Goal: Task Accomplishment & Management: Use online tool/utility

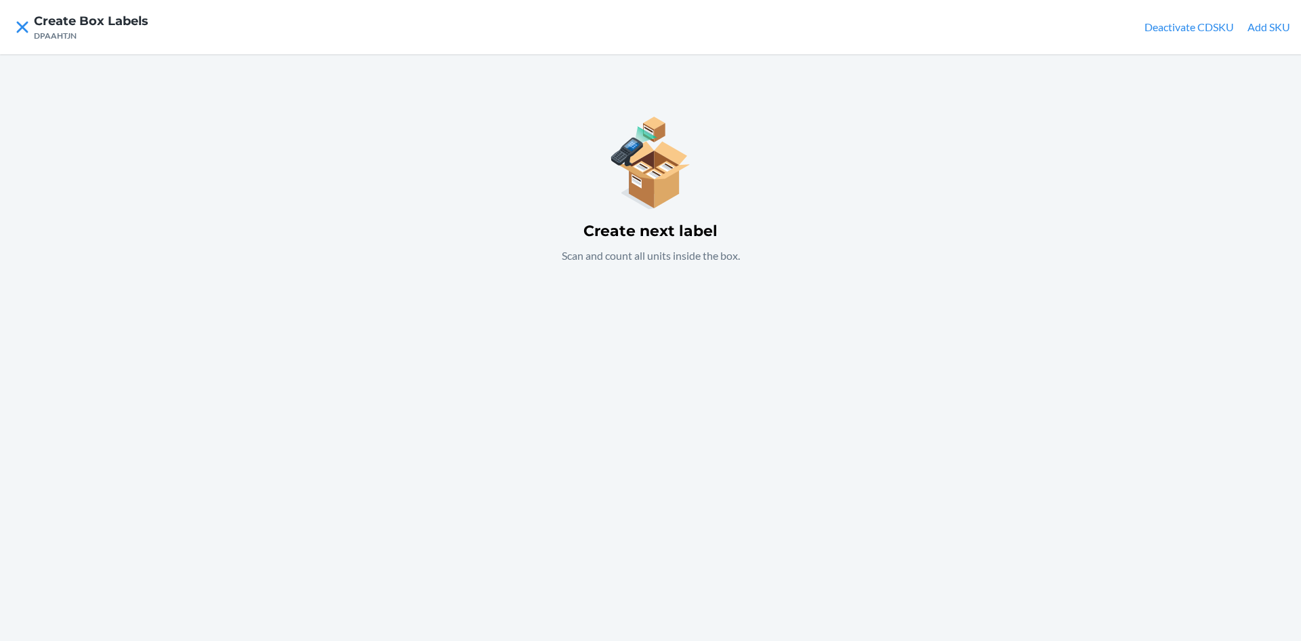
click at [664, 327] on div "Create next label Scan and count all units inside the box." at bounding box center [650, 347] width 1301 height 586
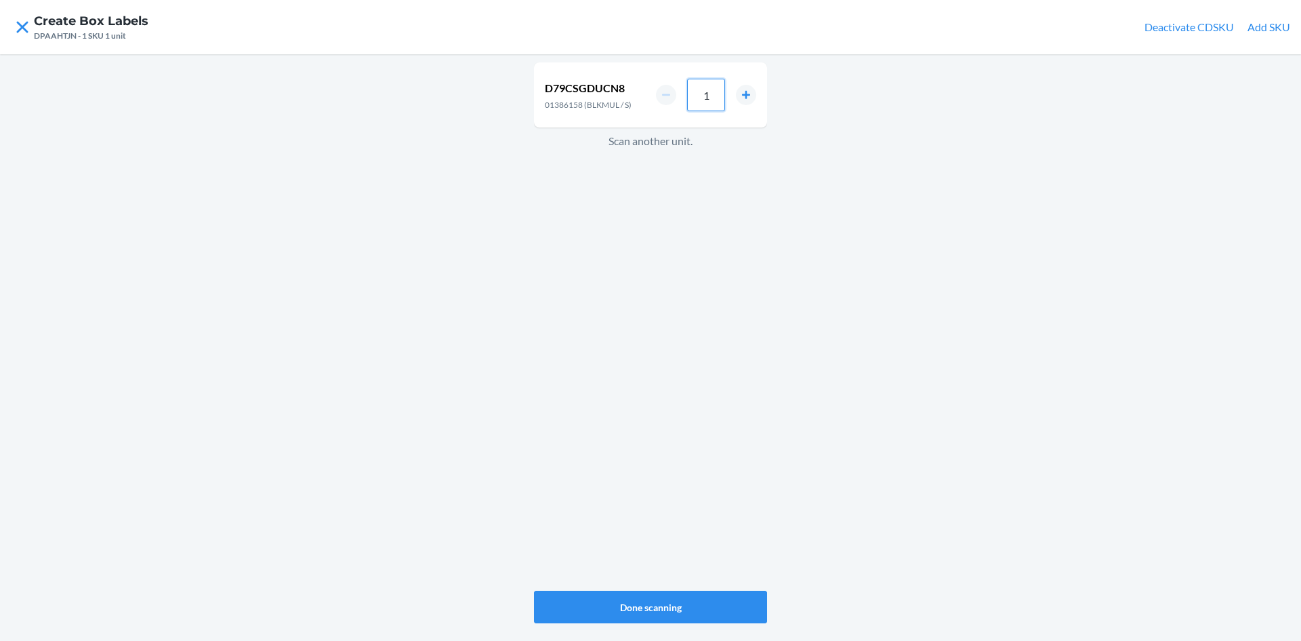
click at [715, 97] on input "1" at bounding box center [706, 95] width 38 height 33
type input "36"
click at [731, 317] on div "D79CSGDUCN8 01386158 (BLKMUL / S) 36 Scan another unit." at bounding box center [650, 326] width 233 height 533
drag, startPoint x: 714, startPoint y: 96, endPoint x: 688, endPoint y: 87, distance: 27.2
click at [708, 97] on input "1" at bounding box center [706, 99] width 38 height 33
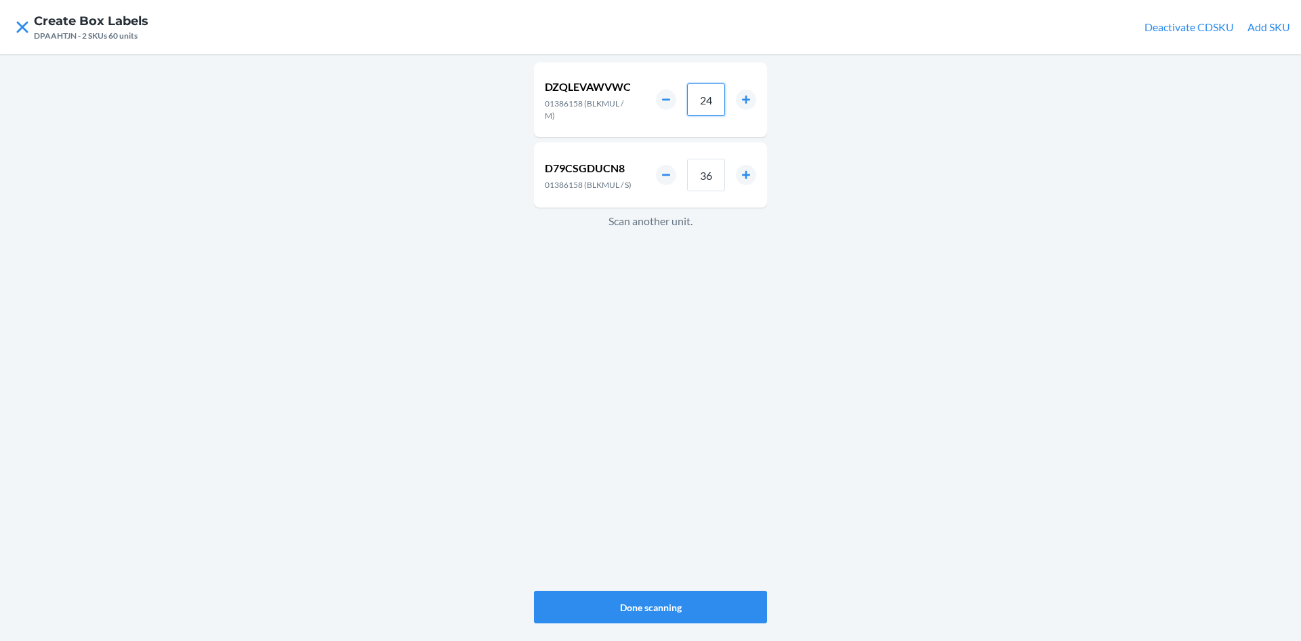
type input "24"
click at [594, 277] on div "DZQLEVAWVWC 01386158 (BLKMUL / M) 24 D79CSGDUCN8 01386158 (BLKMUL / S) 36 Scan …" at bounding box center [650, 326] width 233 height 533
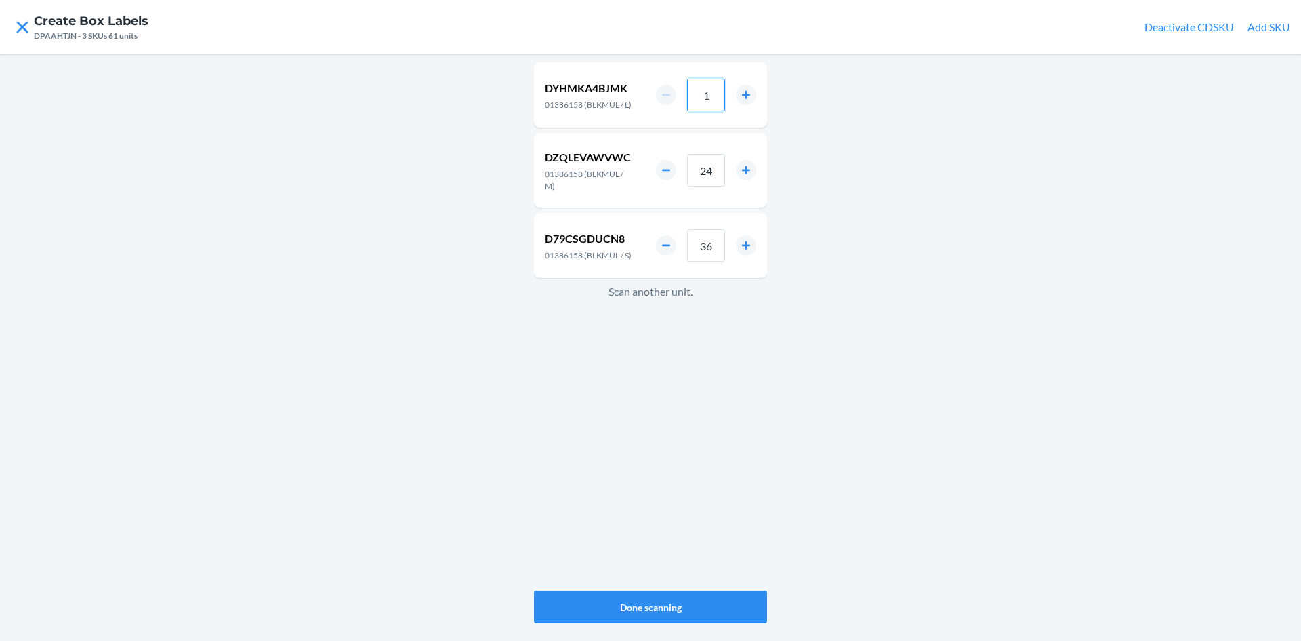
click at [716, 101] on input "1" at bounding box center [706, 95] width 38 height 33
type input "12"
click at [679, 600] on button "Done scanning" at bounding box center [650, 606] width 233 height 33
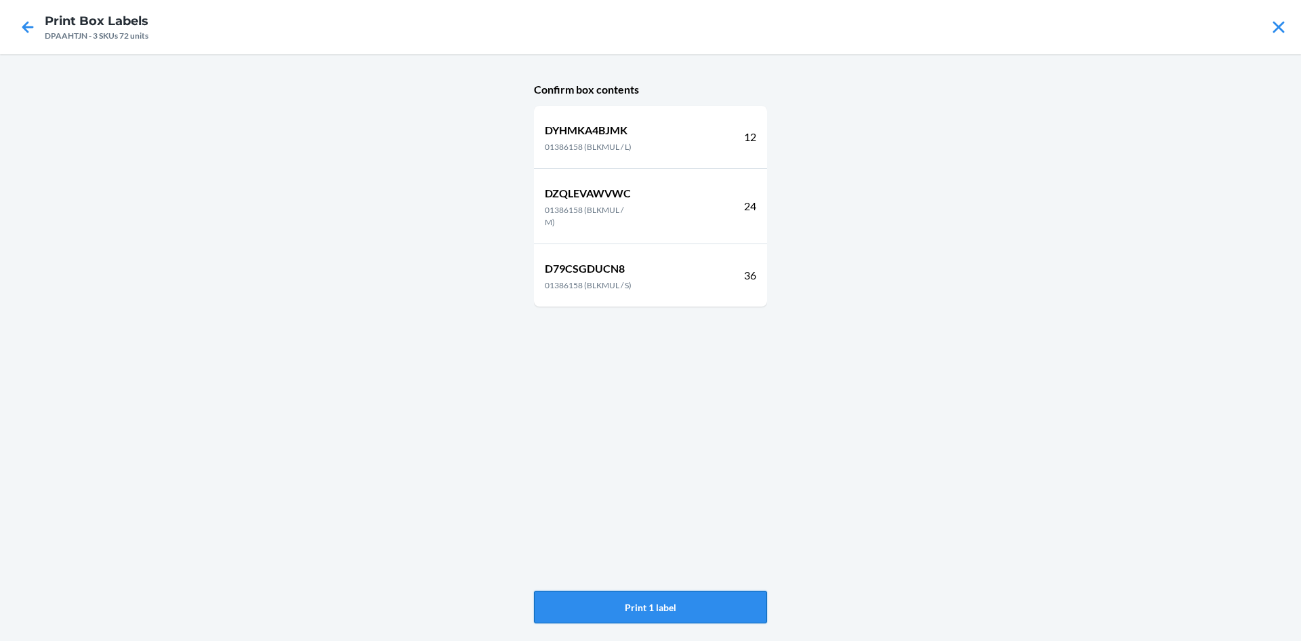
click at [679, 602] on button "Print 1 label" at bounding box center [650, 606] width 233 height 33
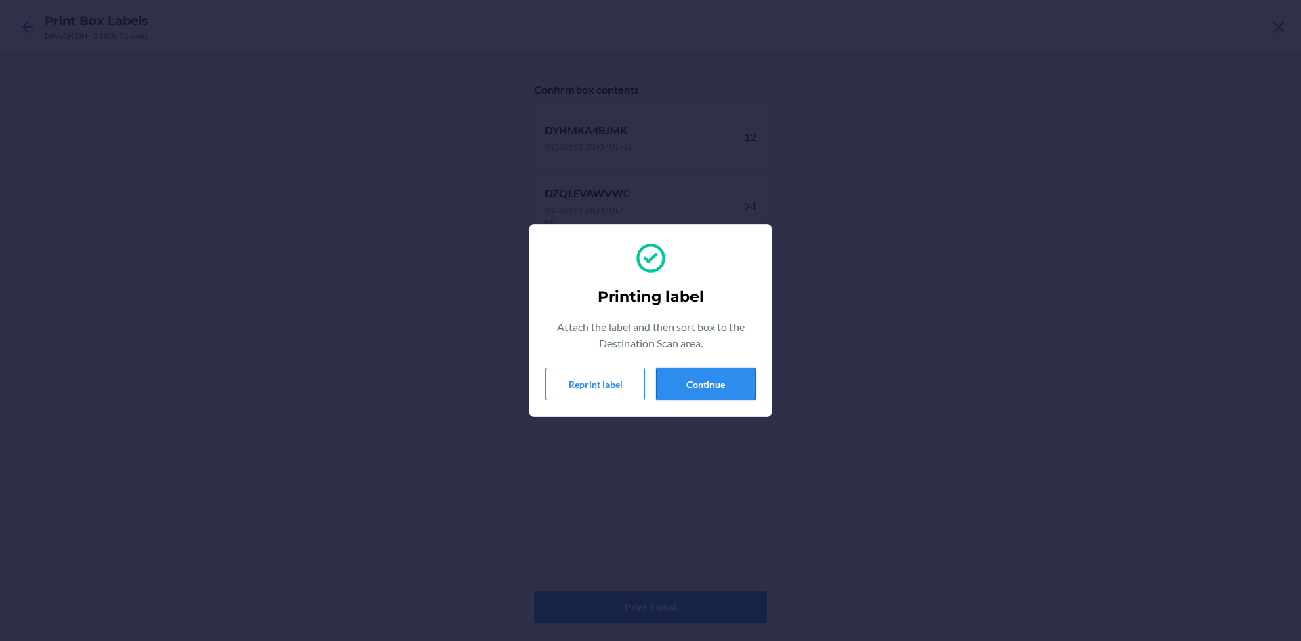
click at [727, 380] on button "Continue" at bounding box center [706, 383] width 100 height 33
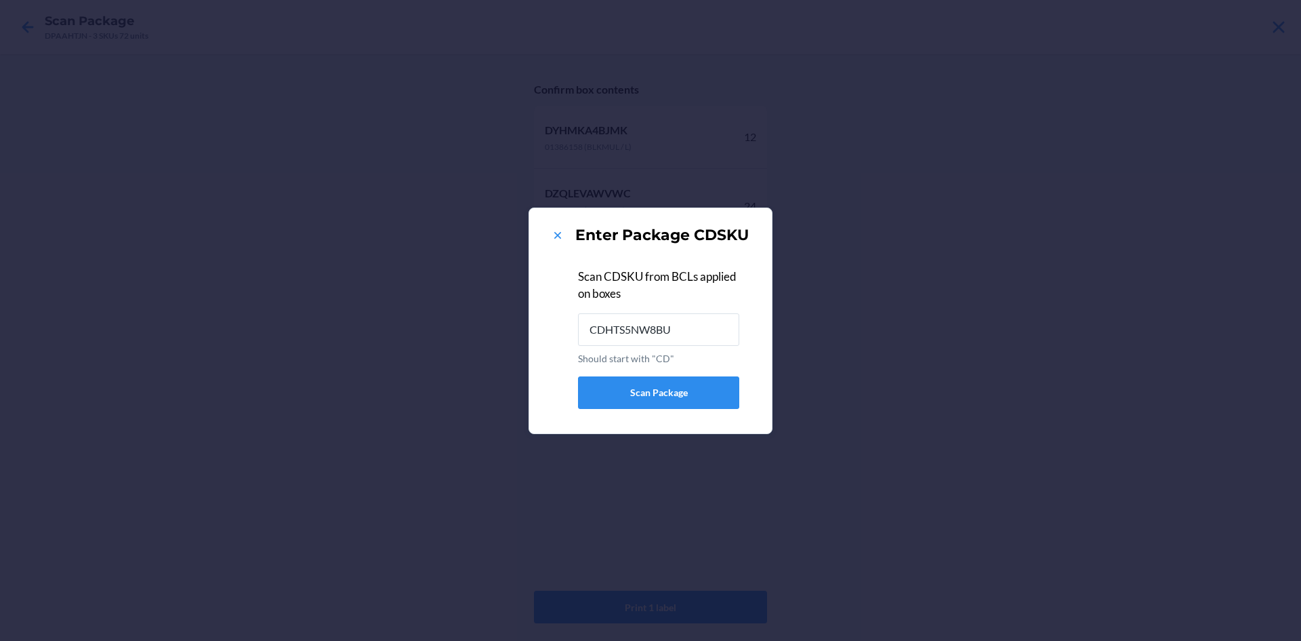
type input "CDHTS5NW8BU"
click at [556, 230] on icon at bounding box center [558, 235] width 14 height 14
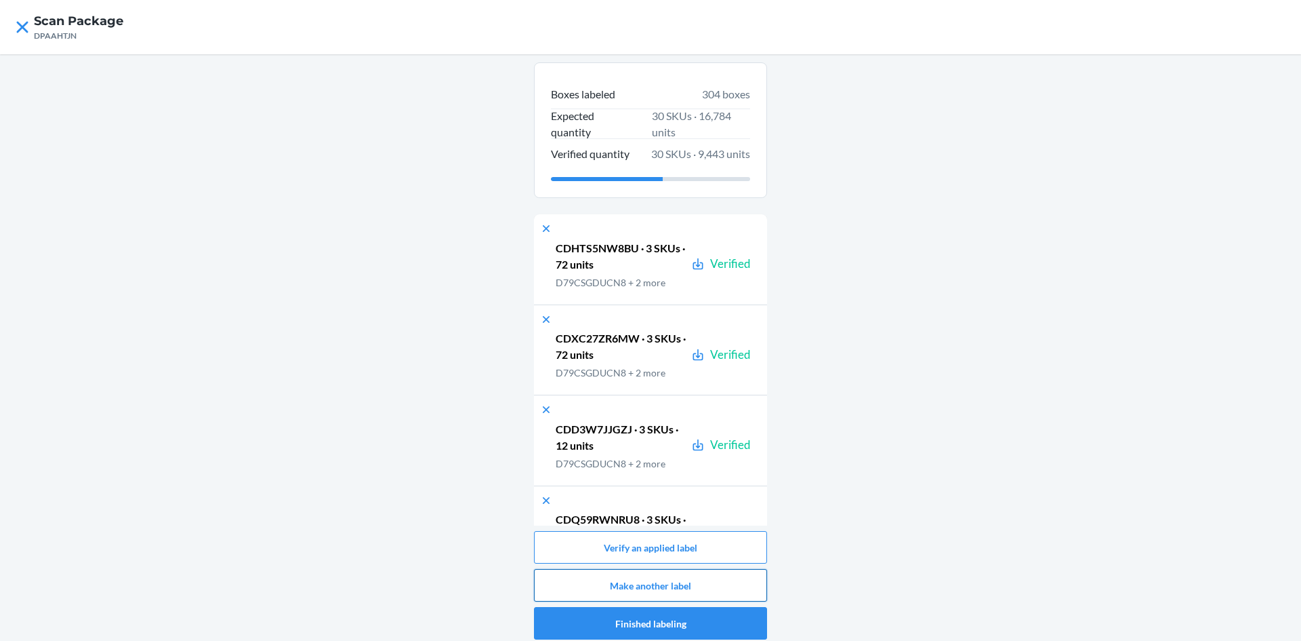
click at [733, 576] on button "Make another label" at bounding box center [650, 585] width 233 height 33
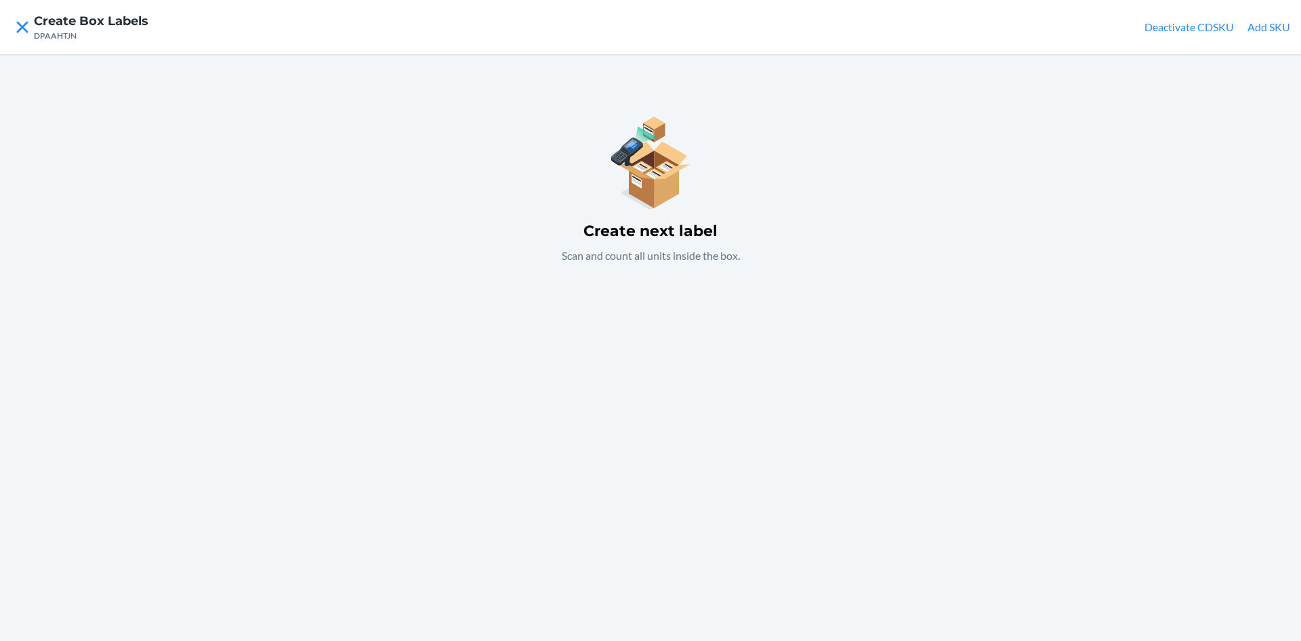
drag, startPoint x: 625, startPoint y: 331, endPoint x: 613, endPoint y: 319, distance: 16.8
click at [622, 326] on div "Create next label Scan and count all units inside the box." at bounding box center [650, 347] width 1301 height 586
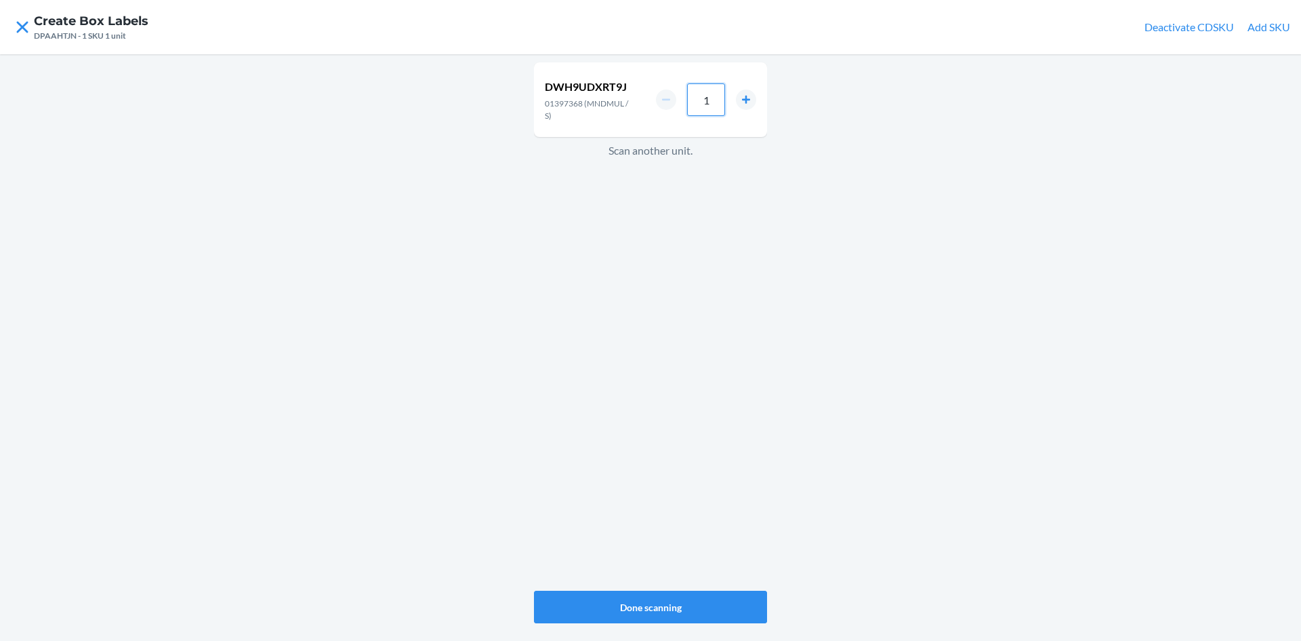
click at [707, 92] on input "1" at bounding box center [706, 99] width 38 height 33
type input "36"
click at [729, 376] on div "DWH9UDXRT9J 01397368 (MNDMUL / S) 36 Scan another unit." at bounding box center [650, 326] width 233 height 533
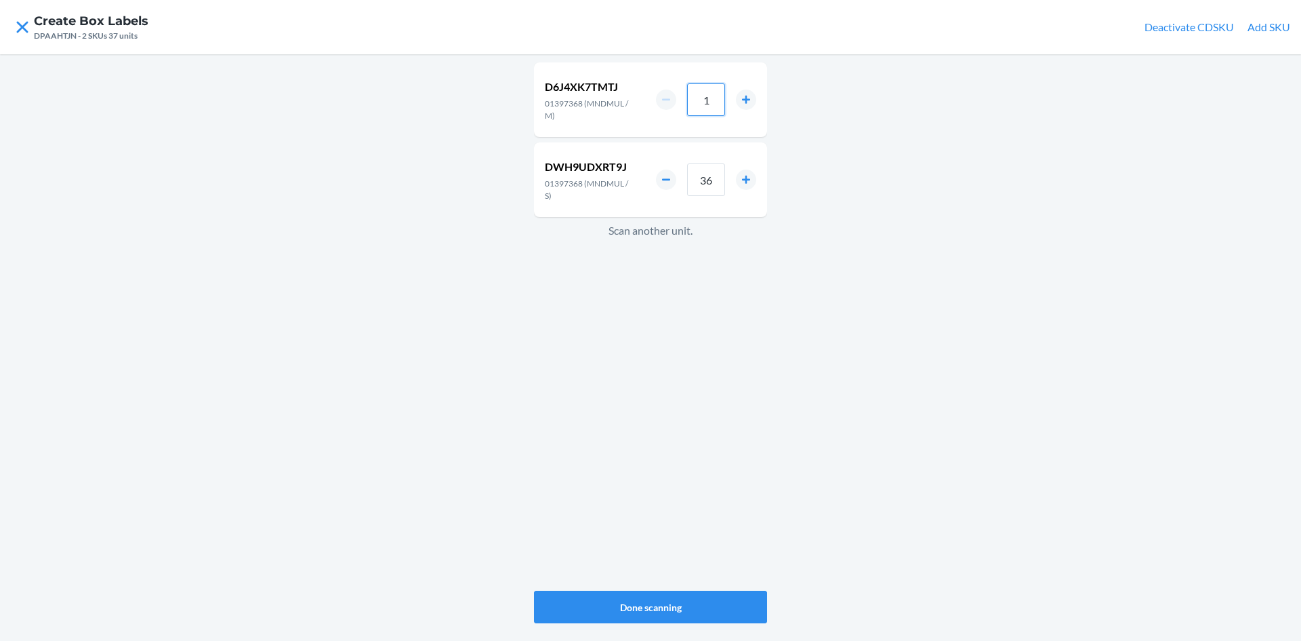
drag, startPoint x: 705, startPoint y: 98, endPoint x: 714, endPoint y: 111, distance: 16.2
click at [714, 111] on input "1" at bounding box center [706, 99] width 38 height 33
type input "24"
click at [706, 323] on div "D6J4XK7TMTJ 01397368 (MNDMUL / M) 24 DWH9UDXRT9J 01397368 (MNDMUL / S) 36 Scan …" at bounding box center [650, 326] width 233 height 533
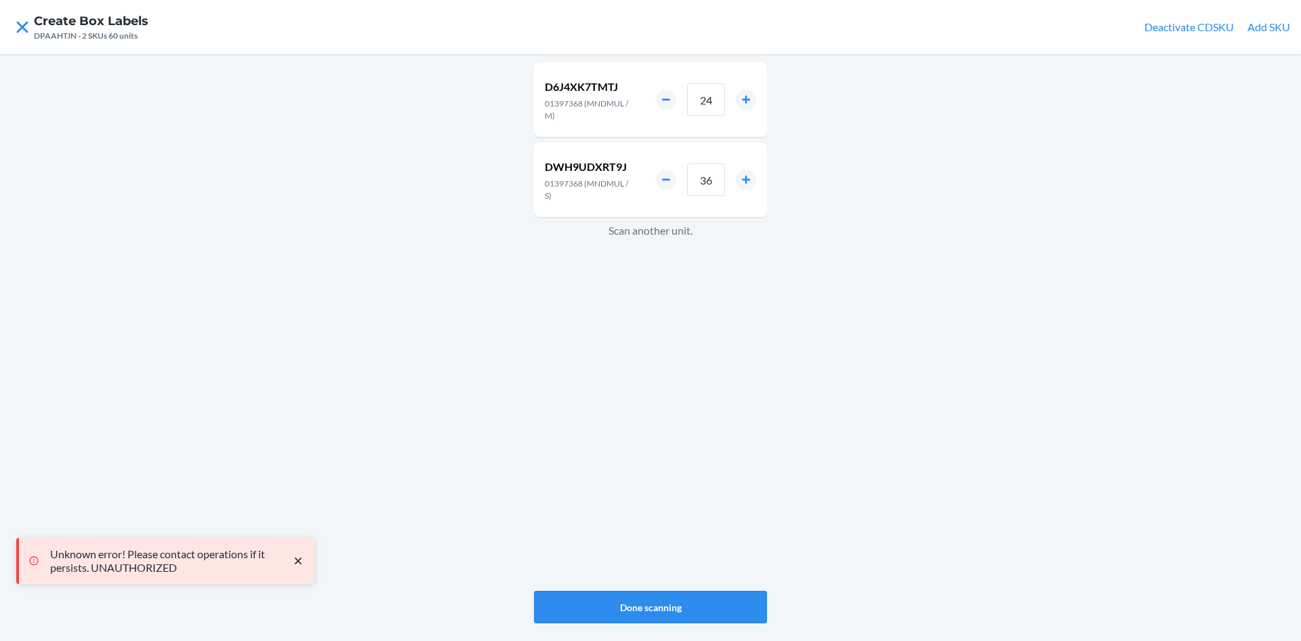
click at [703, 347] on div "D6J4XK7TMTJ 01397368 (MNDMUL / M) 24 DWH9UDXRT9J 01397368 (MNDMUL / S) 36 Scan …" at bounding box center [650, 326] width 233 height 533
click at [642, 346] on div "D6J4XK7TMTJ 01397368 (MNDMUL / M) 24 DWH9UDXRT9J 01397368 (MNDMUL / S) 36 Scan …" at bounding box center [650, 326] width 233 height 533
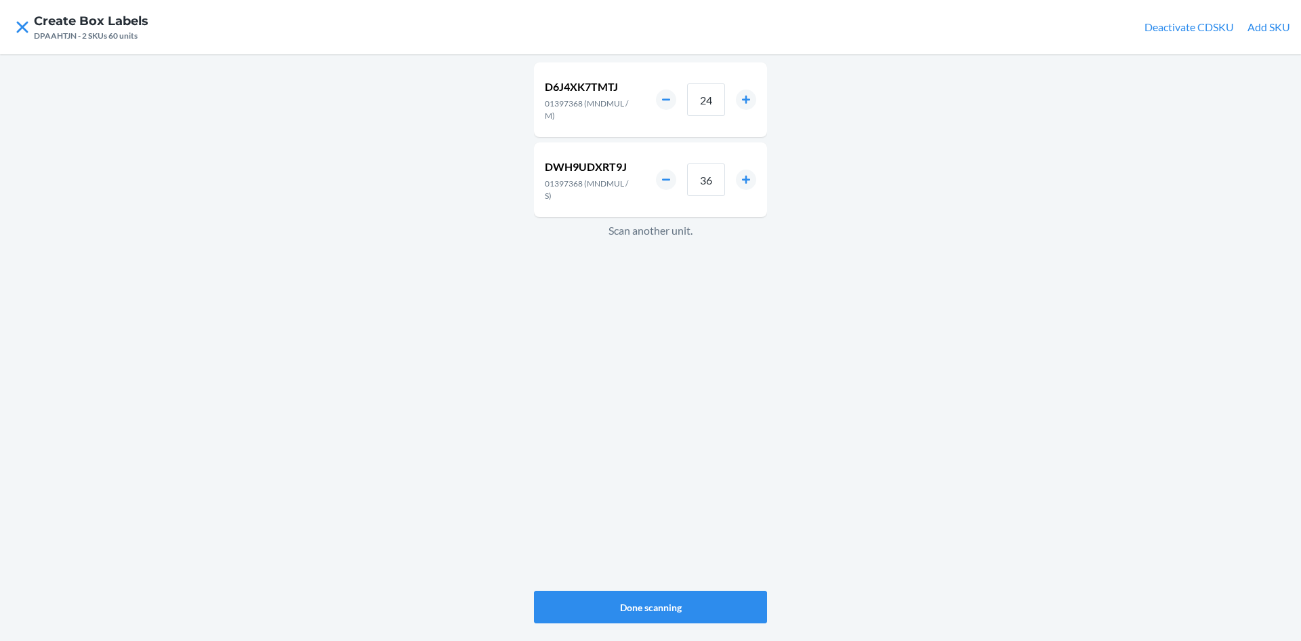
click at [642, 345] on div "D6J4XK7TMTJ 01397368 (MNDMUL / M) 24 DWH9UDXRT9J 01397368 (MNDMUL / S) 36 Scan …" at bounding box center [650, 326] width 233 height 533
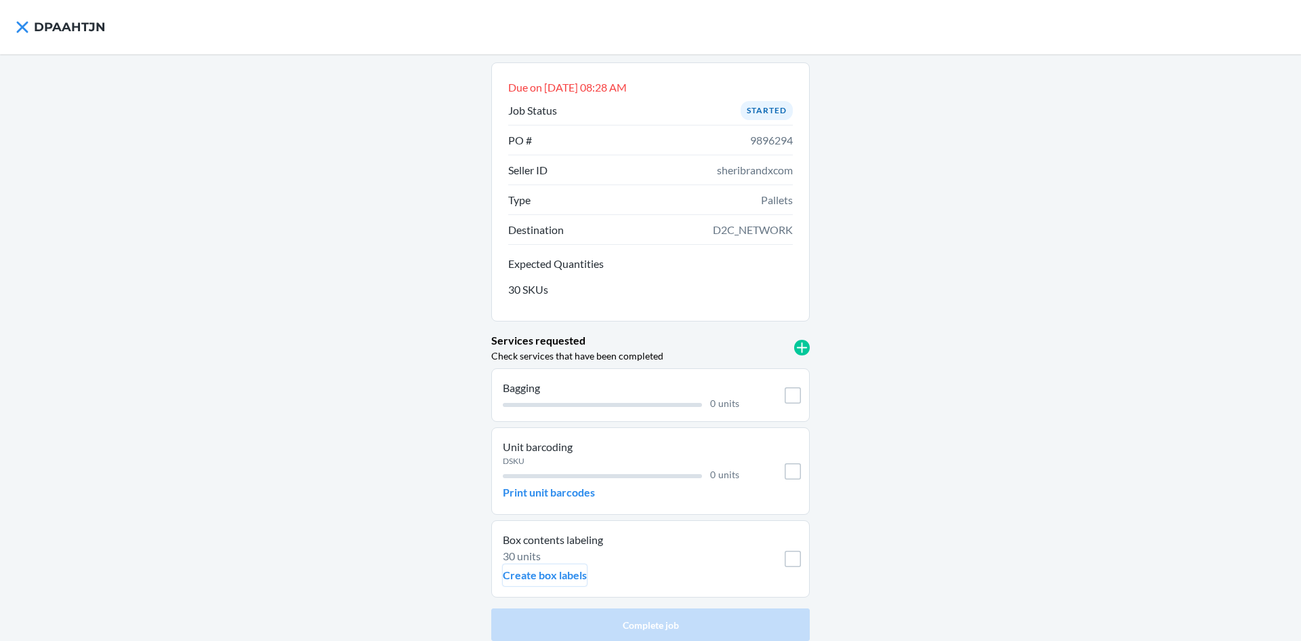
click at [550, 574] on p "Create box labels" at bounding box center [545, 575] width 84 height 16
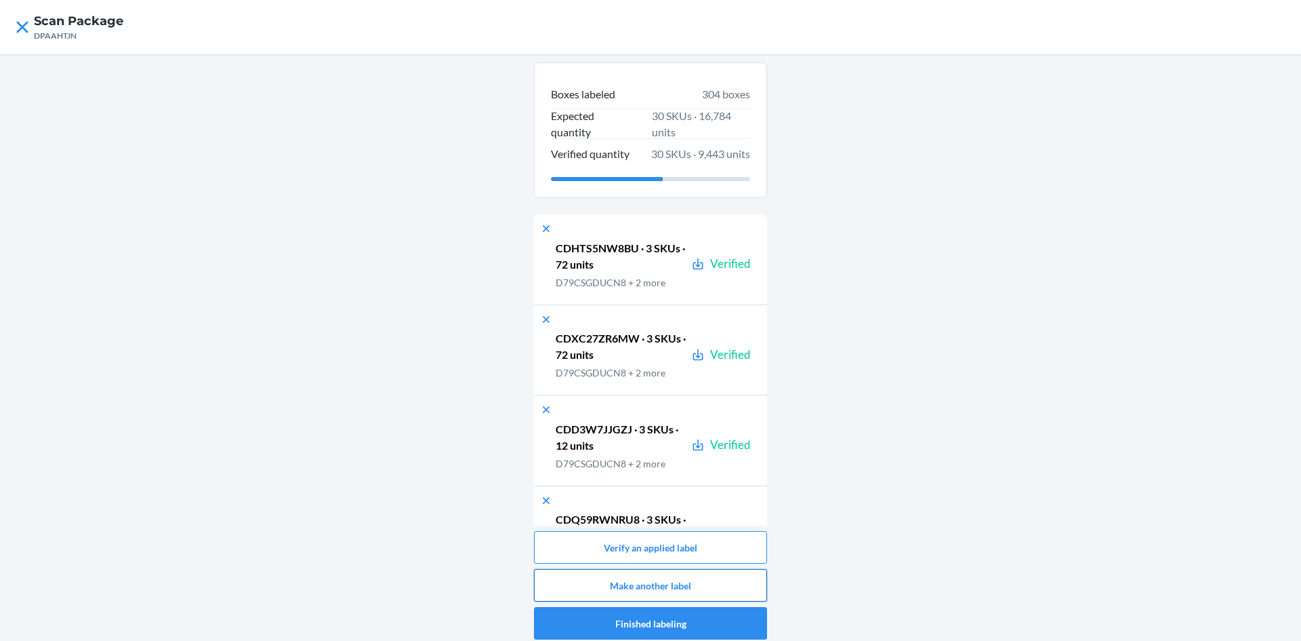
click at [660, 576] on button "Make another label" at bounding box center [650, 585] width 233 height 33
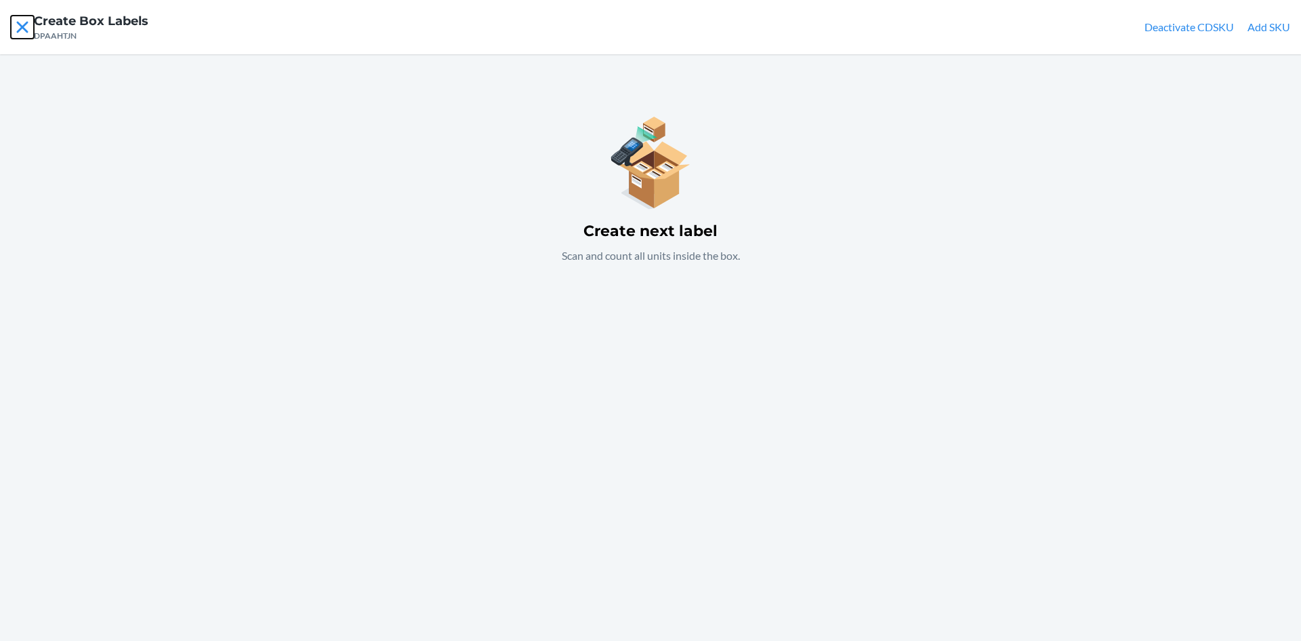
click at [20, 28] on icon at bounding box center [22, 27] width 23 height 23
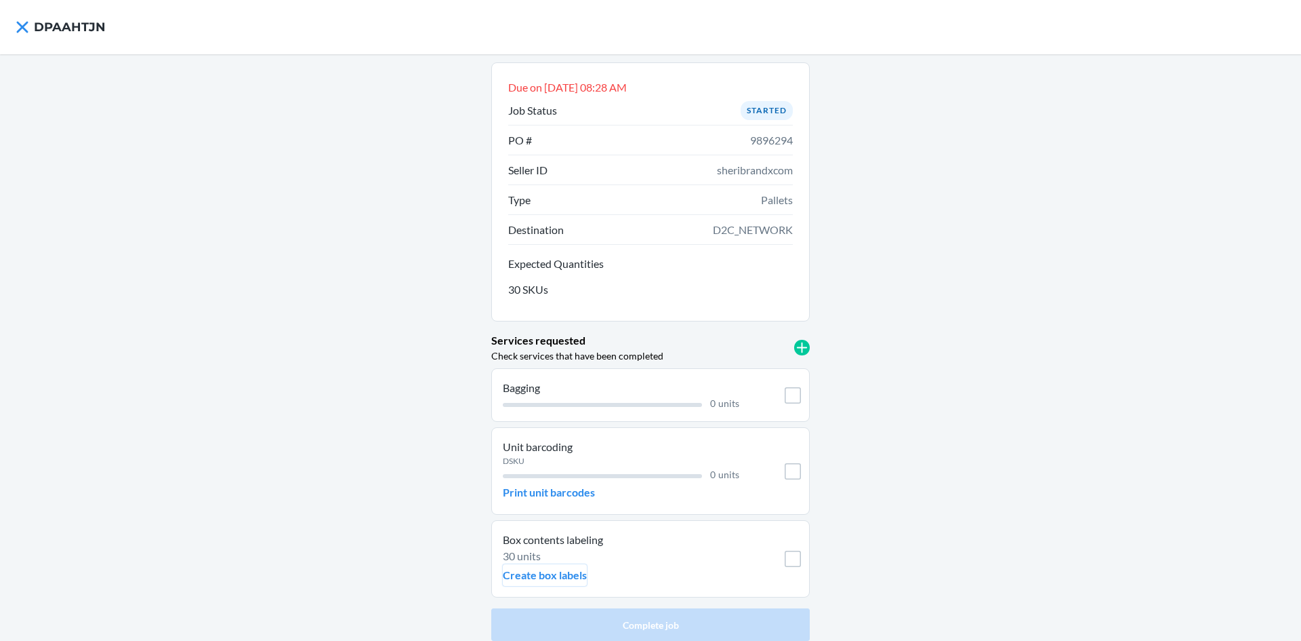
click at [521, 571] on p "Create box labels" at bounding box center [545, 575] width 84 height 16
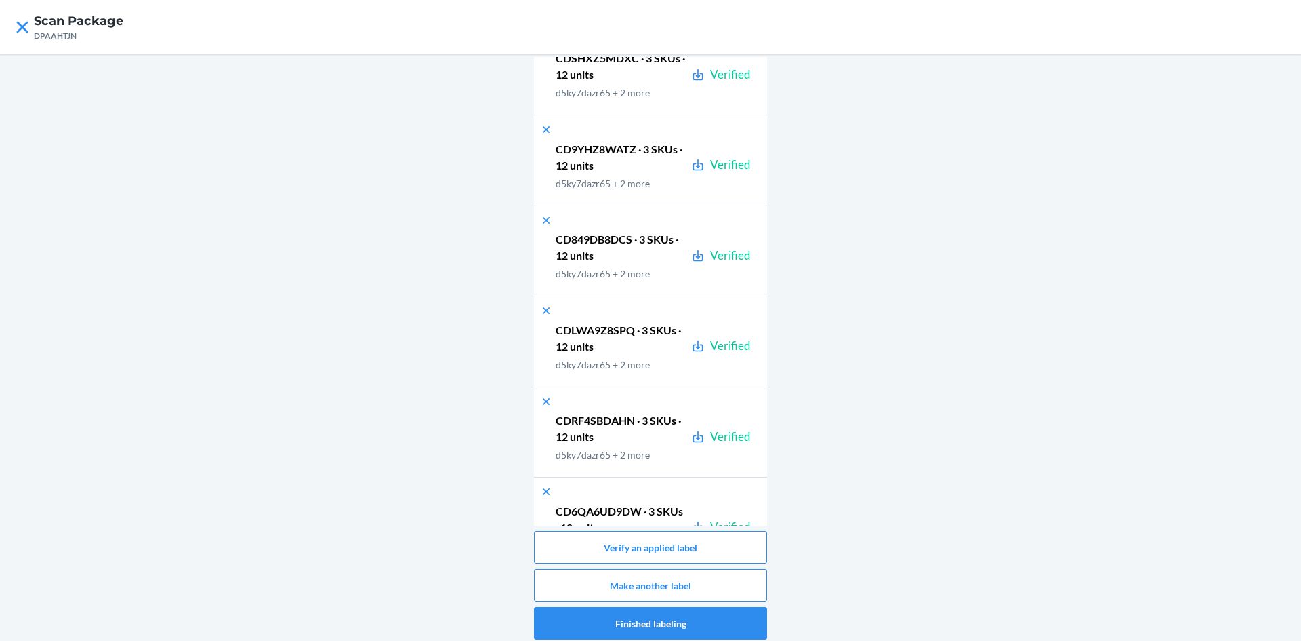
scroll to position [27616, 0]
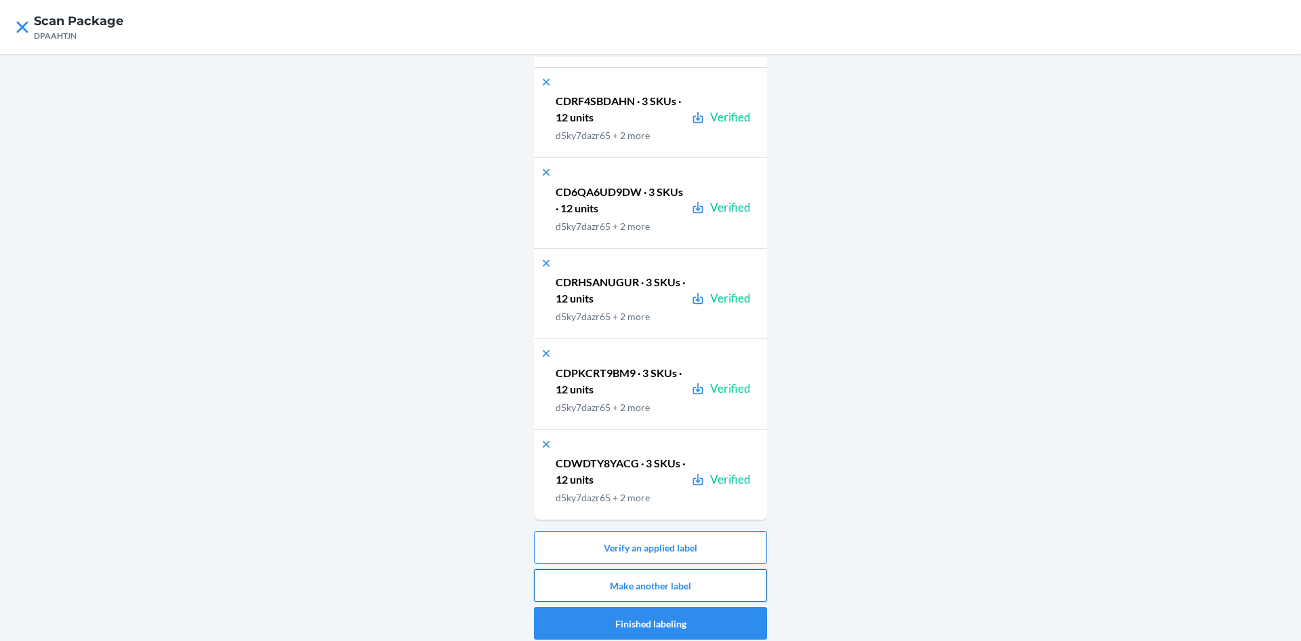
click at [728, 587] on button "Make another label" at bounding box center [650, 585] width 233 height 33
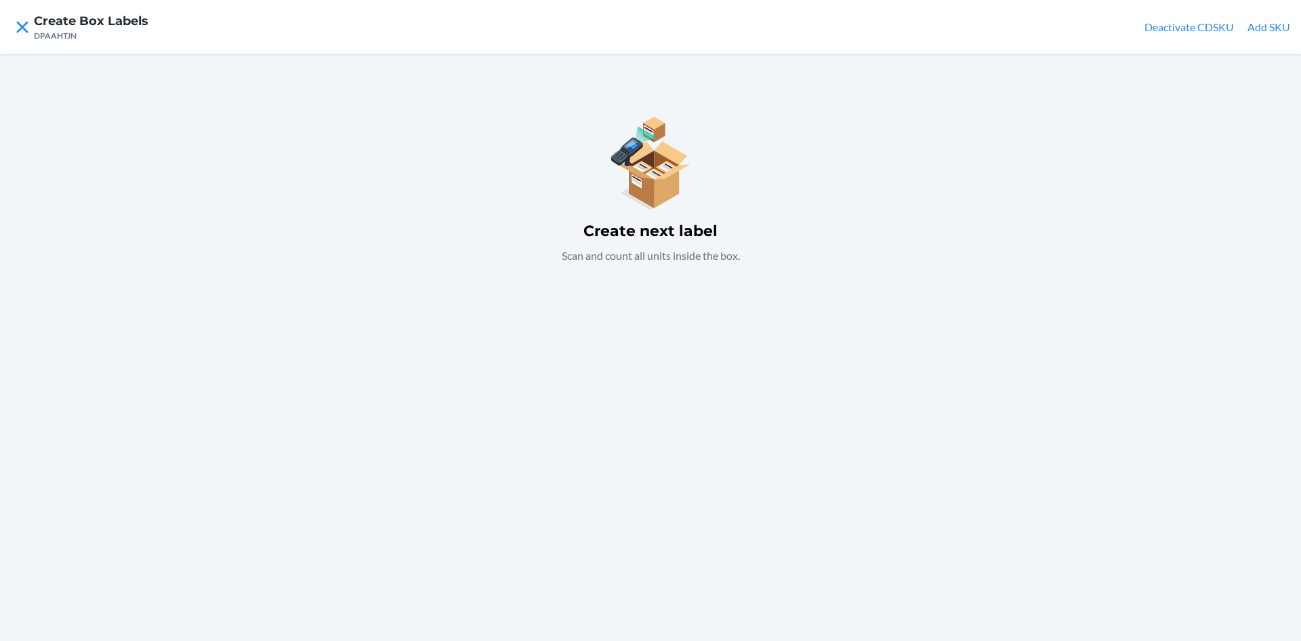
click at [751, 313] on div "Create next label Scan and count all units inside the box." at bounding box center [650, 347] width 1301 height 586
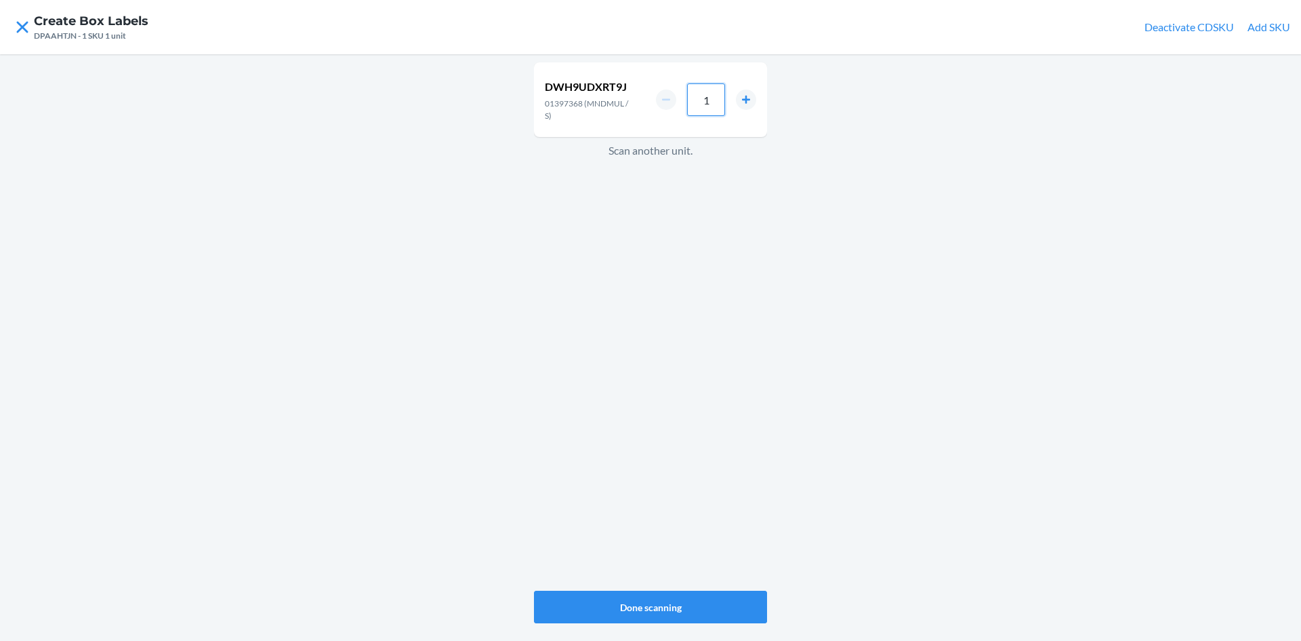
click at [717, 96] on input "1" at bounding box center [706, 99] width 38 height 33
type input "36"
click at [625, 256] on div "DWH9UDXRT9J 01397368 (MNDMUL / S) 36 Scan another unit." at bounding box center [650, 326] width 233 height 533
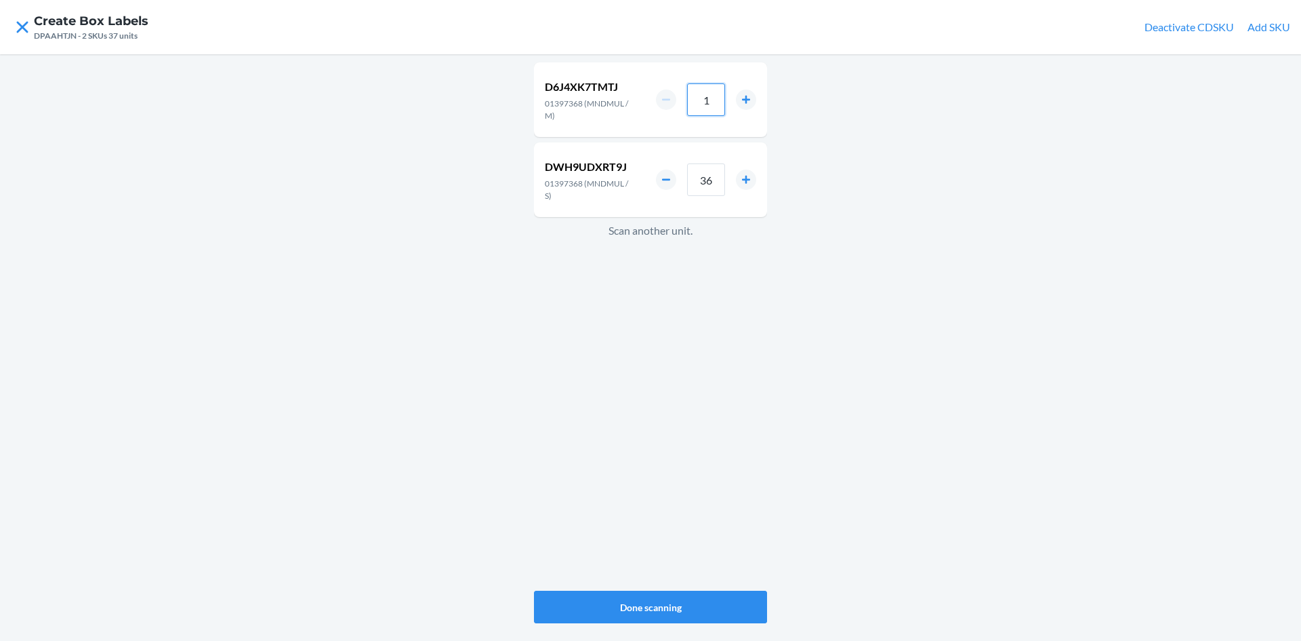
click at [716, 94] on input "1" at bounding box center [706, 99] width 38 height 33
type input "24"
click at [695, 372] on div "D6J4XK7TMTJ 01397368 (MNDMUL / M) 24 DWH9UDXRT9J 01397368 (MNDMUL / S) 36 Scan …" at bounding box center [650, 326] width 233 height 533
click at [716, 98] on input "1" at bounding box center [706, 99] width 38 height 33
type input "12"
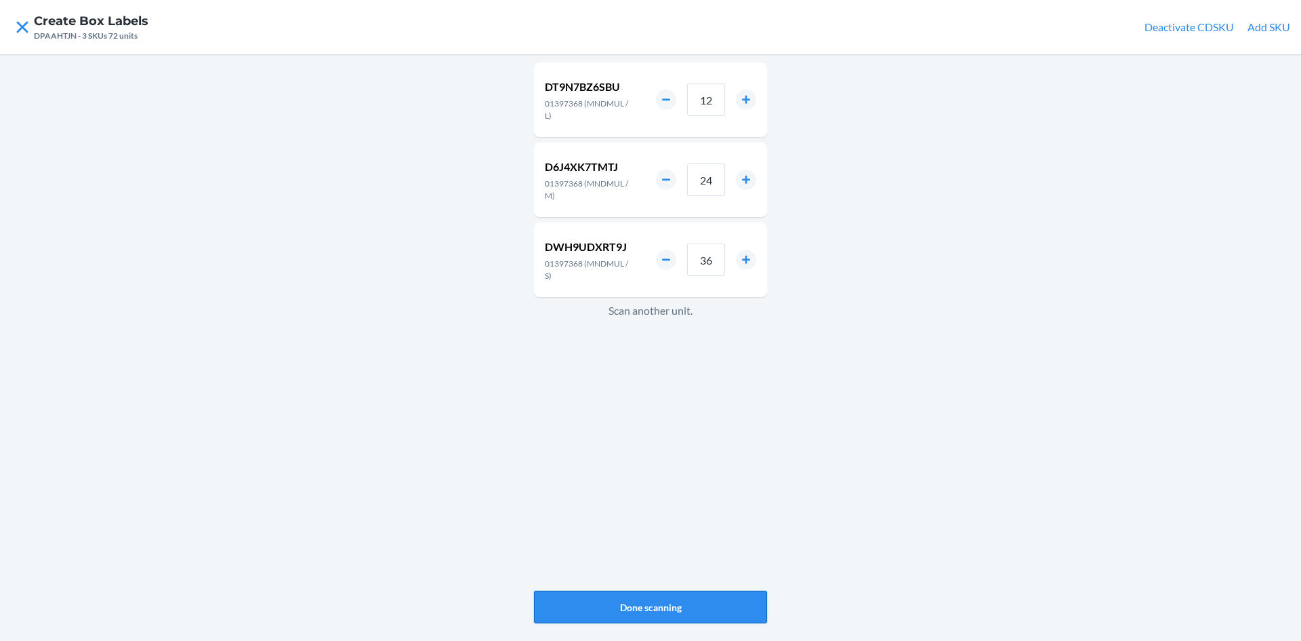
click at [699, 605] on button "Done scanning" at bounding box center [650, 606] width 233 height 33
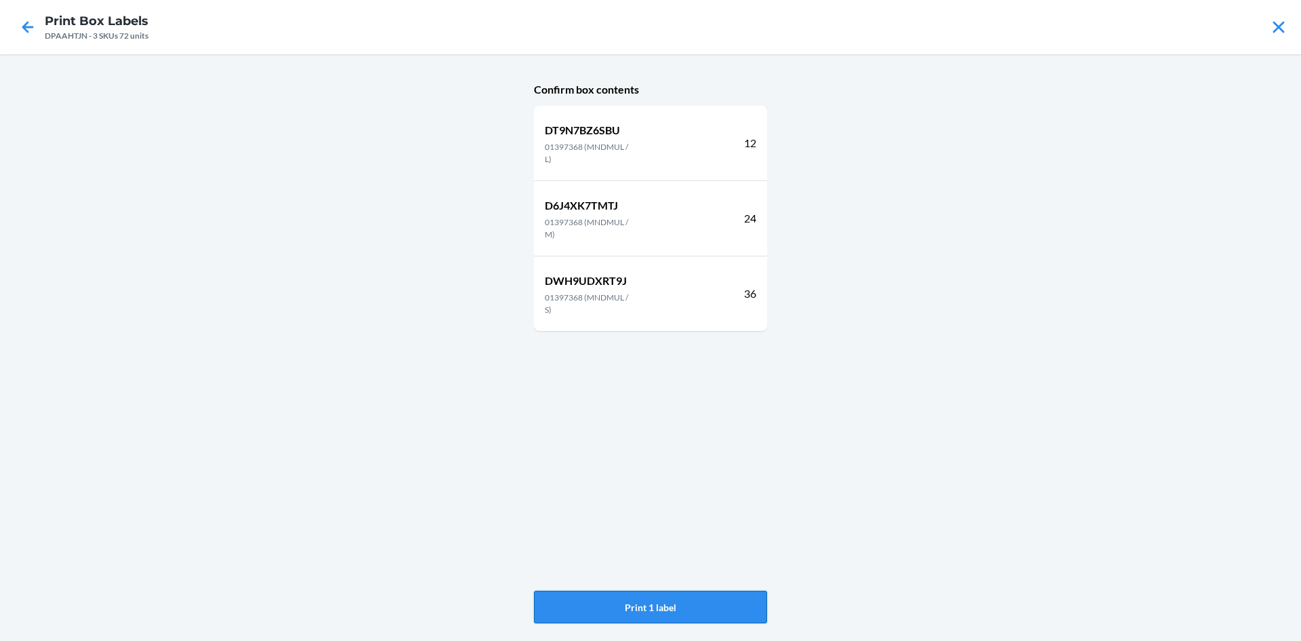
click at [699, 605] on button "Print 1 label" at bounding box center [650, 606] width 233 height 33
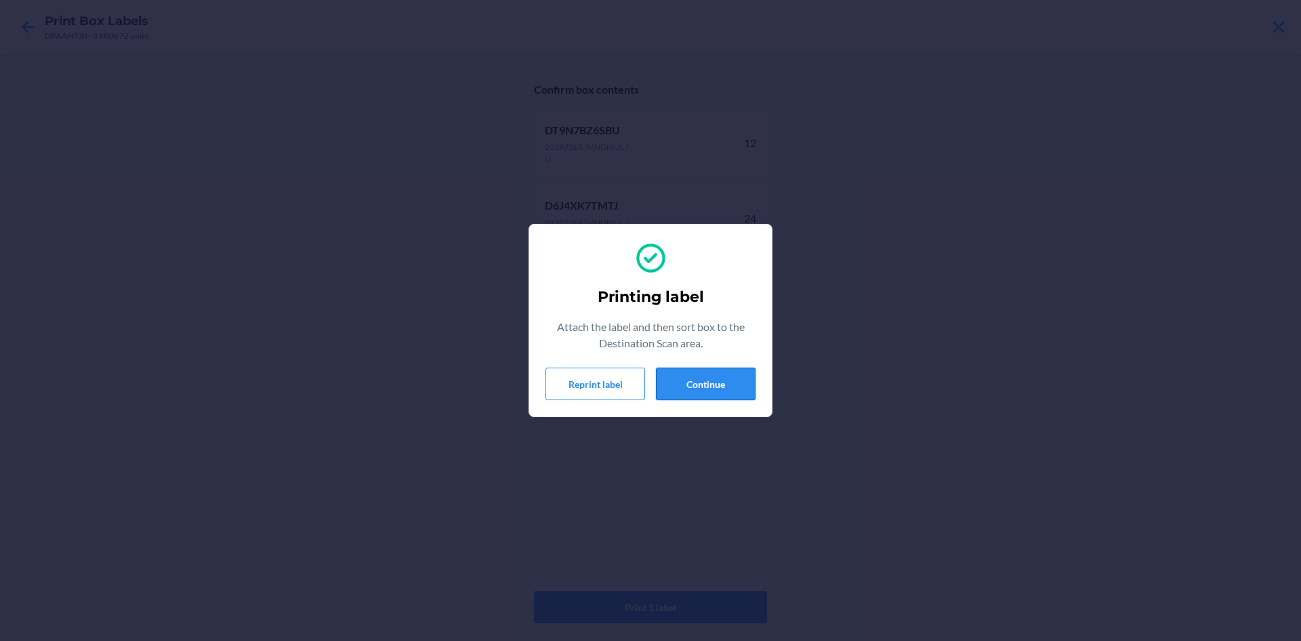
click at [697, 392] on button "Continue" at bounding box center [706, 383] width 100 height 33
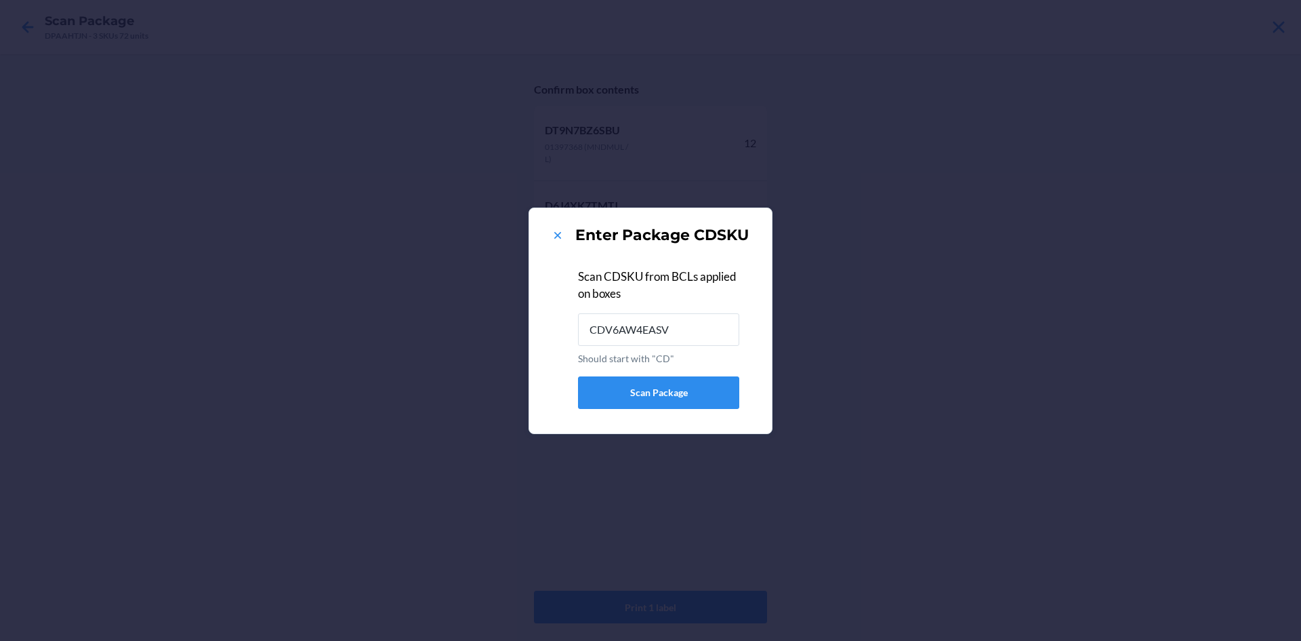
type input "CDV6AW4EASV"
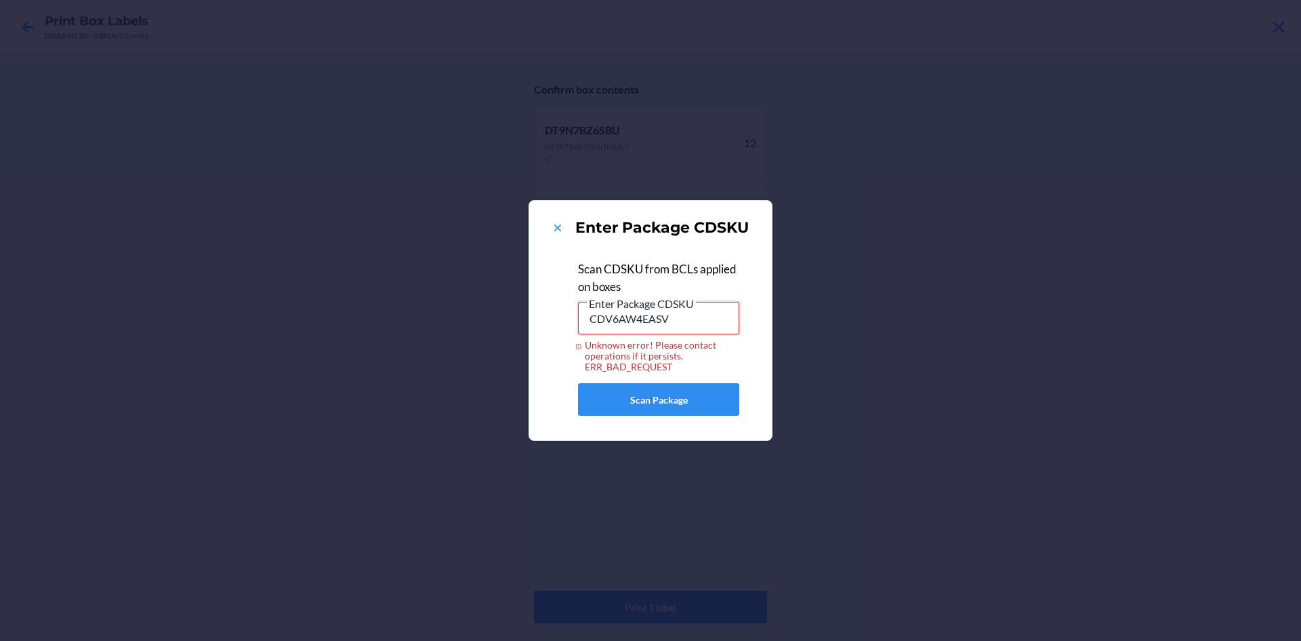
click at [685, 329] on input "CDV6AW4EASV" at bounding box center [658, 318] width 161 height 33
click at [556, 226] on icon at bounding box center [557, 227] width 7 height 7
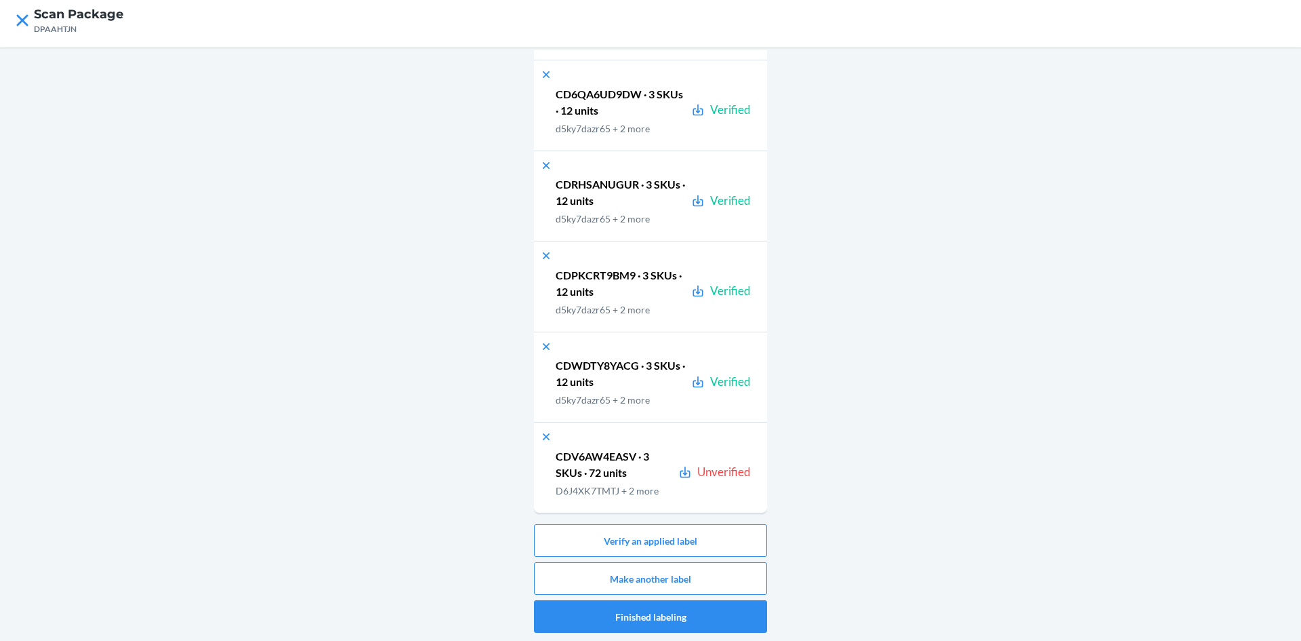
scroll to position [27707, 0]
click at [700, 473] on div "Unverified" at bounding box center [724, 472] width 54 height 18
click at [542, 438] on icon at bounding box center [547, 437] width 14 height 14
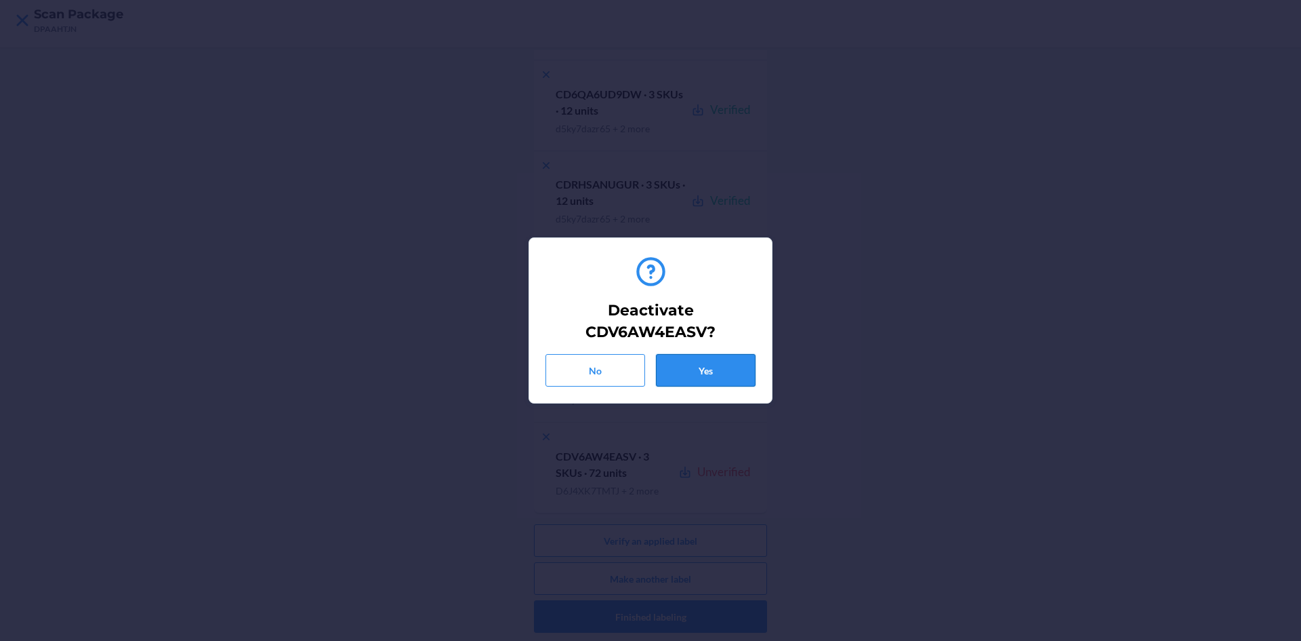
click at [689, 368] on button "Yes" at bounding box center [706, 370] width 100 height 33
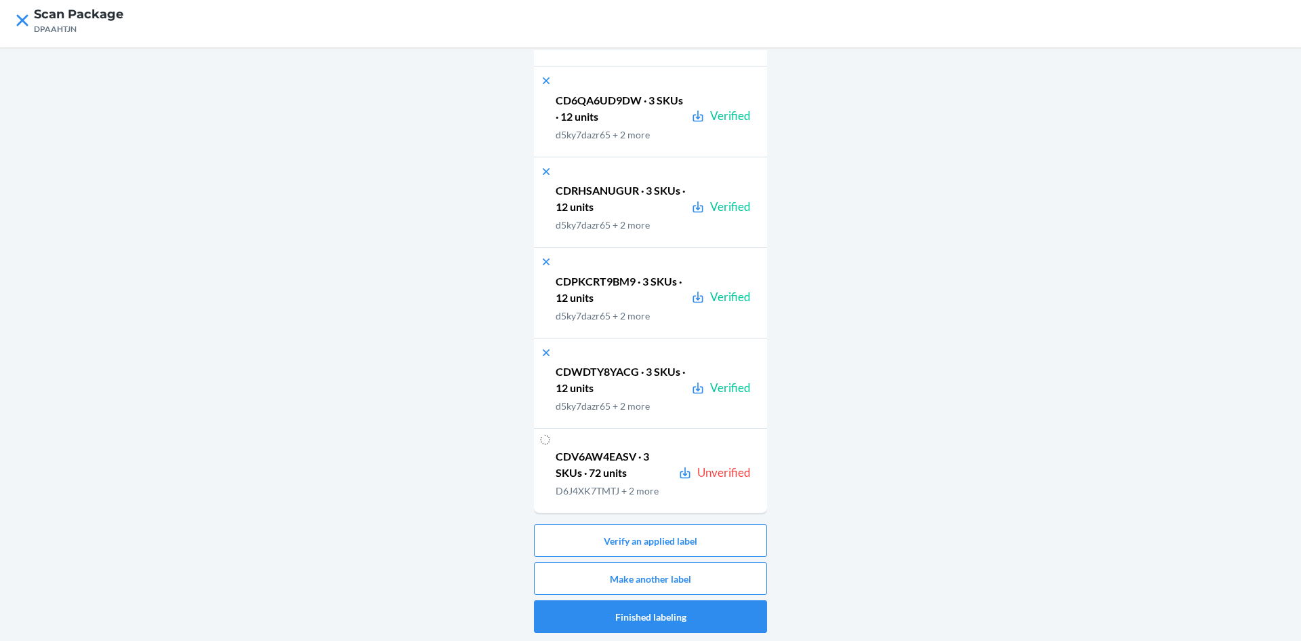
scroll to position [27616, 0]
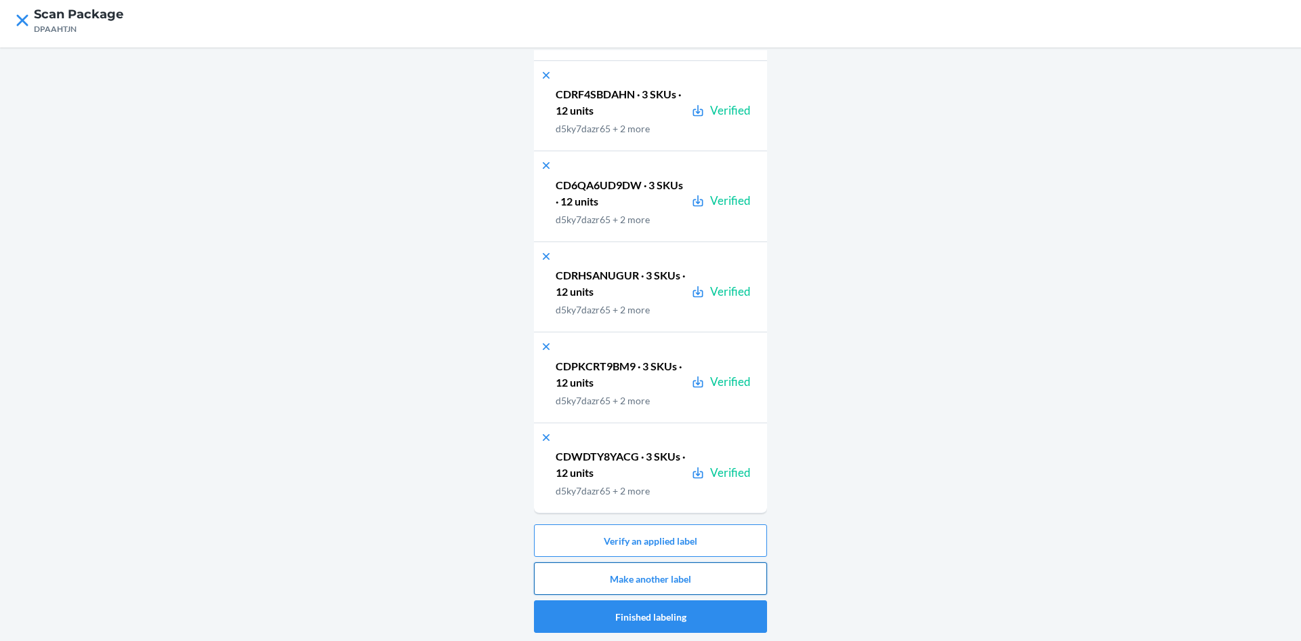
click at [691, 571] on button "Make another label" at bounding box center [650, 578] width 233 height 33
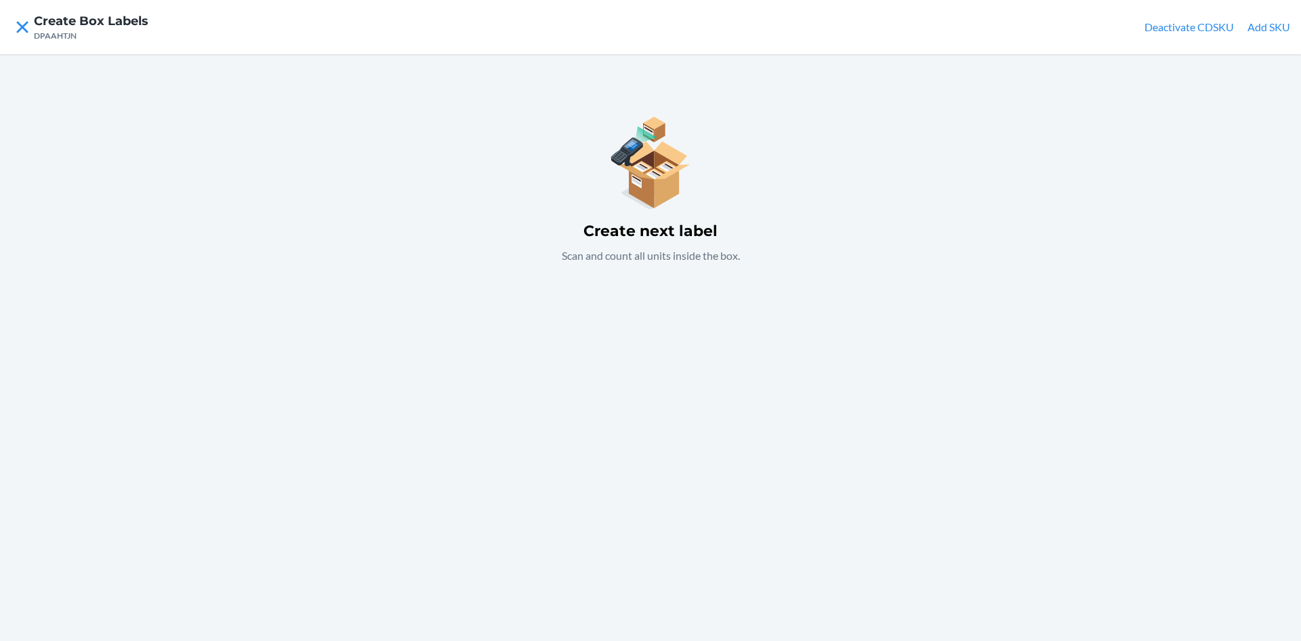
click at [613, 249] on p "Scan and count all units inside the box." at bounding box center [651, 255] width 178 height 16
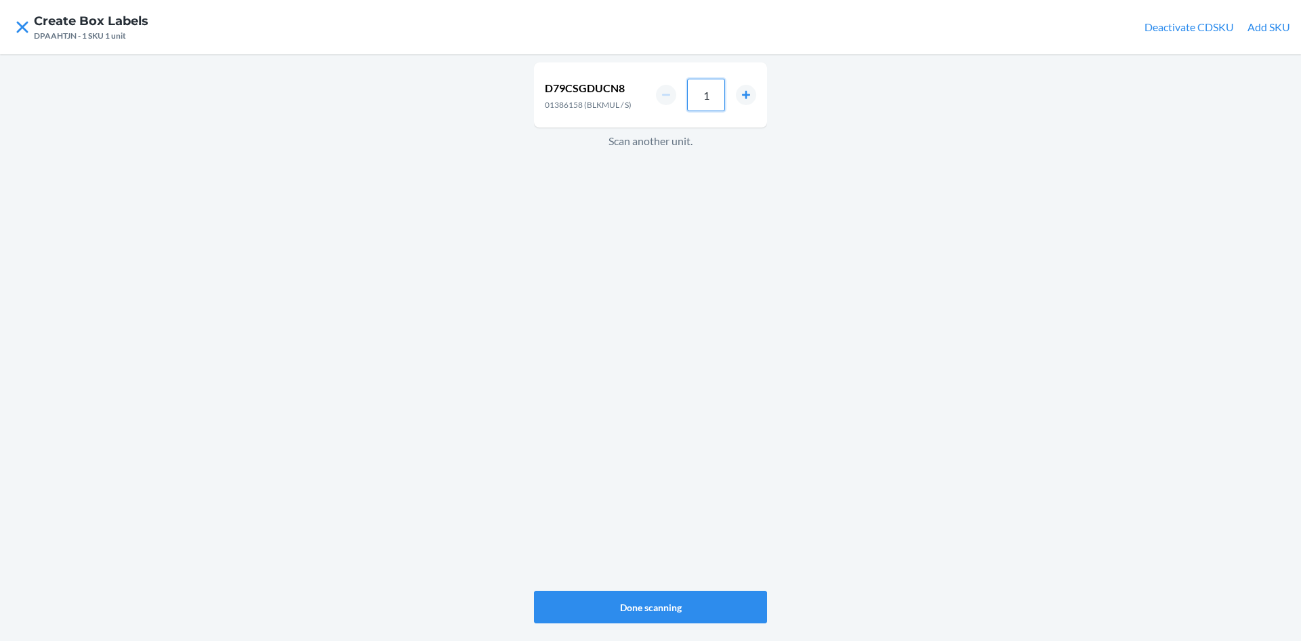
drag, startPoint x: 719, startPoint y: 100, endPoint x: 710, endPoint y: 98, distance: 9.7
click at [713, 100] on input "1" at bounding box center [706, 95] width 38 height 33
type input "36"
click at [634, 306] on div "D79CSGDUCN8 01386158 (BLKMUL / S) 36 Scan another unit." at bounding box center [650, 326] width 233 height 533
click at [712, 99] on input "1" at bounding box center [706, 99] width 38 height 33
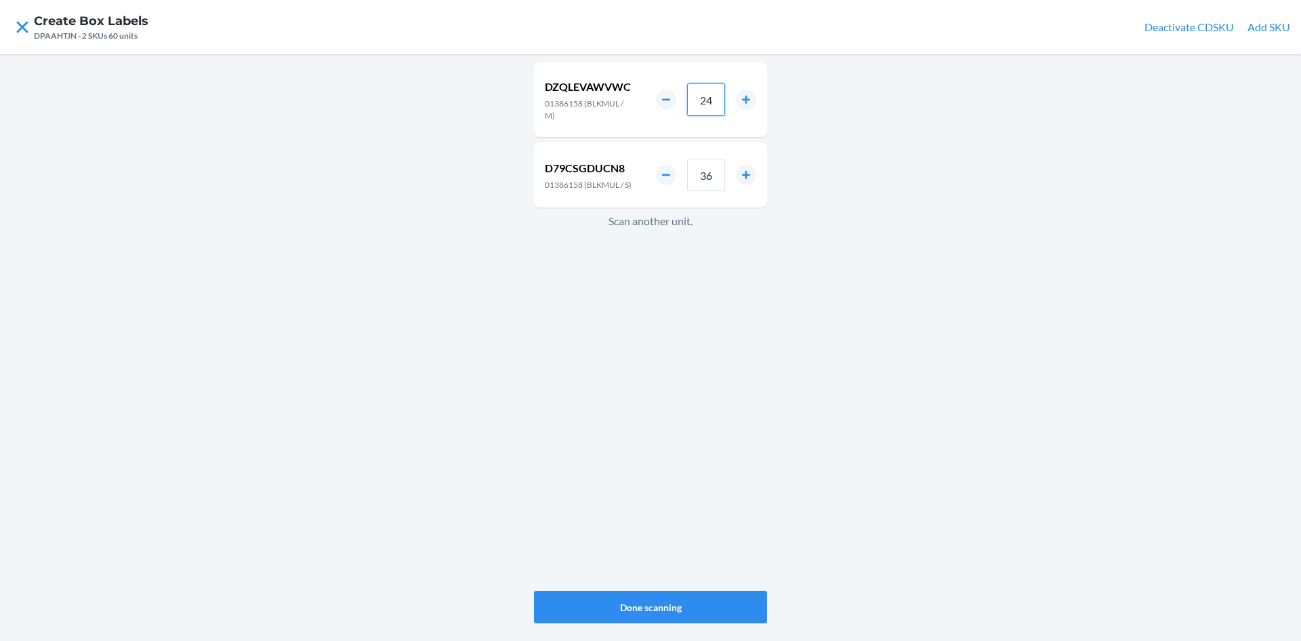
type input "24"
click at [775, 355] on div "DZQLEVAWVWC 01386158 (BLKMUL / M) 24 D79CSGDUCN8 01386158 (BLKMUL / S) 36 Scan …" at bounding box center [650, 347] width 1301 height 586
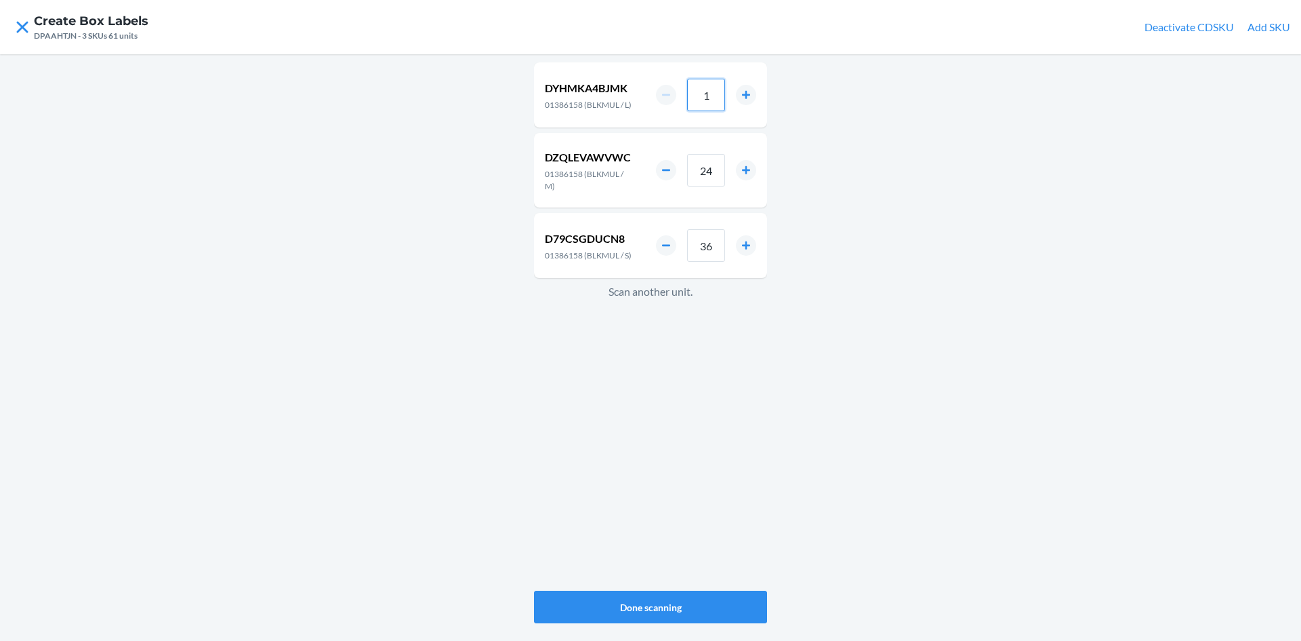
click at [712, 94] on input "1" at bounding box center [706, 95] width 38 height 33
type input "12"
click at [658, 606] on button "Done scanning" at bounding box center [650, 606] width 233 height 33
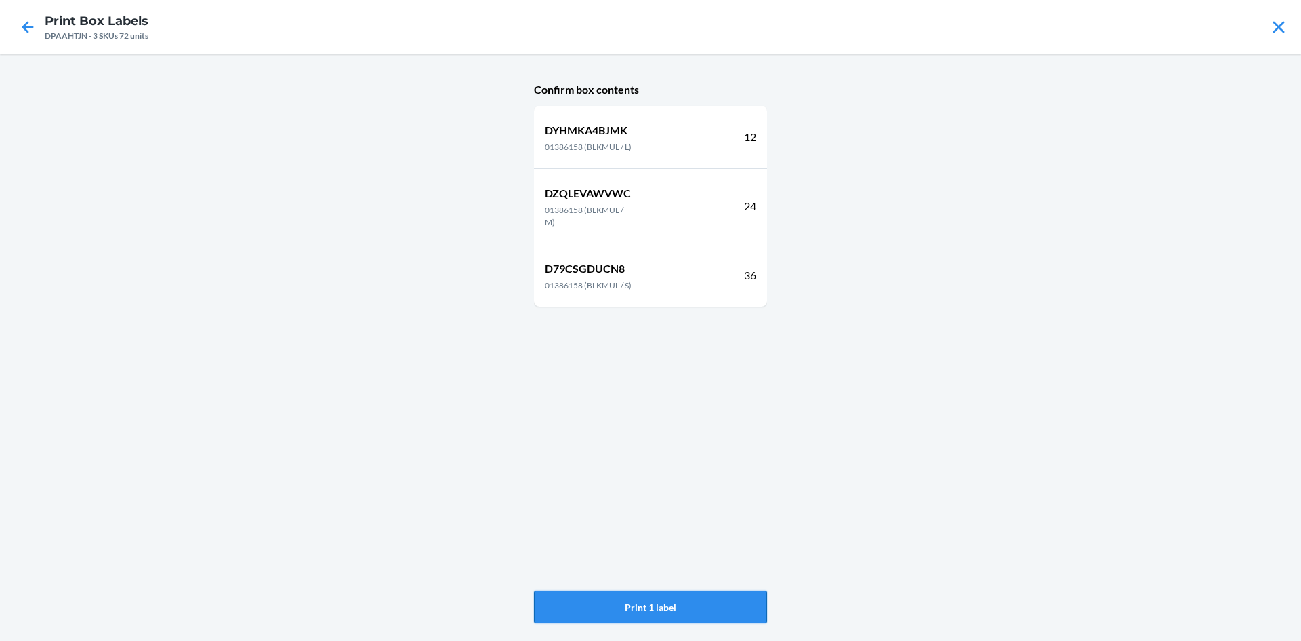
click at [636, 605] on button "Print 1 label" at bounding box center [650, 606] width 233 height 33
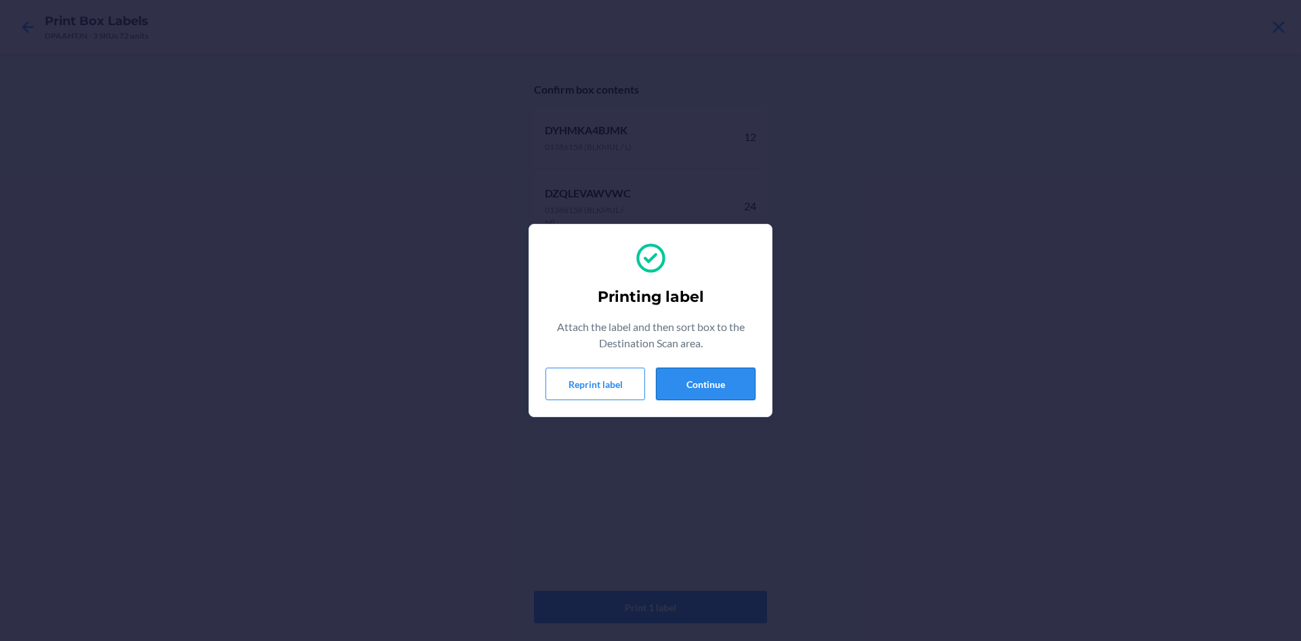
click at [726, 382] on button "Continue" at bounding box center [706, 383] width 100 height 33
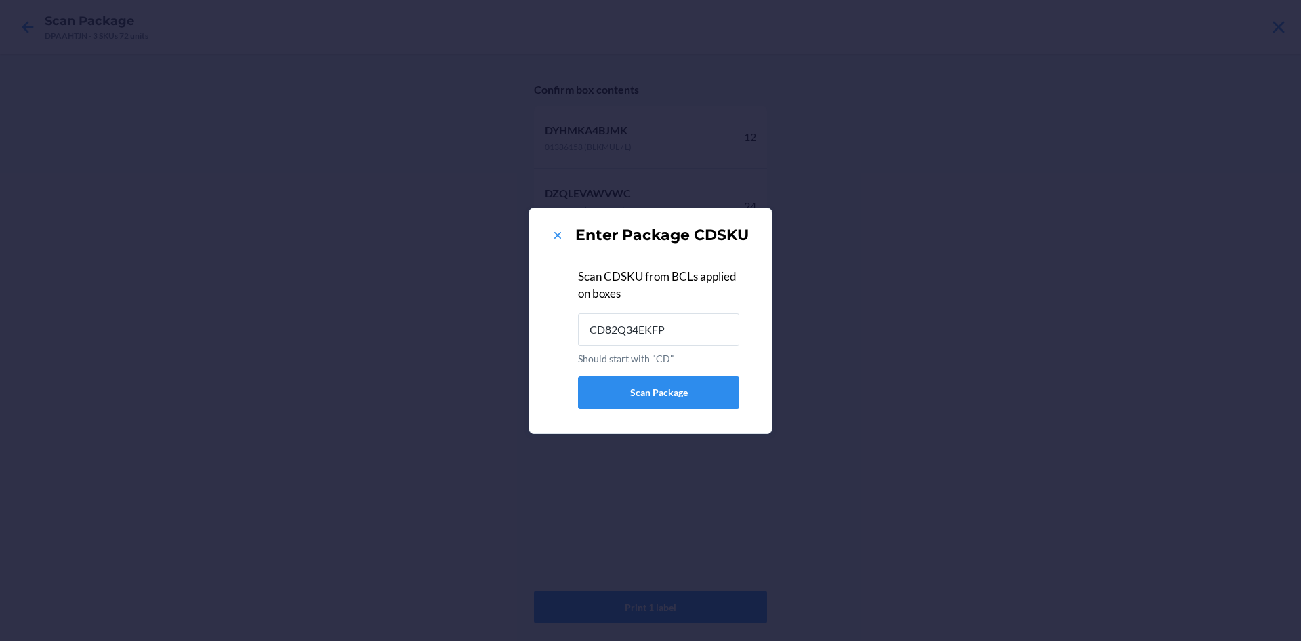
type input "CD82Q34EKFP"
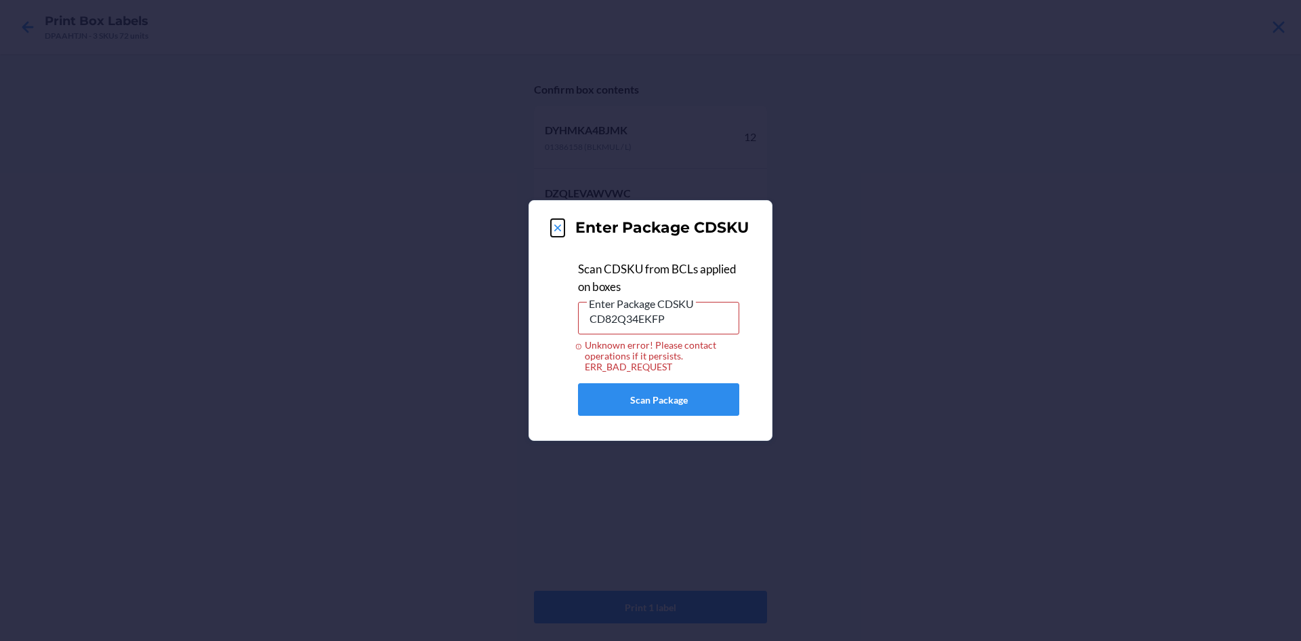
click at [553, 231] on icon at bounding box center [558, 228] width 14 height 14
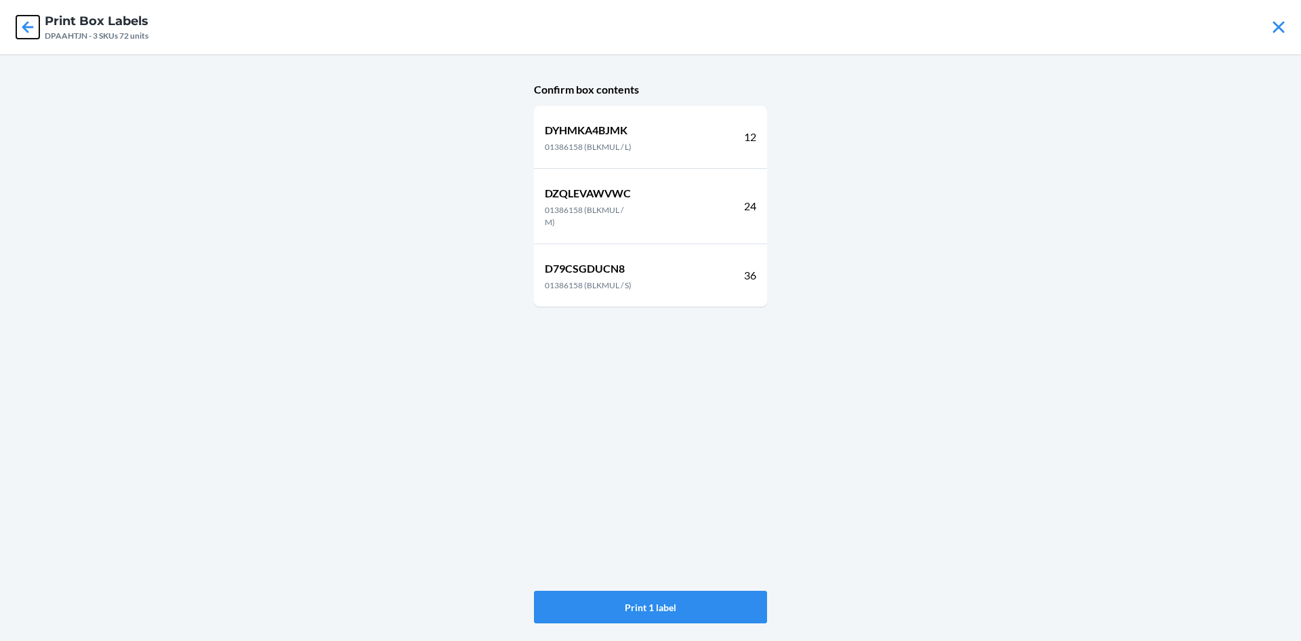
click at [25, 25] on icon at bounding box center [28, 27] width 12 height 12
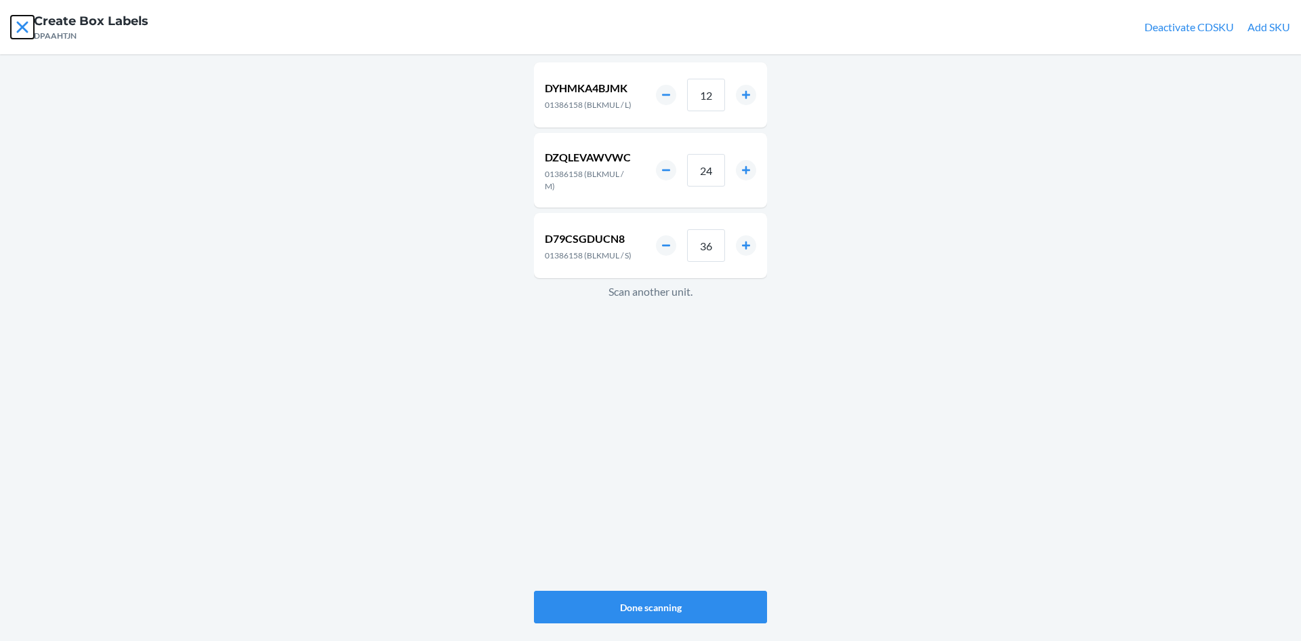
click at [25, 25] on icon at bounding box center [22, 27] width 12 height 12
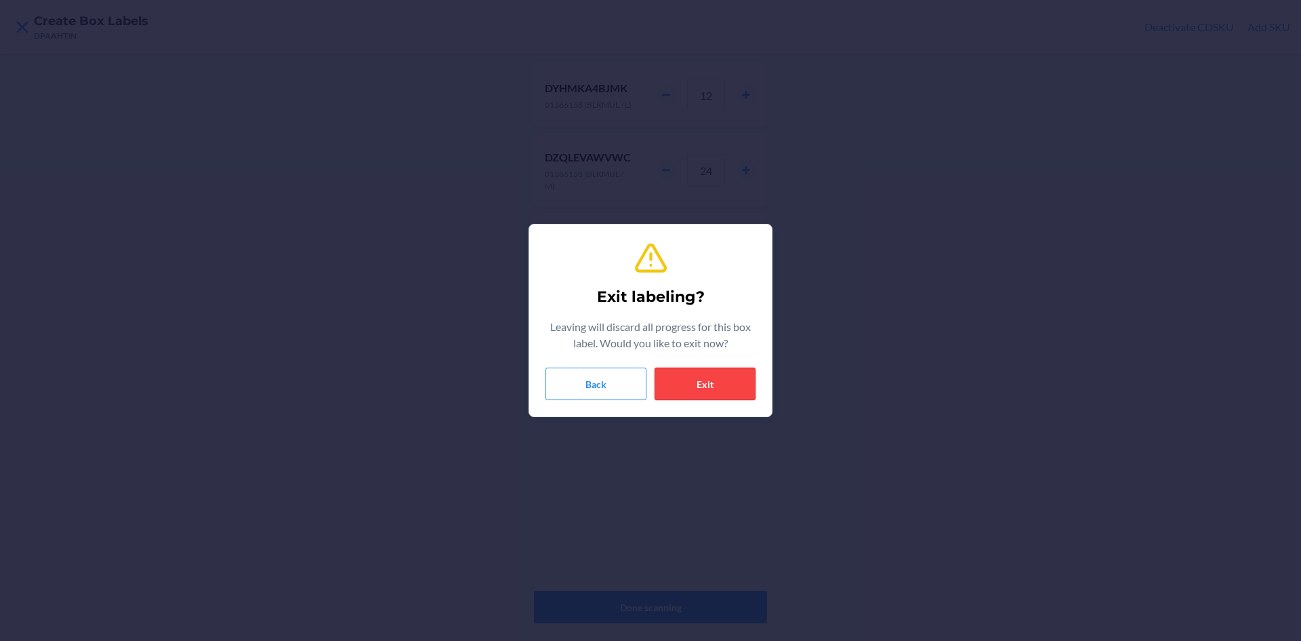
click at [728, 380] on button "Exit" at bounding box center [705, 383] width 101 height 33
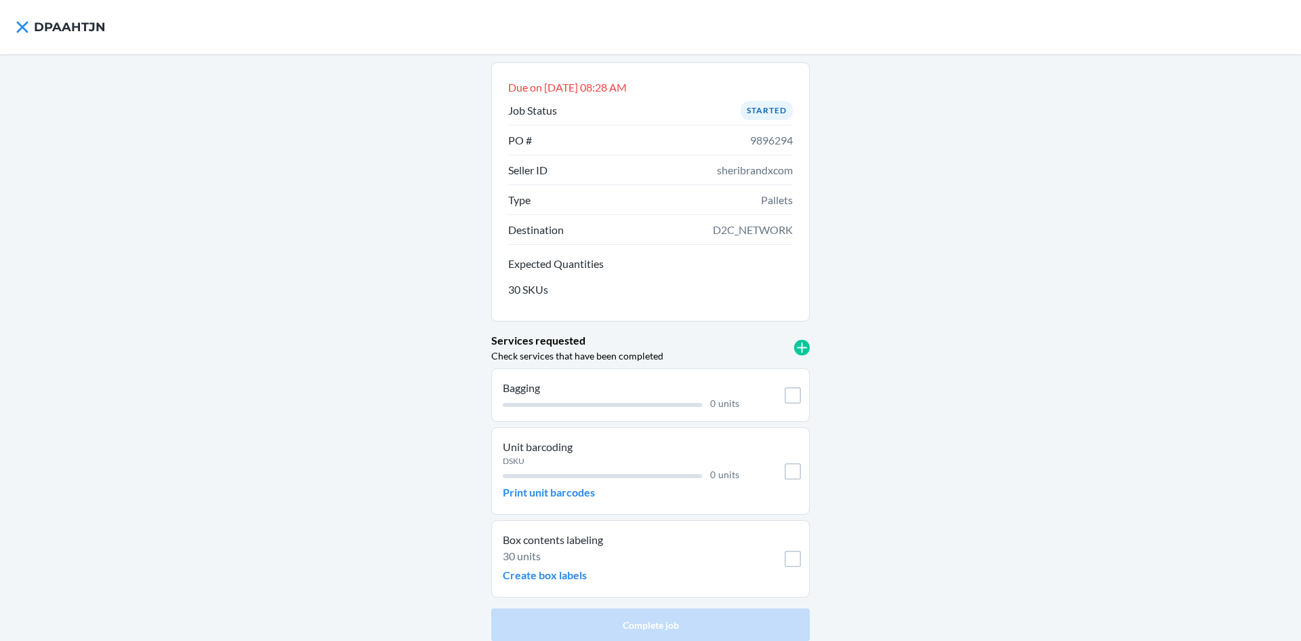
click at [703, 134] on li "PO # 9896294" at bounding box center [650, 140] width 285 height 30
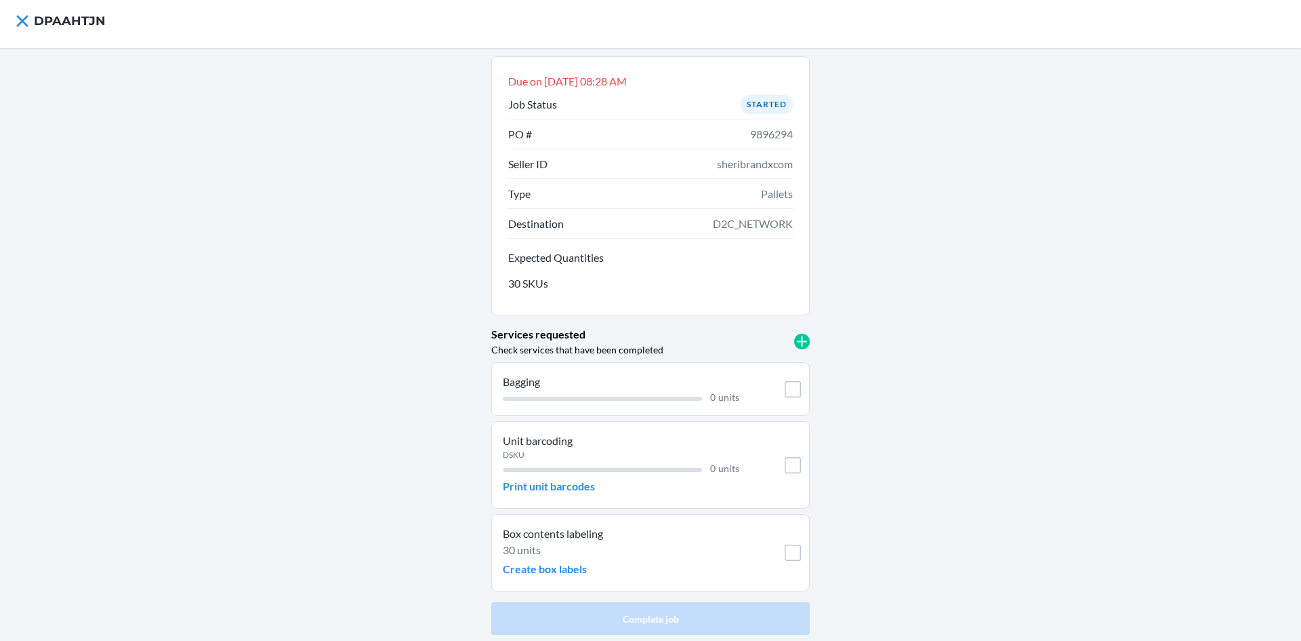
scroll to position [8, 0]
click at [521, 567] on p "Create box labels" at bounding box center [545, 567] width 84 height 16
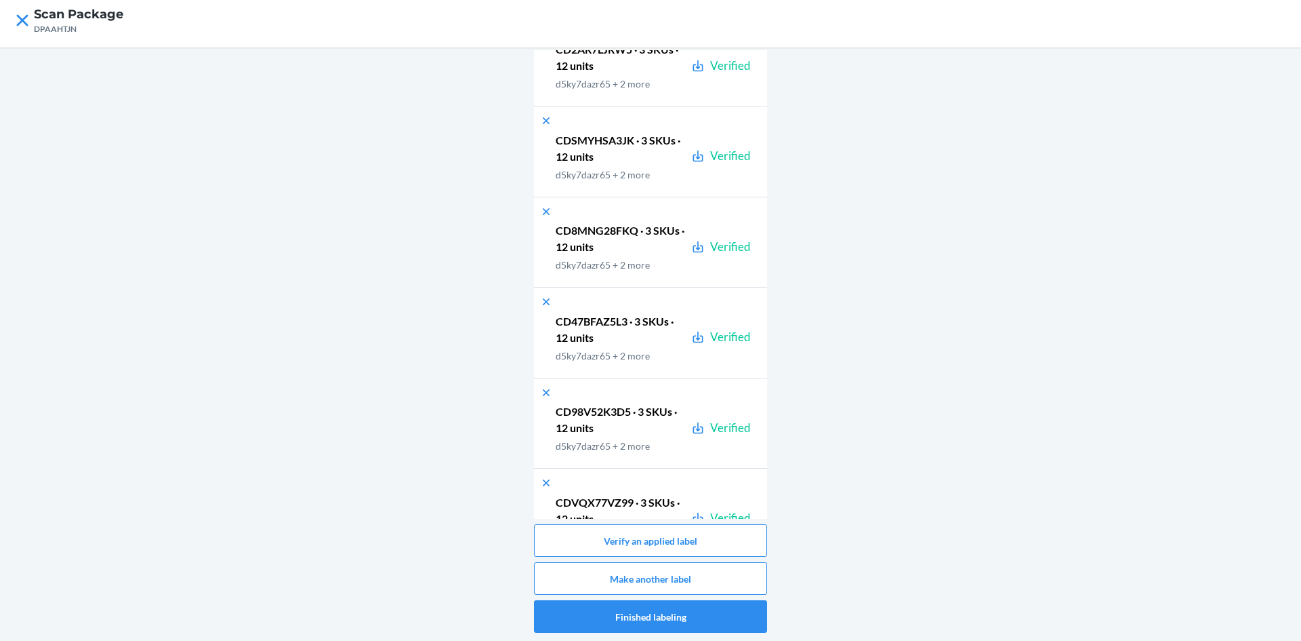
scroll to position [27721, 0]
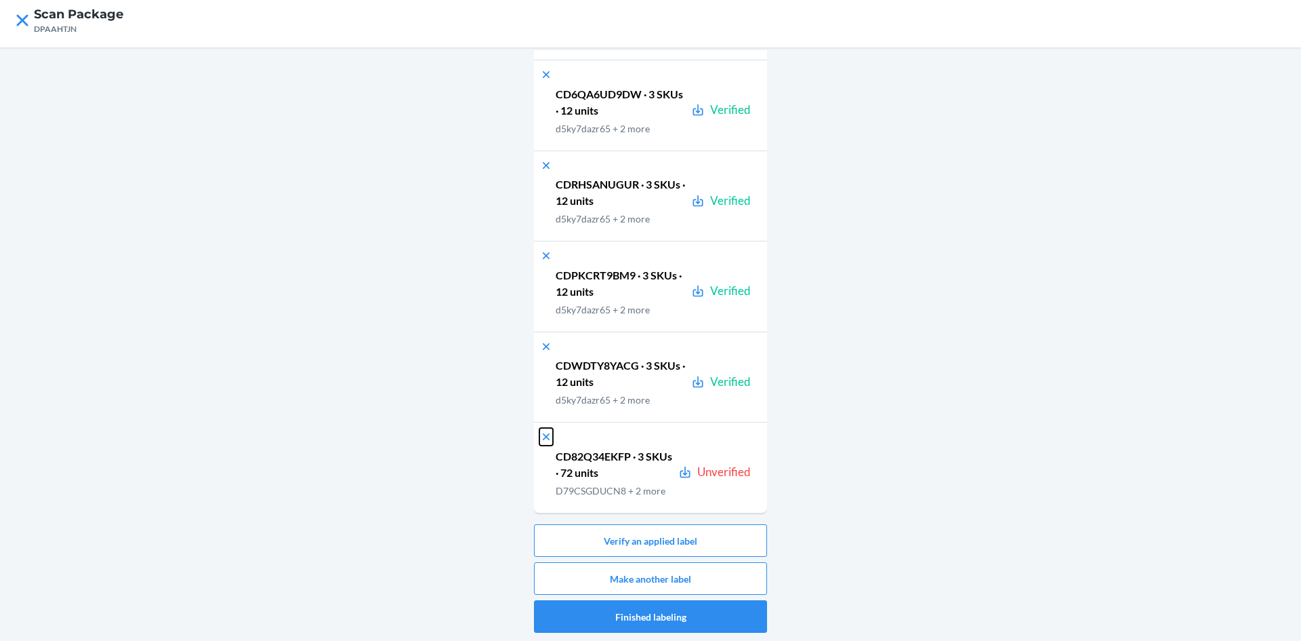
click at [542, 430] on icon at bounding box center [547, 437] width 14 height 14
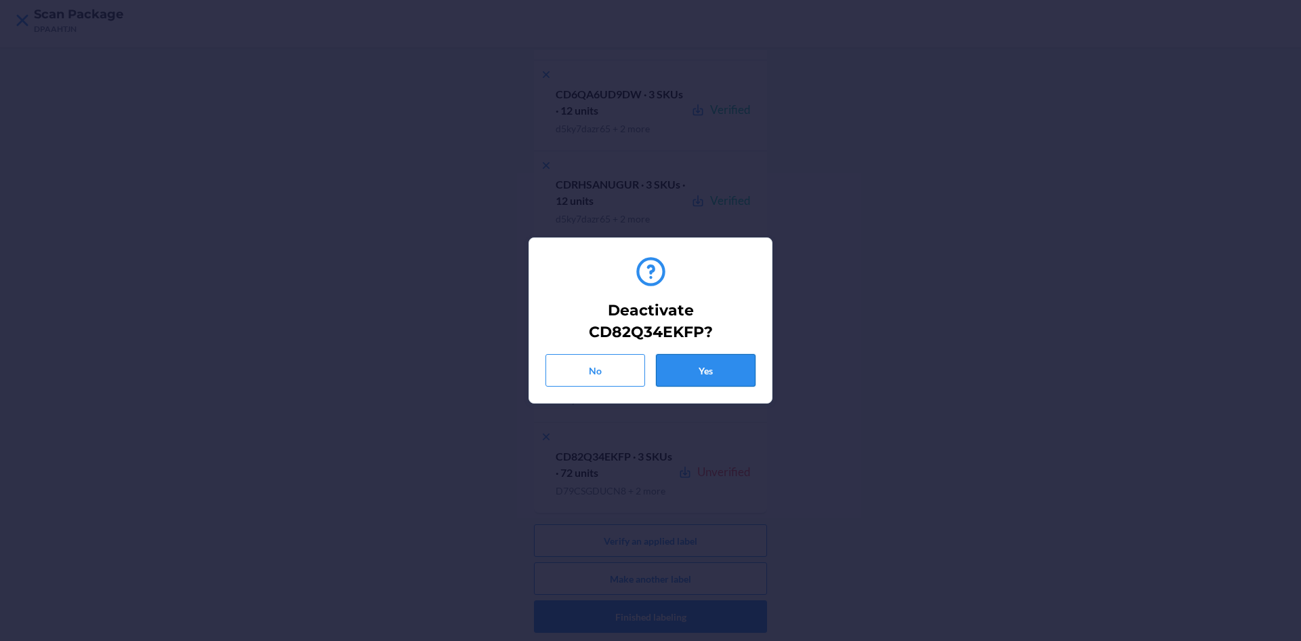
click at [721, 373] on button "Yes" at bounding box center [706, 370] width 100 height 33
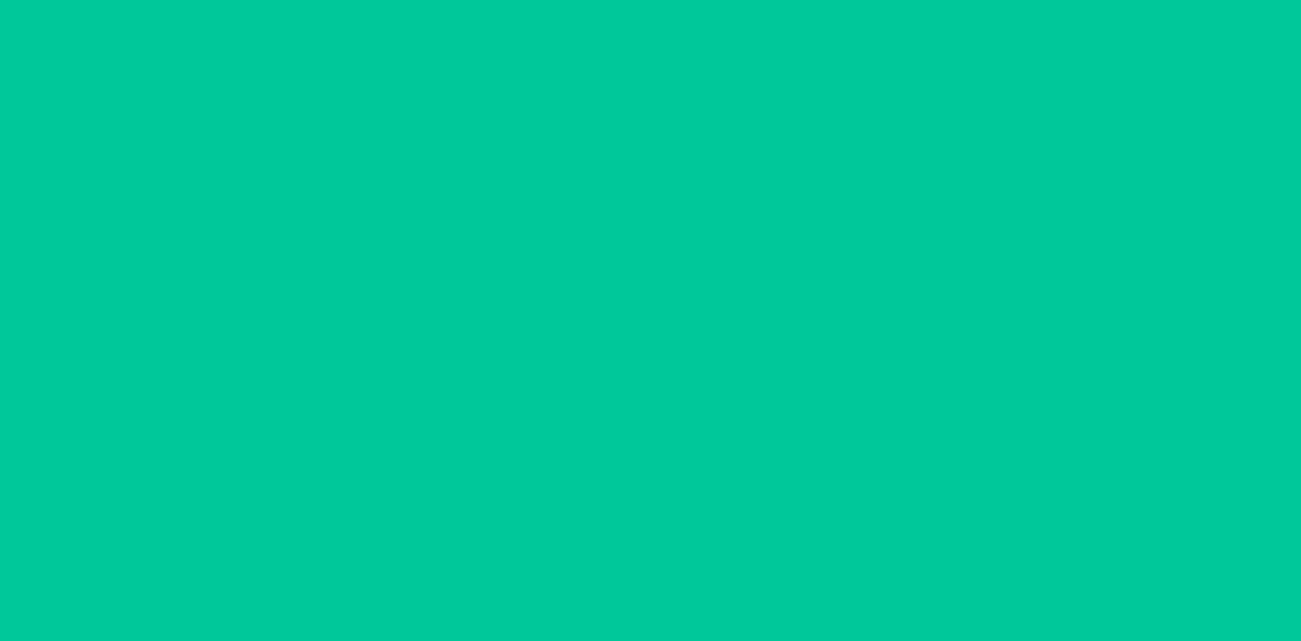
scroll to position [27616, 0]
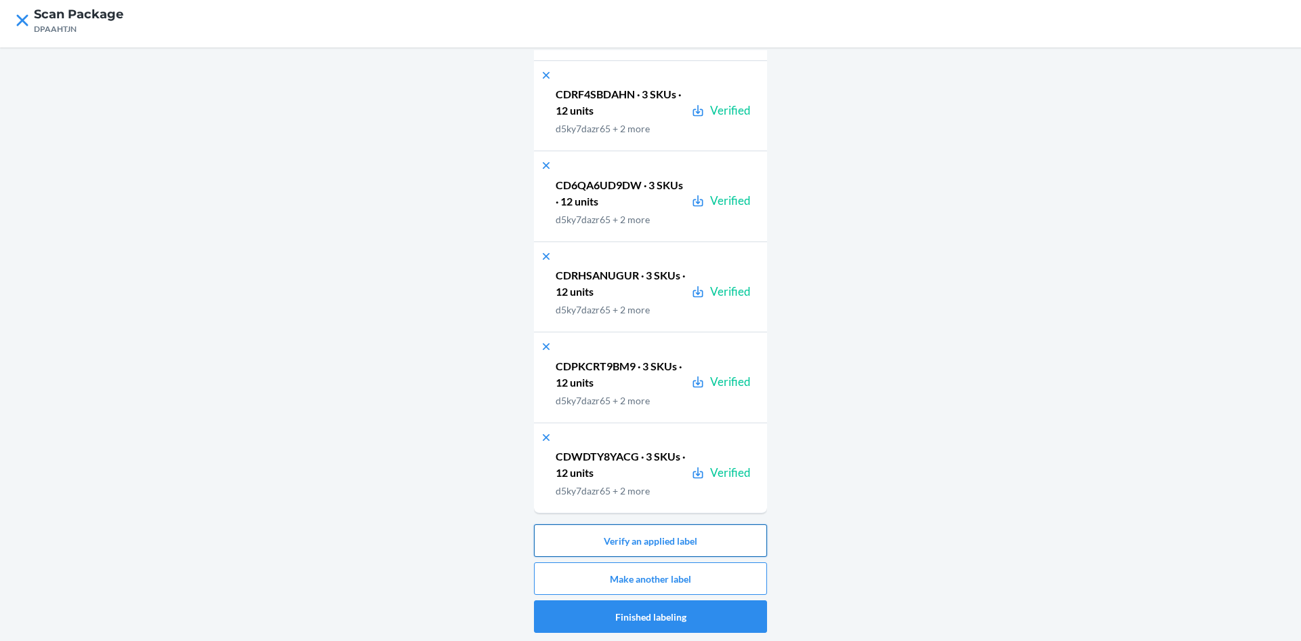
click at [660, 536] on button "Verify an applied label" at bounding box center [650, 540] width 233 height 33
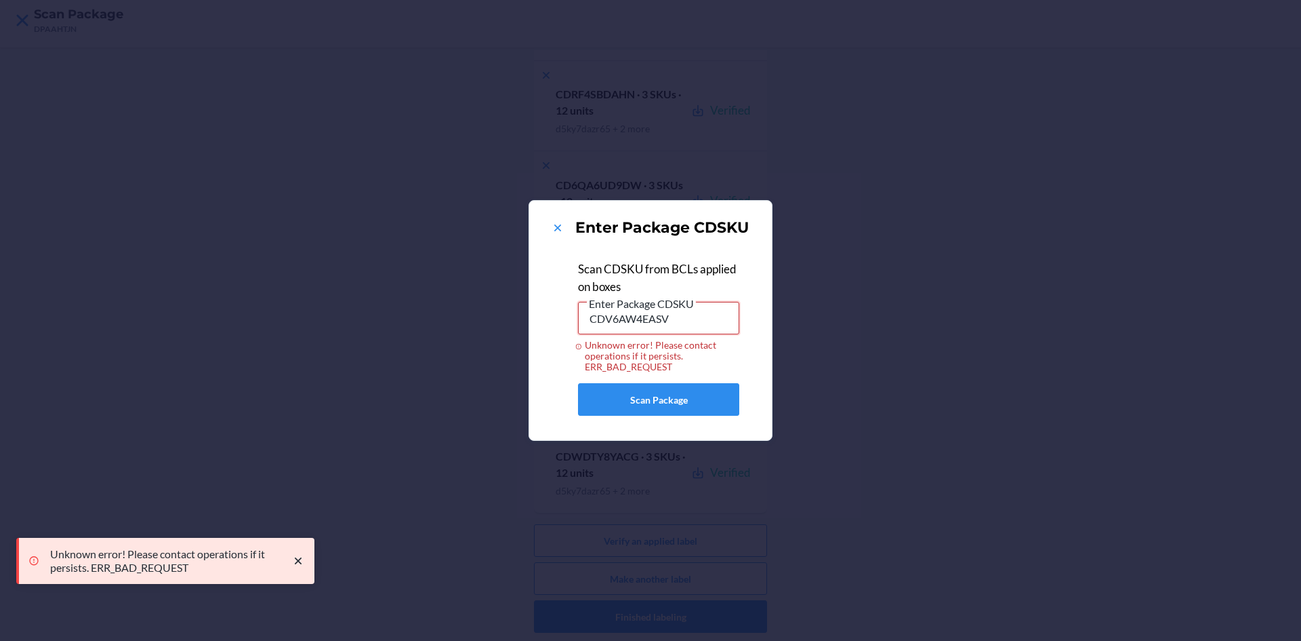
click at [688, 315] on input "CDV6AW4EASV" at bounding box center [658, 318] width 161 height 33
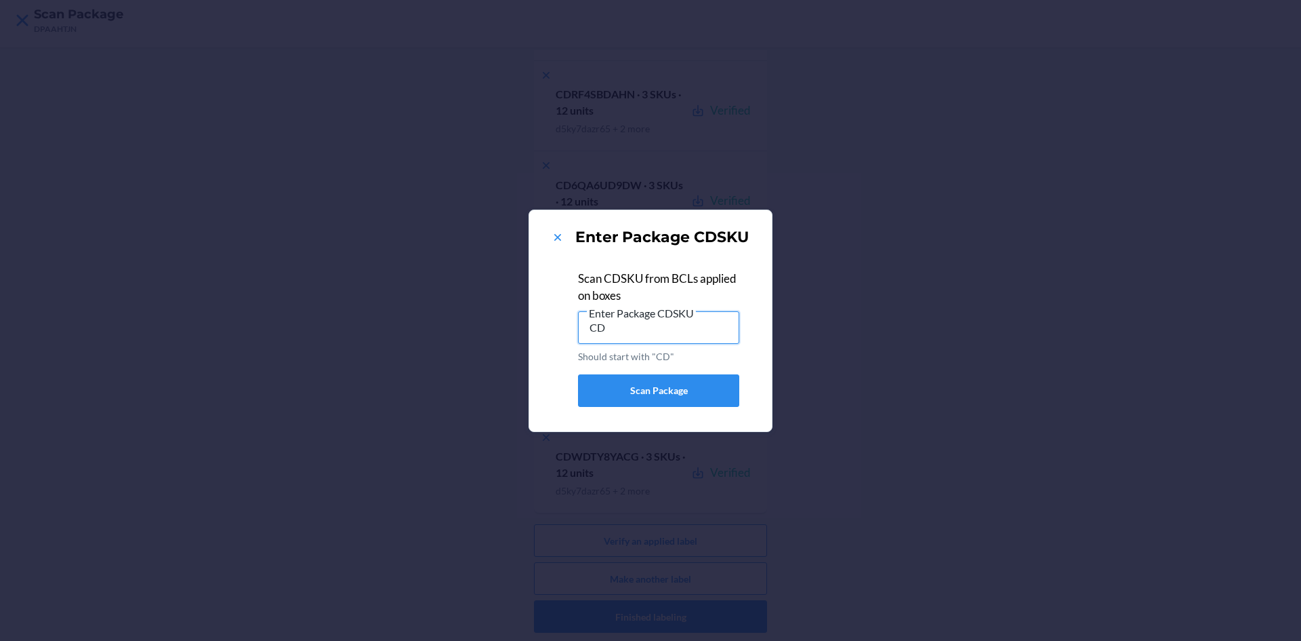
type input "C"
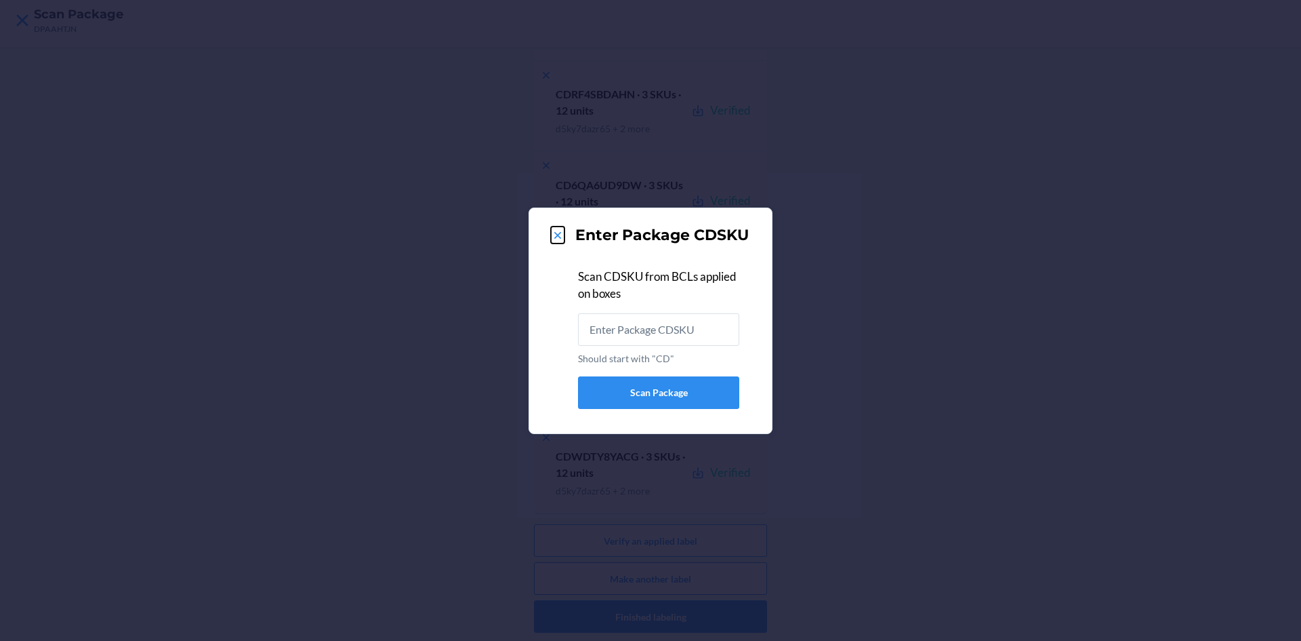
click at [560, 233] on icon at bounding box center [557, 235] width 7 height 7
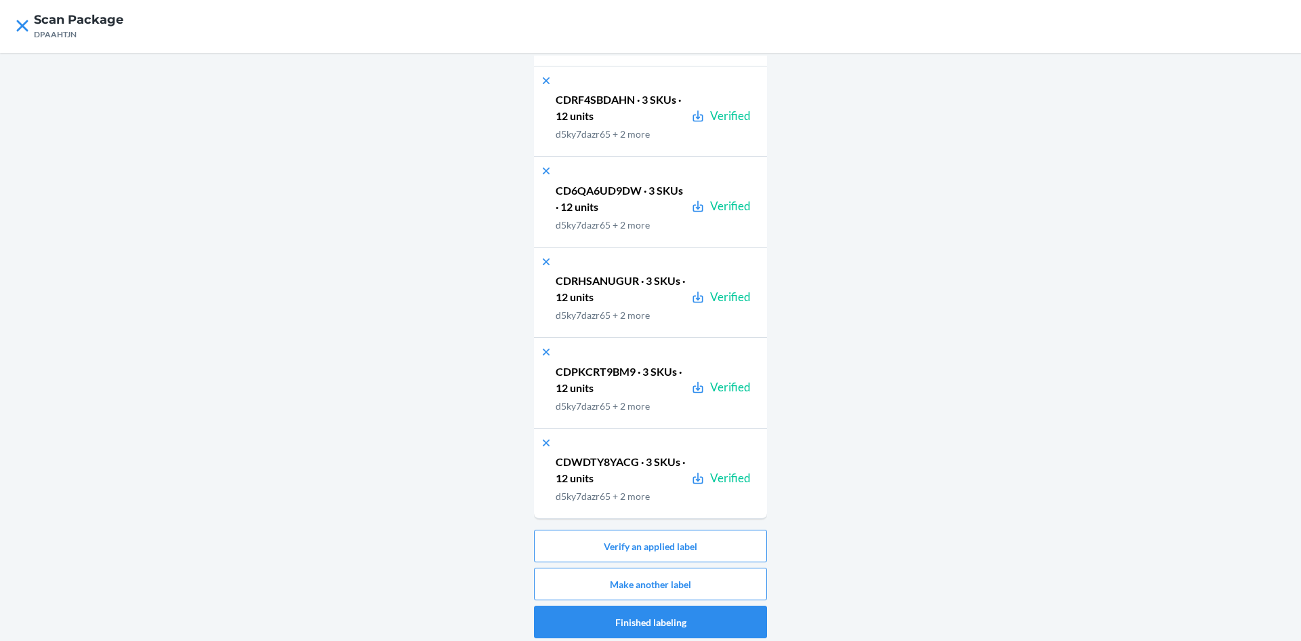
scroll to position [0, 0]
click at [453, 193] on div "Boxes labeled 304 boxes Expected quantity 30 SKUs · 16,784 units Verified quant…" at bounding box center [650, 350] width 1301 height 593
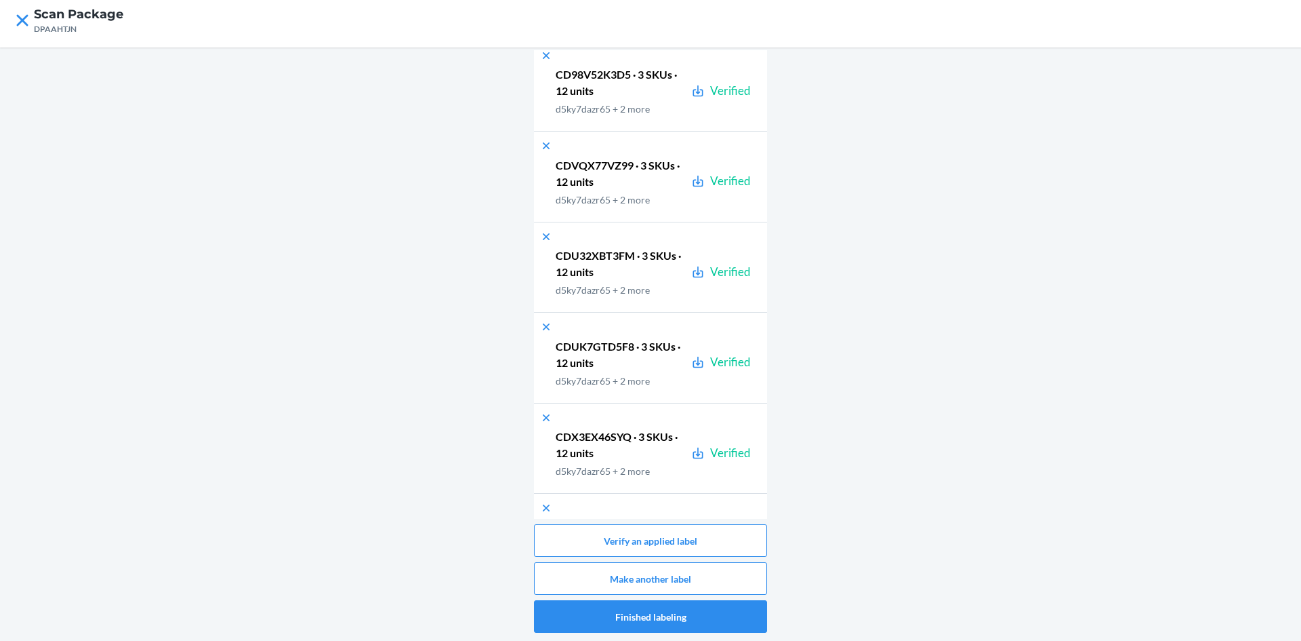
scroll to position [26125, 0]
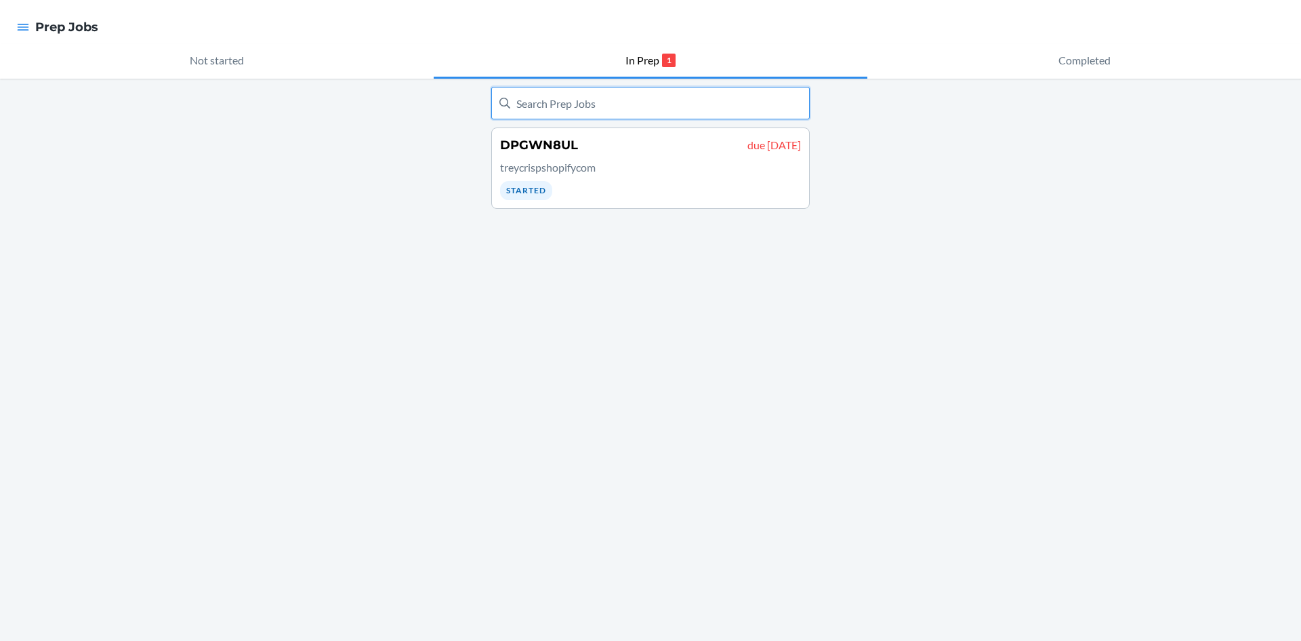
click at [512, 108] on input "text" at bounding box center [650, 103] width 319 height 33
click at [12, 31] on div at bounding box center [23, 27] width 24 height 28
click at [14, 31] on div at bounding box center [23, 27] width 24 height 28
click at [23, 27] on icon "button" at bounding box center [24, 27] width 12 height 7
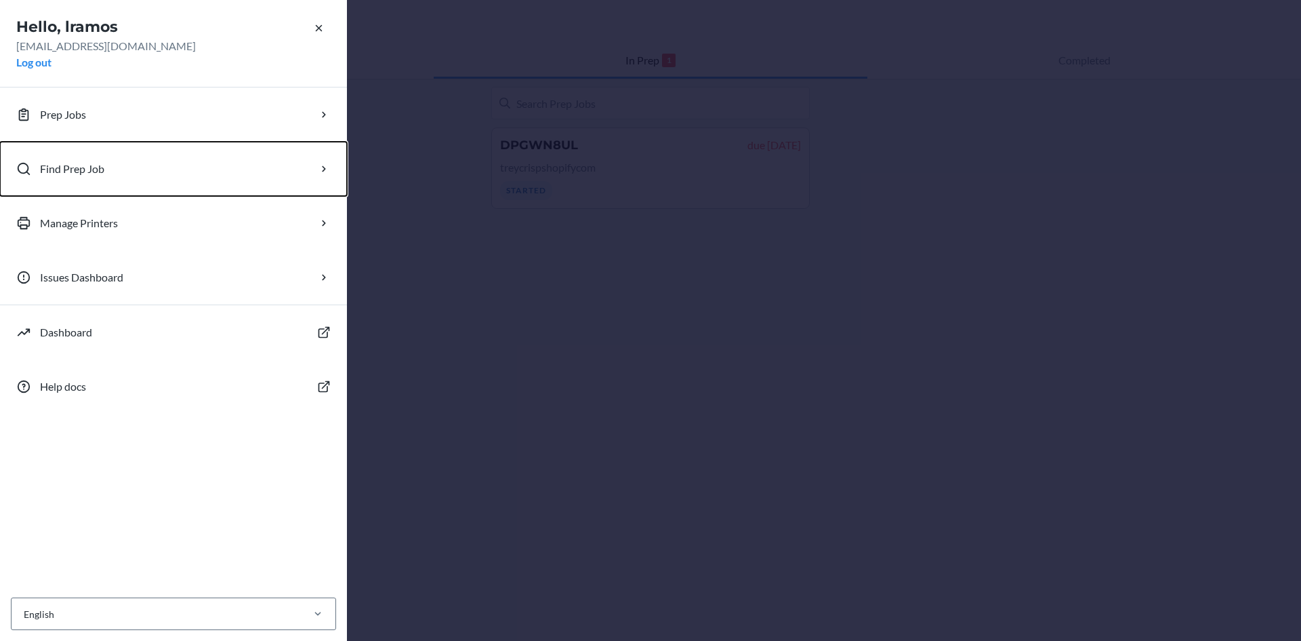
click at [70, 160] on button "Find Prep Job" at bounding box center [173, 169] width 347 height 54
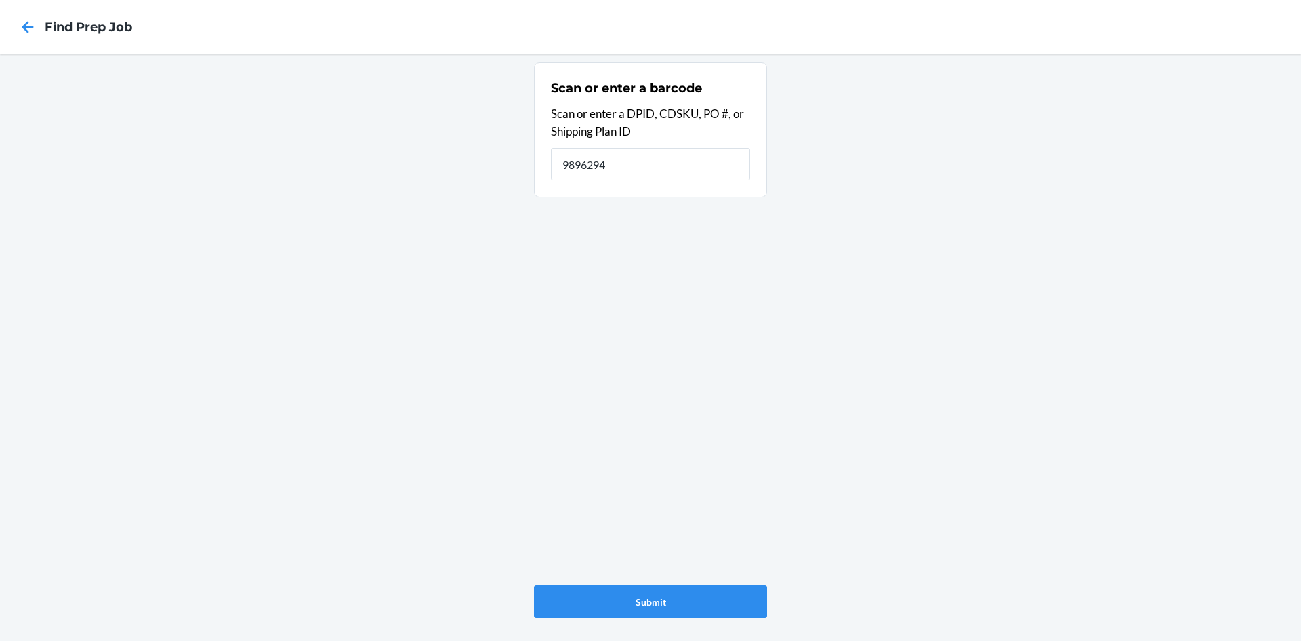
type input "9896294"
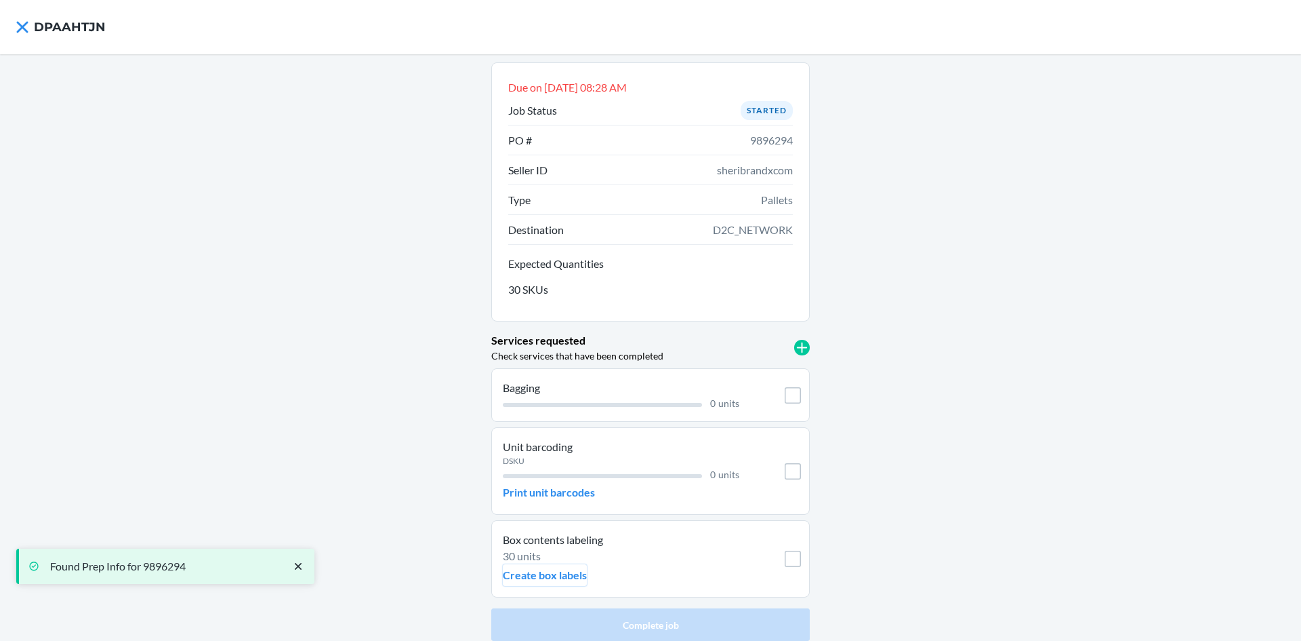
click at [544, 578] on p "Create box labels" at bounding box center [545, 575] width 84 height 16
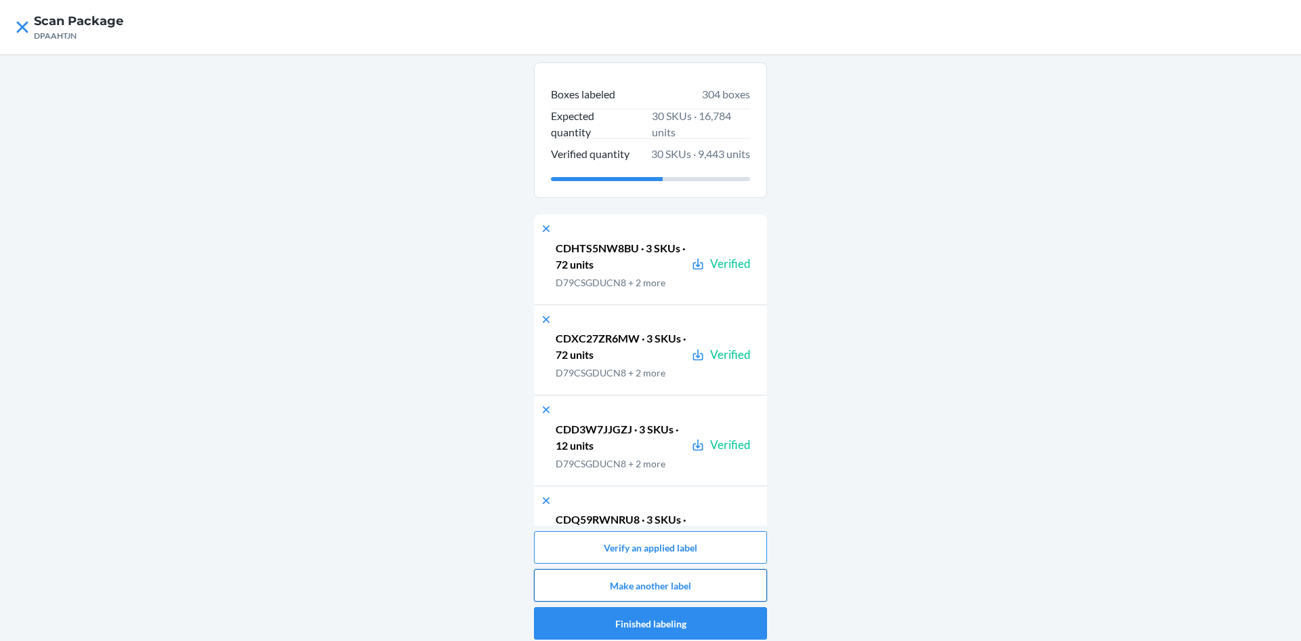
click at [660, 582] on button "Make another label" at bounding box center [650, 585] width 233 height 33
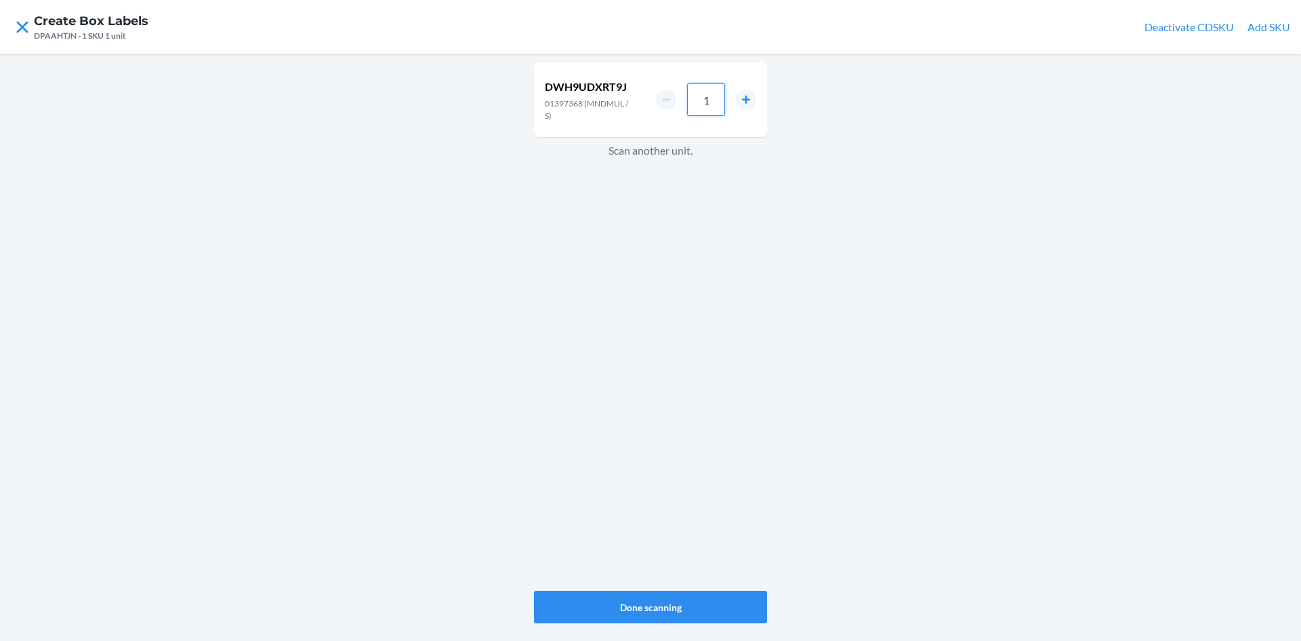
click at [715, 104] on input "1" at bounding box center [706, 99] width 38 height 33
type input "36"
drag, startPoint x: 556, startPoint y: 264, endPoint x: 562, endPoint y: 243, distance: 22.5
click at [561, 254] on div "DWH9UDXRT9J 01397368 (MNDMUL / S) 36 Scan another unit." at bounding box center [650, 326] width 233 height 533
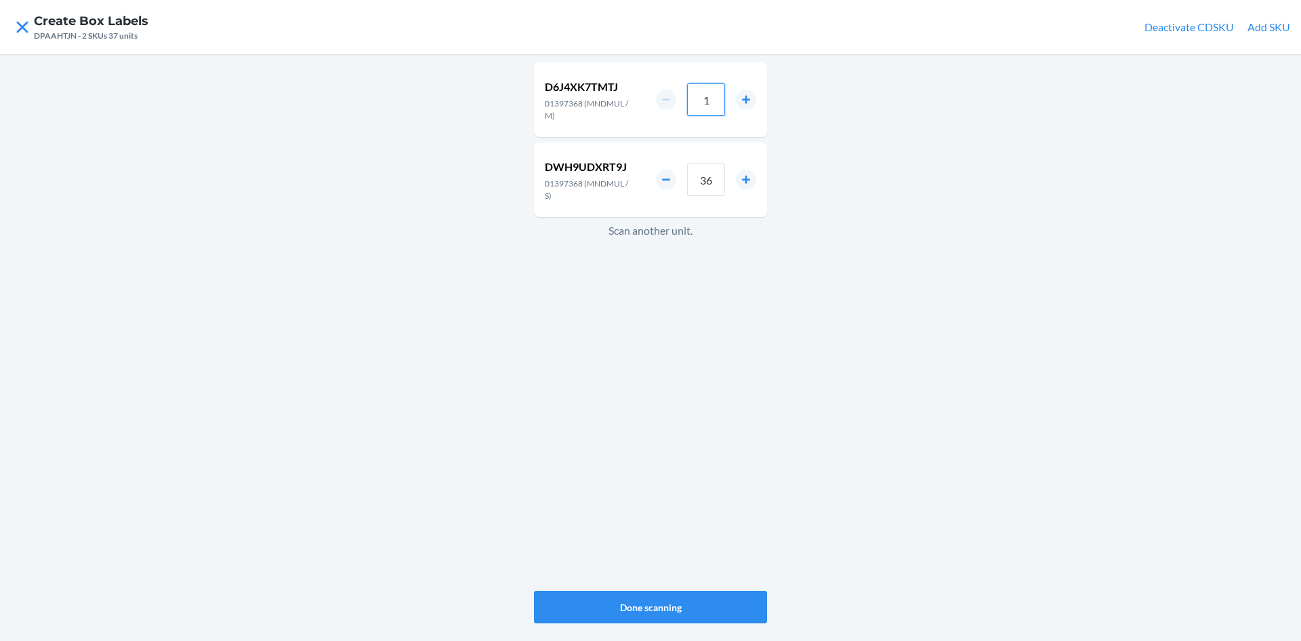
click at [710, 96] on input "1" at bounding box center [706, 99] width 38 height 33
type input "24"
click at [508, 427] on div "D6J4XK7TMTJ 01397368 (MNDMUL / M) 24 DWH9UDXRT9J 01397368 (MNDMUL / S) 36 Scan …" at bounding box center [650, 347] width 1301 height 586
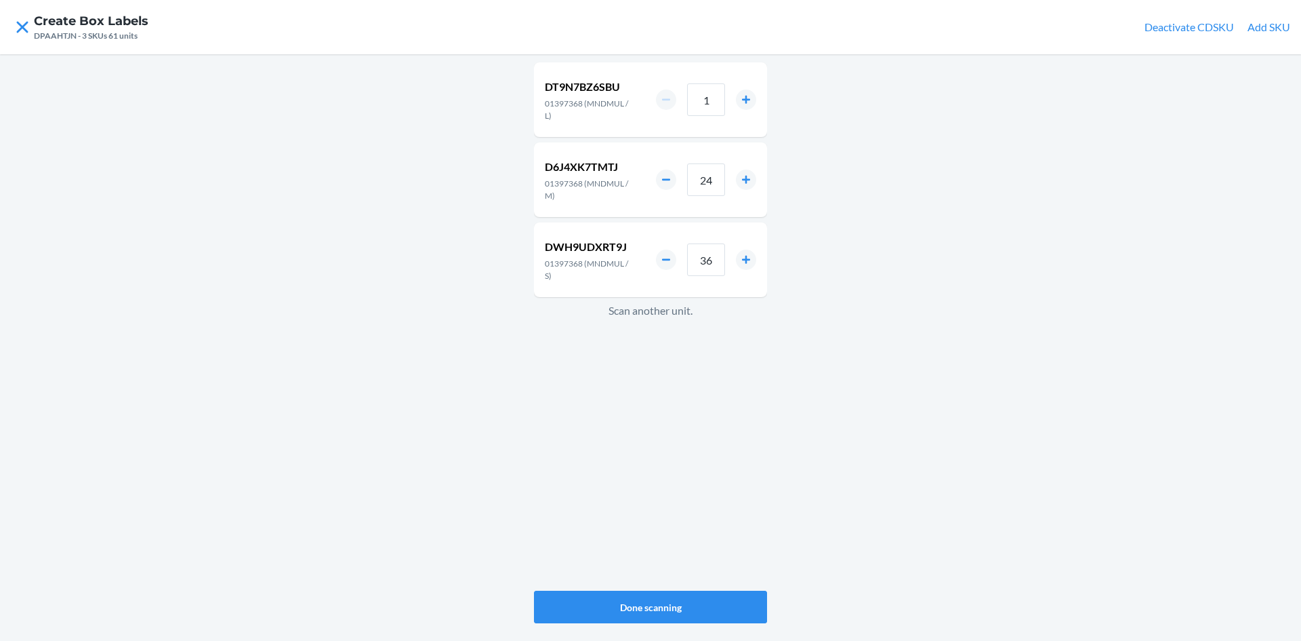
click at [731, 99] on div "1" at bounding box center [706, 99] width 100 height 33
click at [708, 100] on input "1" at bounding box center [706, 99] width 38 height 33
type input "12"
click at [691, 597] on button "Done scanning" at bounding box center [650, 606] width 233 height 33
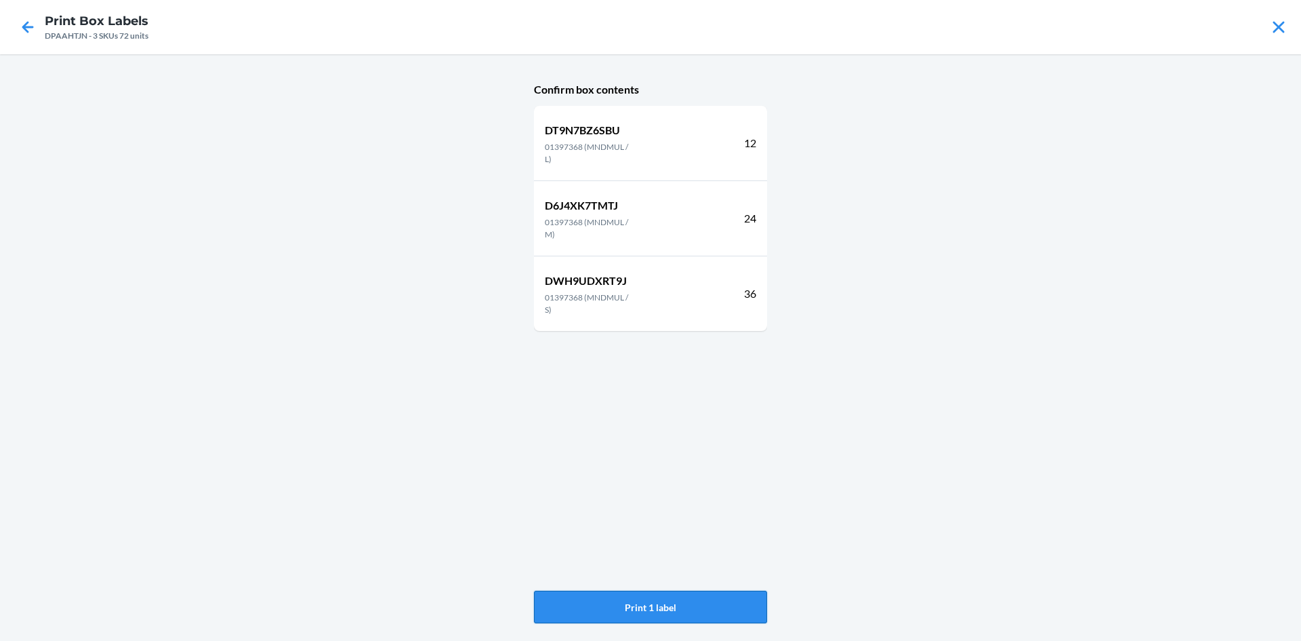
click at [685, 594] on button "Print 1 label" at bounding box center [650, 606] width 233 height 33
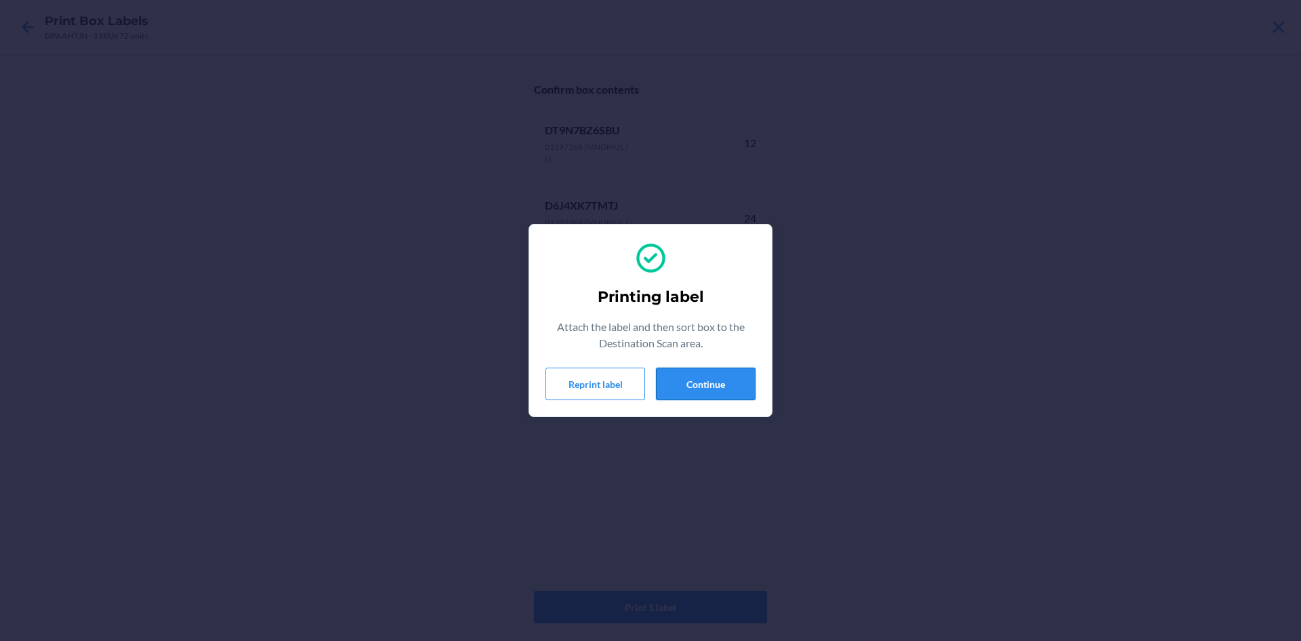
click at [710, 387] on button "Continue" at bounding box center [706, 383] width 100 height 33
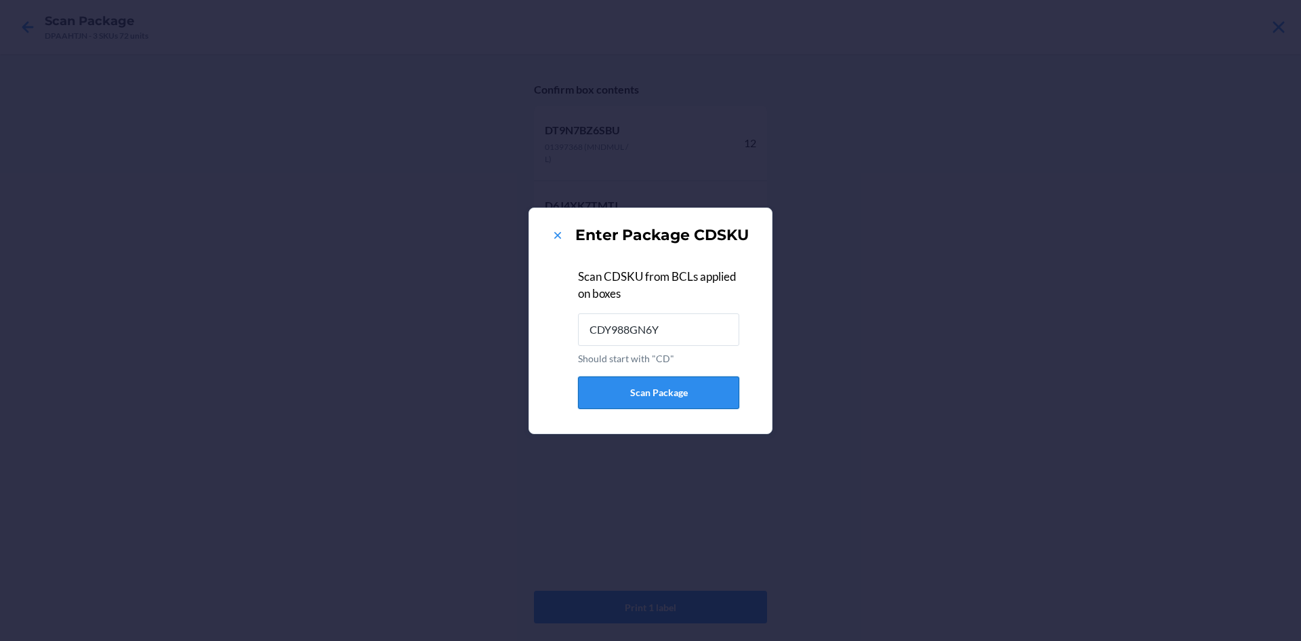
type input "CDY988GN6Y7"
click at [556, 226] on button at bounding box center [558, 235] width 14 height 18
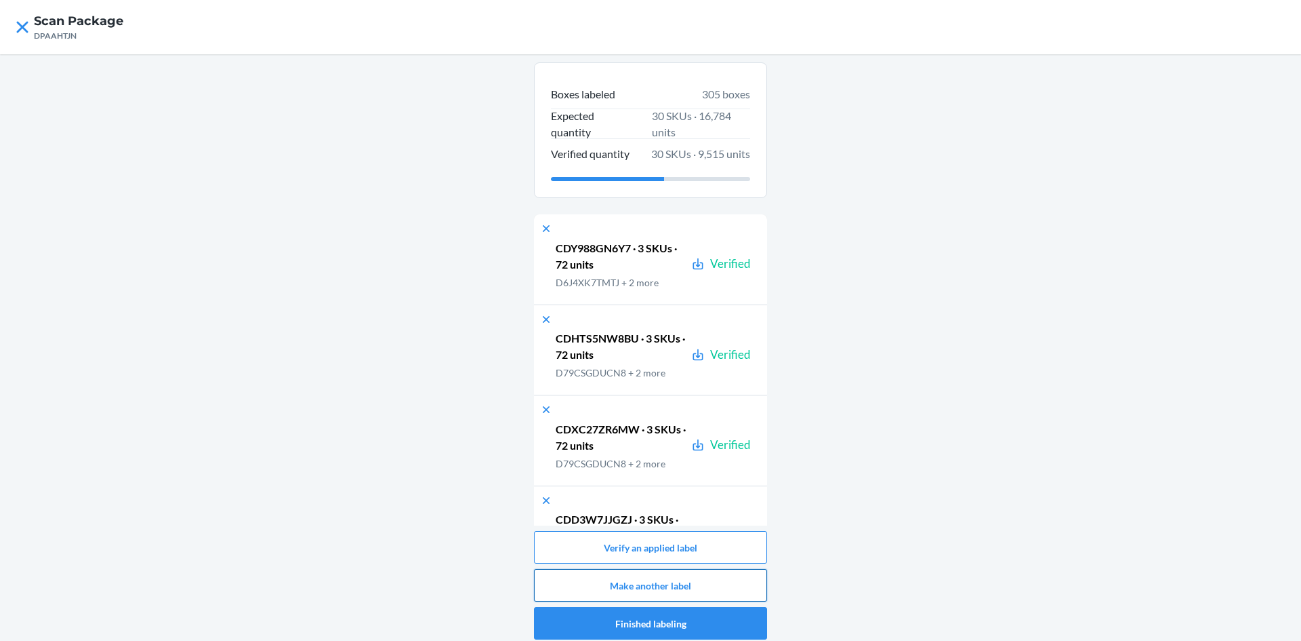
click at [706, 588] on button "Make another label" at bounding box center [650, 585] width 233 height 33
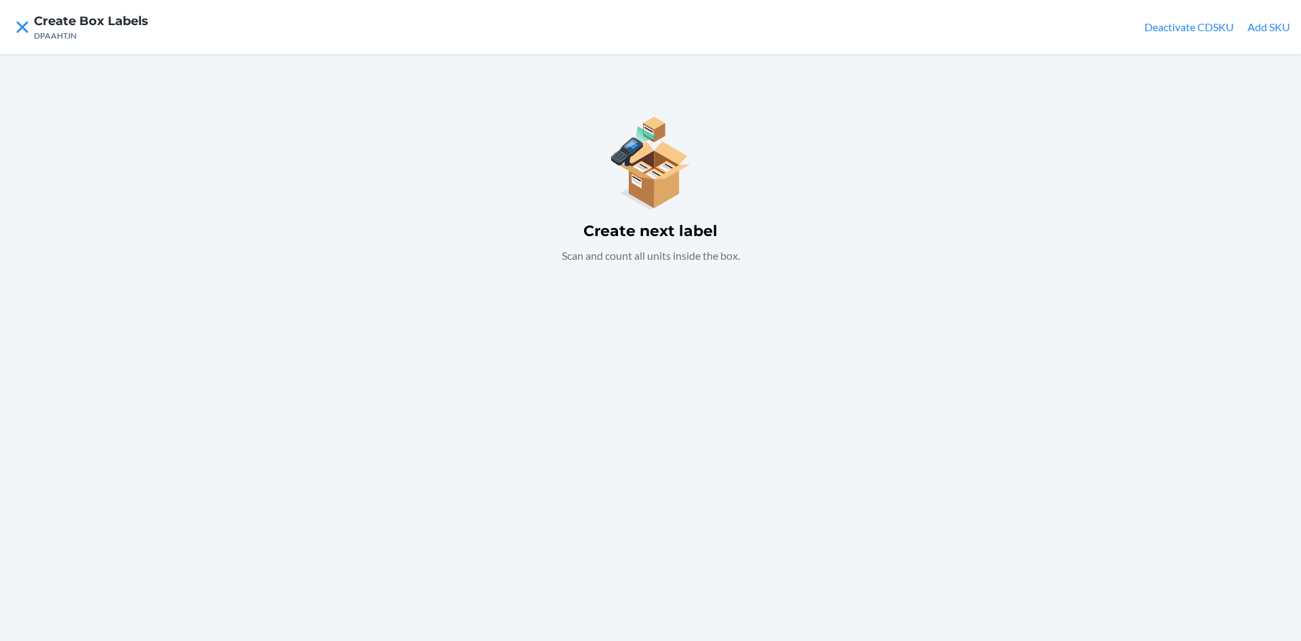
click at [675, 371] on div "Create next label Scan and count all units inside the box." at bounding box center [650, 347] width 1301 height 586
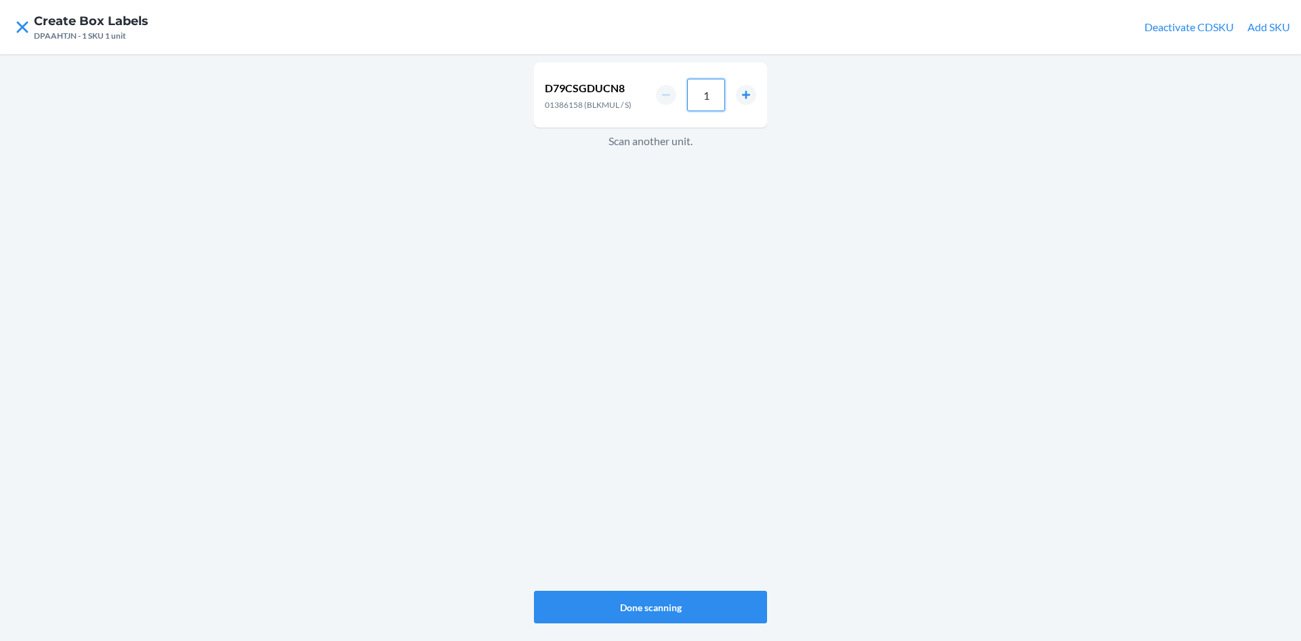
click at [710, 101] on input "1" at bounding box center [706, 95] width 38 height 33
type input "36"
click at [605, 361] on div "D79CSGDUCN8 01386158 (BLKMUL / S) 36 Scan another unit." at bounding box center [650, 326] width 233 height 533
click at [719, 104] on input "1" at bounding box center [706, 99] width 38 height 33
type input "24"
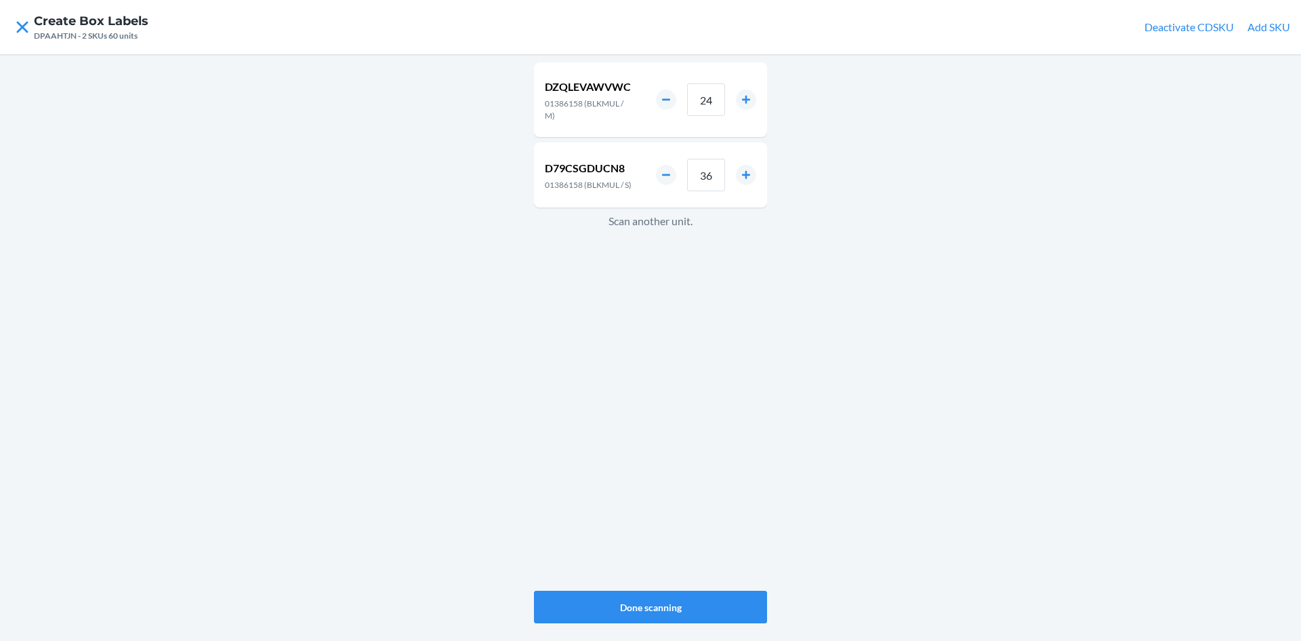
click at [697, 424] on div "DZQLEVAWVWC 01386158 (BLKMUL / M) 24 D79CSGDUCN8 01386158 (BLKMUL / S) 36 Scan …" at bounding box center [650, 326] width 233 height 533
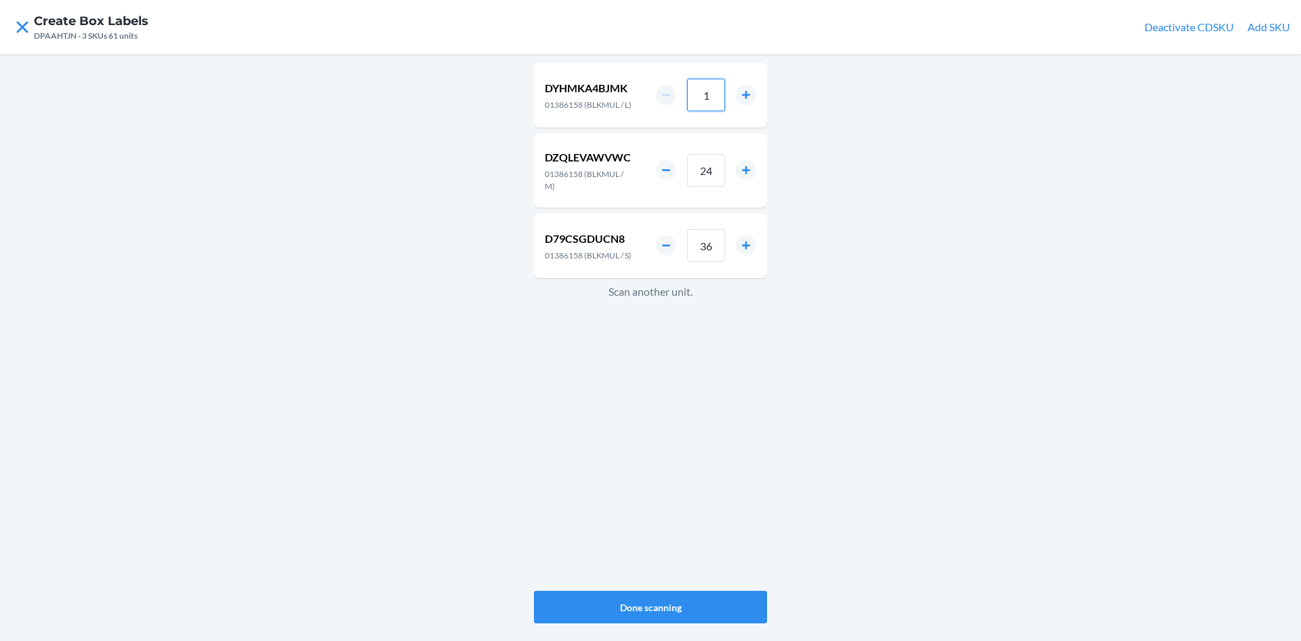
click at [713, 104] on input "1" at bounding box center [706, 95] width 38 height 33
type input "12"
click at [667, 612] on button "Done scanning" at bounding box center [650, 606] width 233 height 33
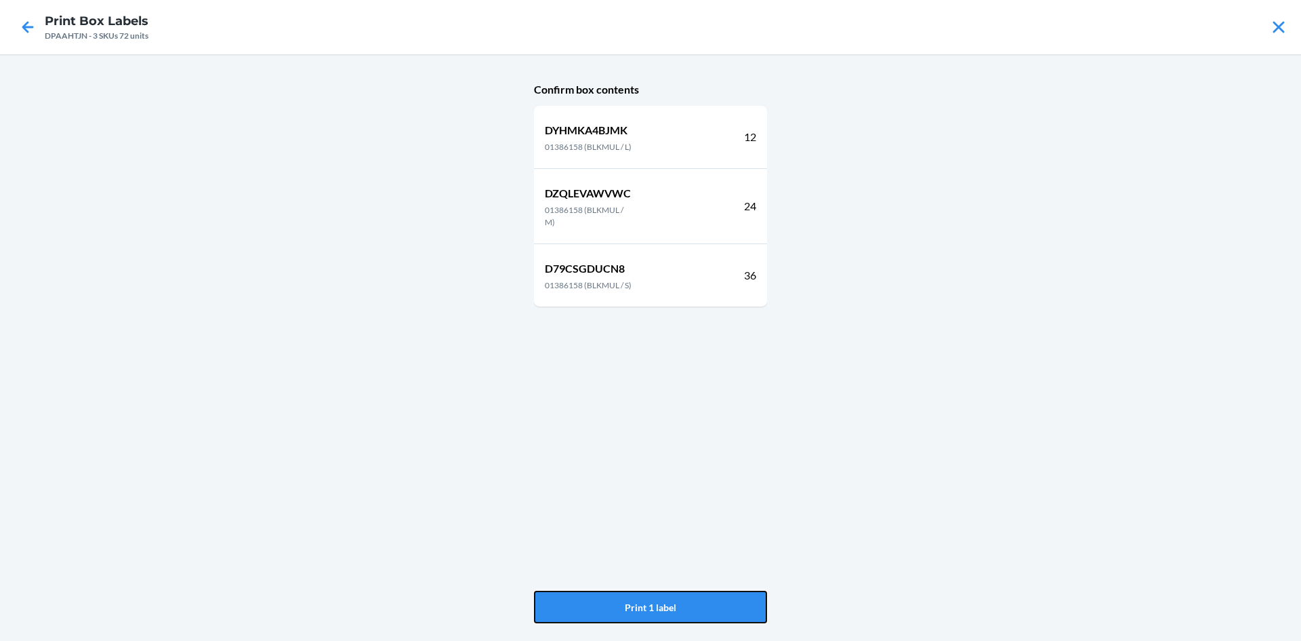
click at [667, 612] on button "Print 1 label" at bounding box center [650, 606] width 233 height 33
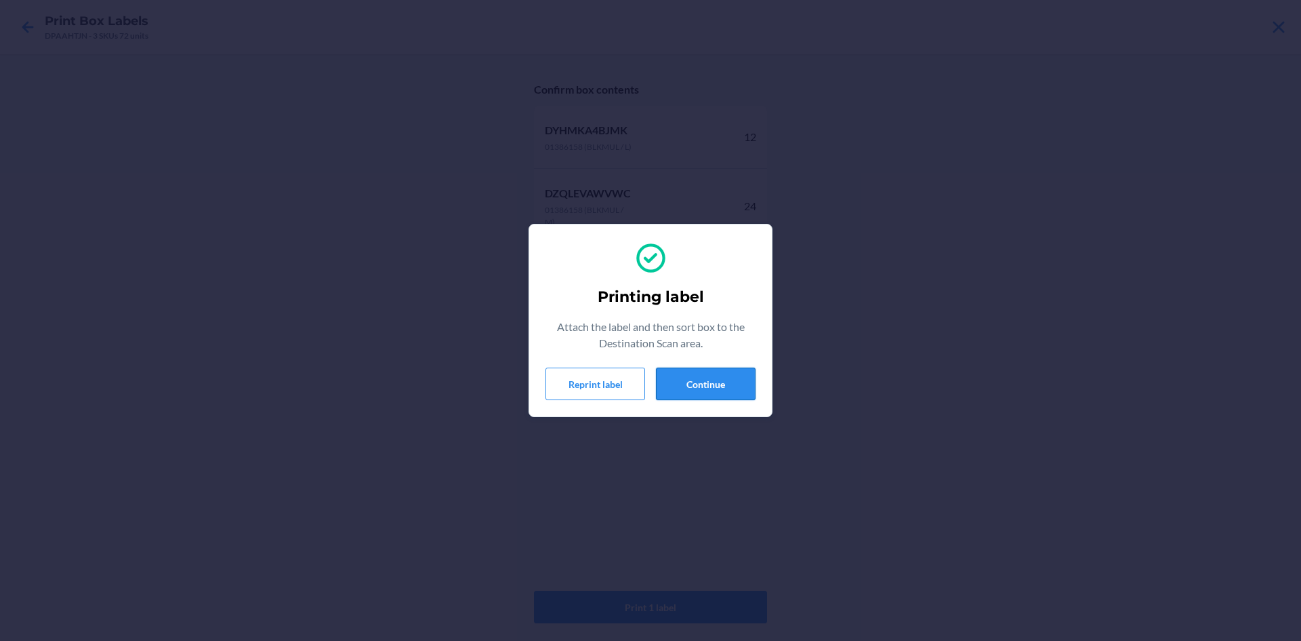
click at [726, 387] on button "Continue" at bounding box center [706, 383] width 100 height 33
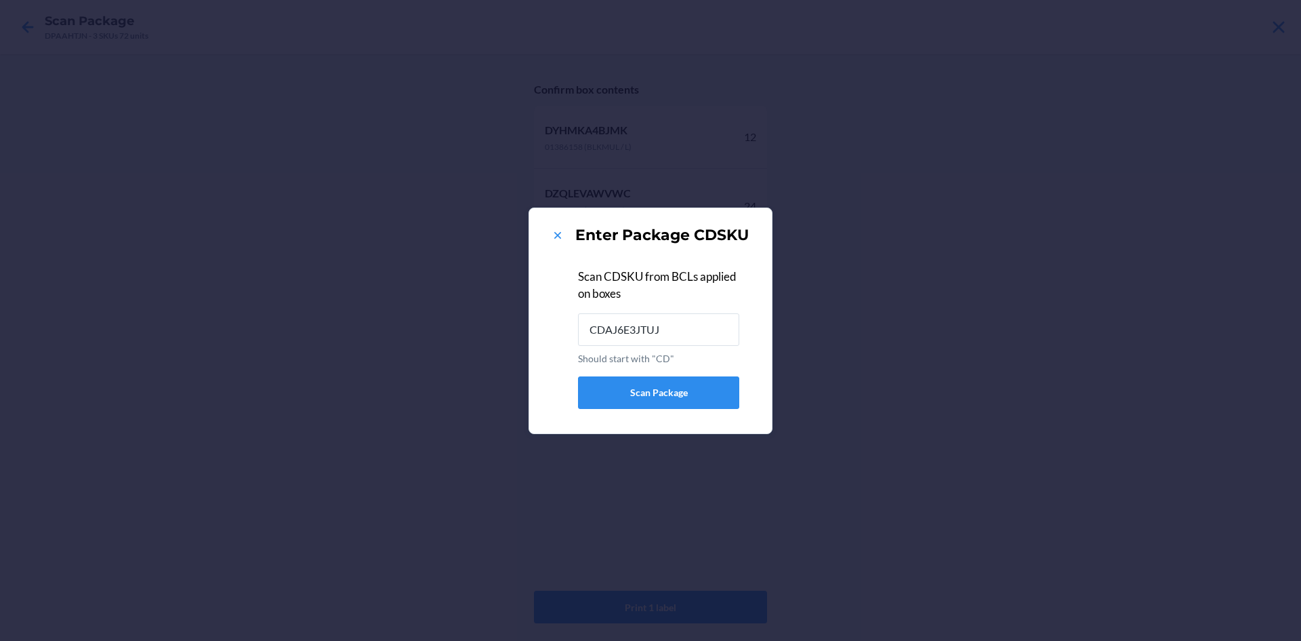
type input "CDAJ6E3JTUJ"
click at [558, 235] on icon at bounding box center [557, 235] width 7 height 7
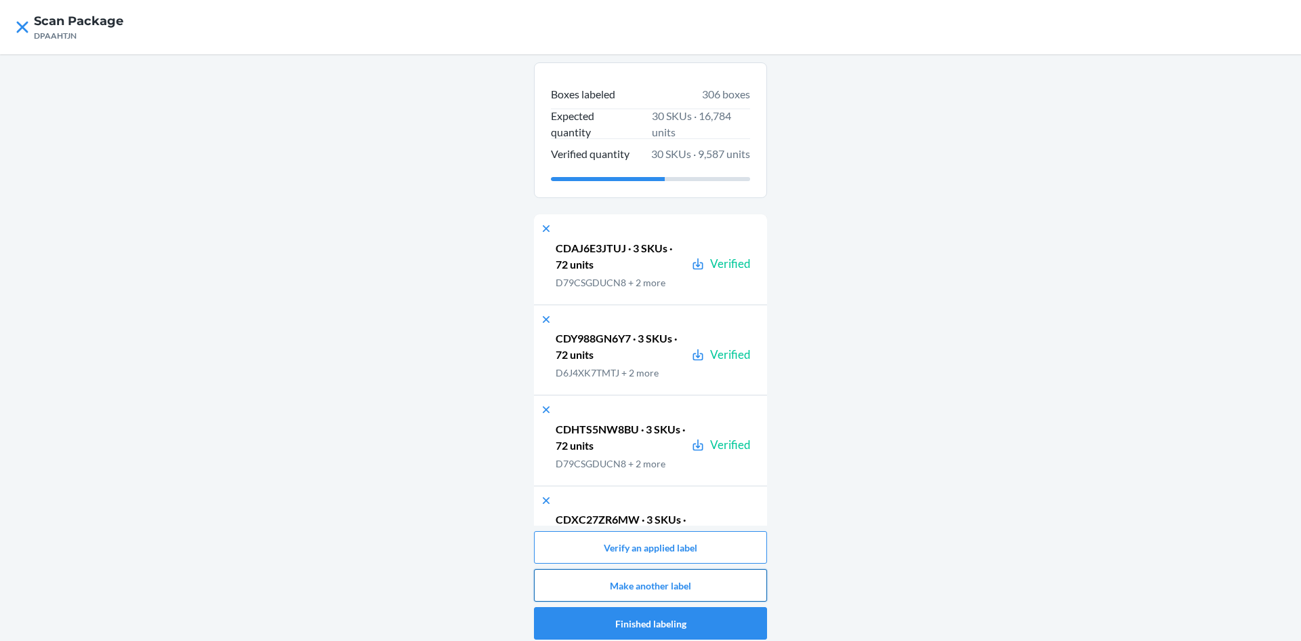
click at [712, 591] on button "Make another label" at bounding box center [650, 585] width 233 height 33
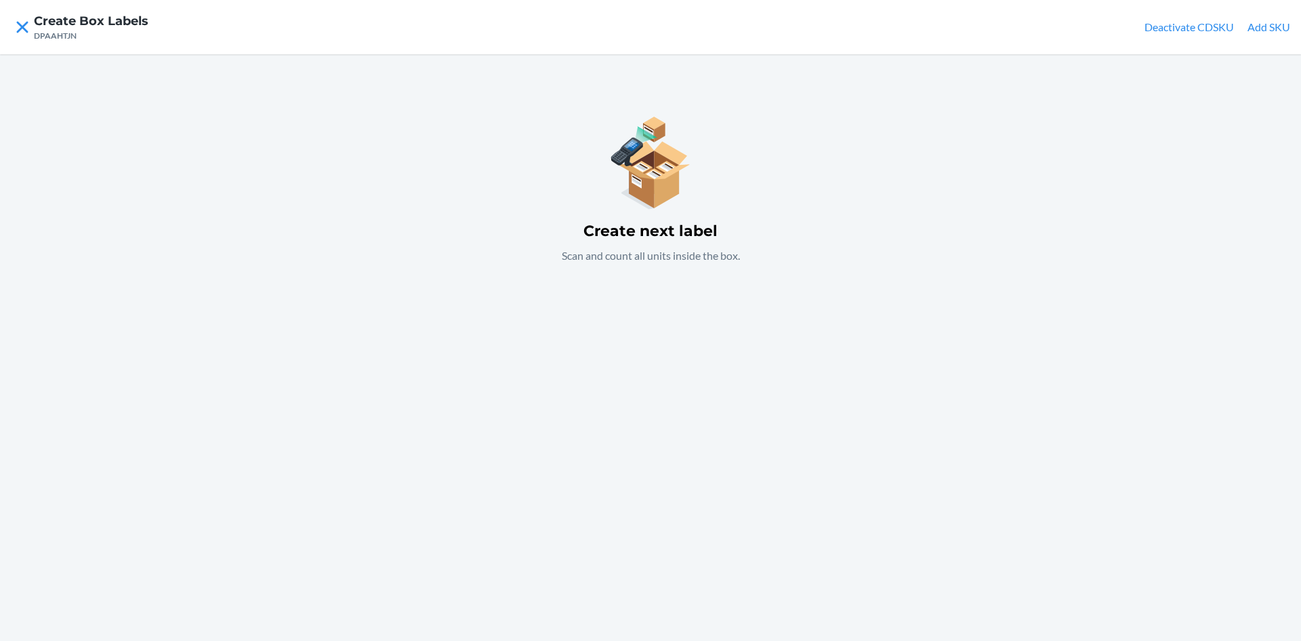
click at [607, 331] on div "Create next label Scan and count all units inside the box." at bounding box center [650, 347] width 1301 height 586
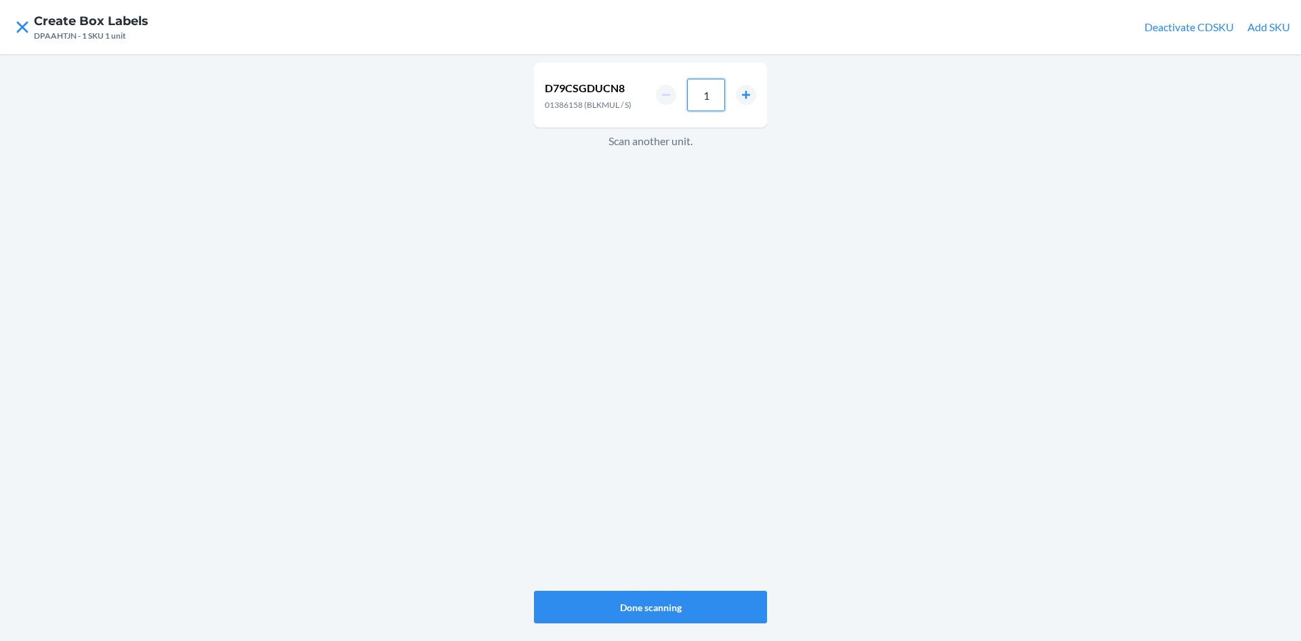
click at [710, 92] on input "1" at bounding box center [706, 95] width 38 height 33
type input "36"
click at [567, 215] on div "D79CSGDUCN8 01386158 (BLKMUL / S) 36 Scan another unit." at bounding box center [650, 326] width 233 height 533
click at [712, 96] on input "1" at bounding box center [706, 99] width 38 height 33
type input "24"
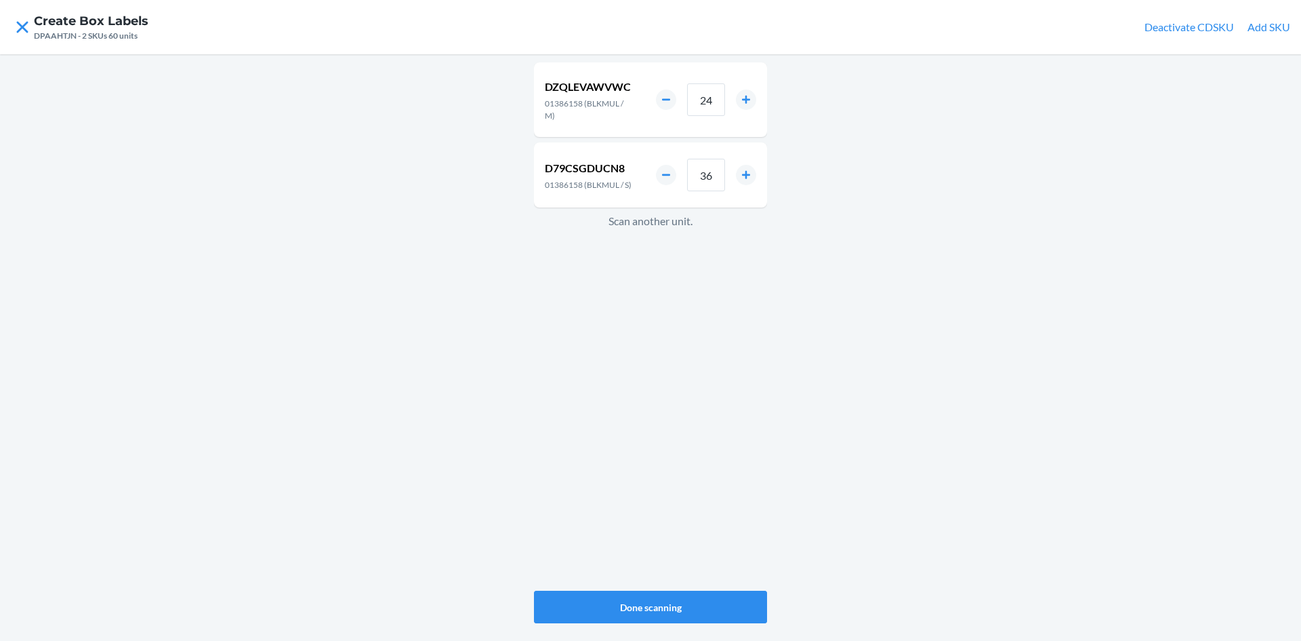
click at [550, 294] on div "DZQLEVAWVWC 01386158 (BLKMUL / M) 24 D79CSGDUCN8 01386158 (BLKMUL / S) 36 Scan …" at bounding box center [650, 326] width 233 height 533
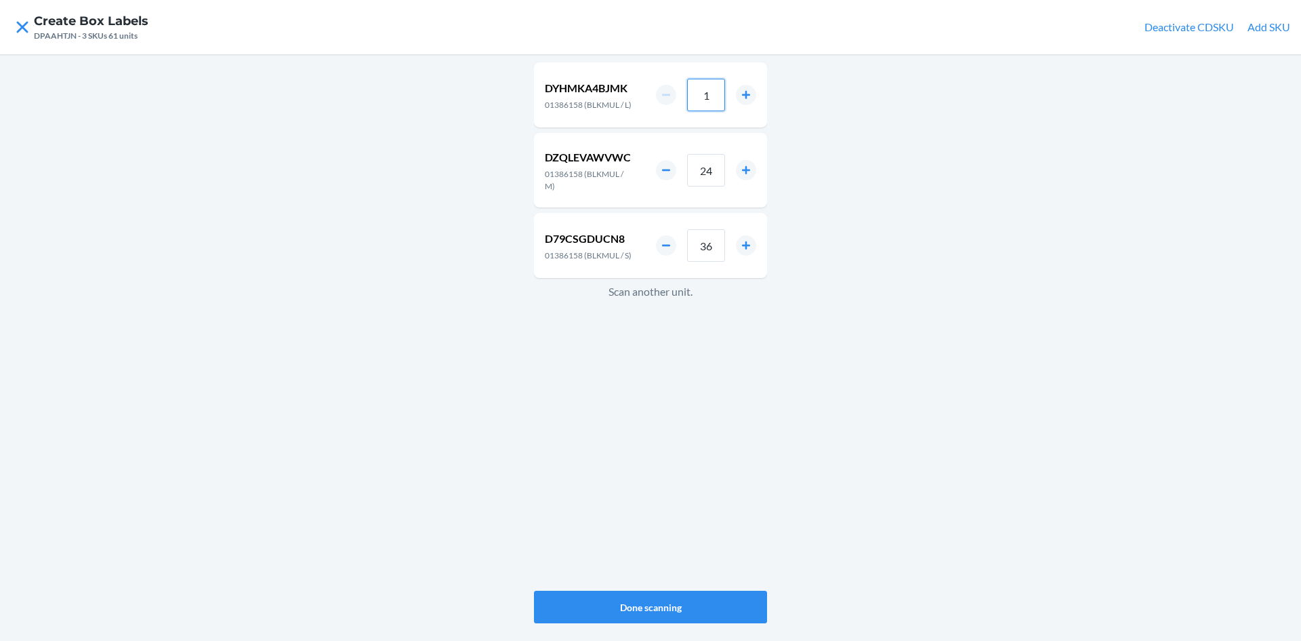
click at [710, 108] on input "1" at bounding box center [706, 95] width 38 height 33
type input "12"
click at [692, 594] on button "Done scanning" at bounding box center [650, 606] width 233 height 33
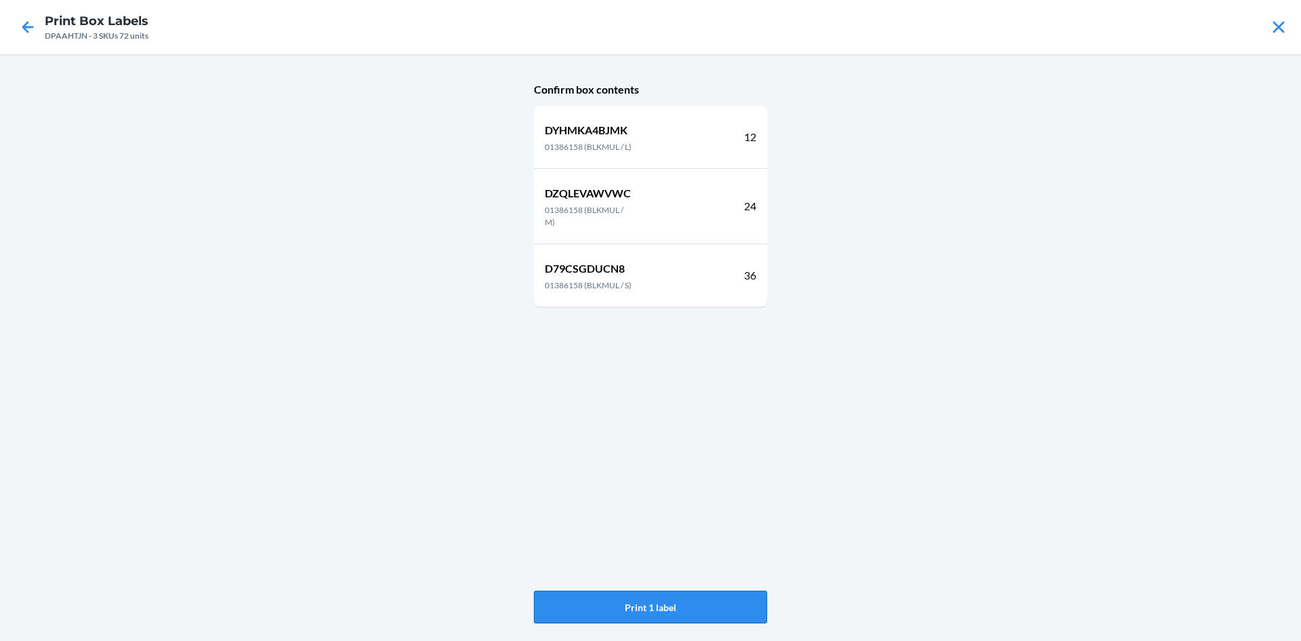
click at [689, 596] on button "Print 1 label" at bounding box center [650, 606] width 233 height 33
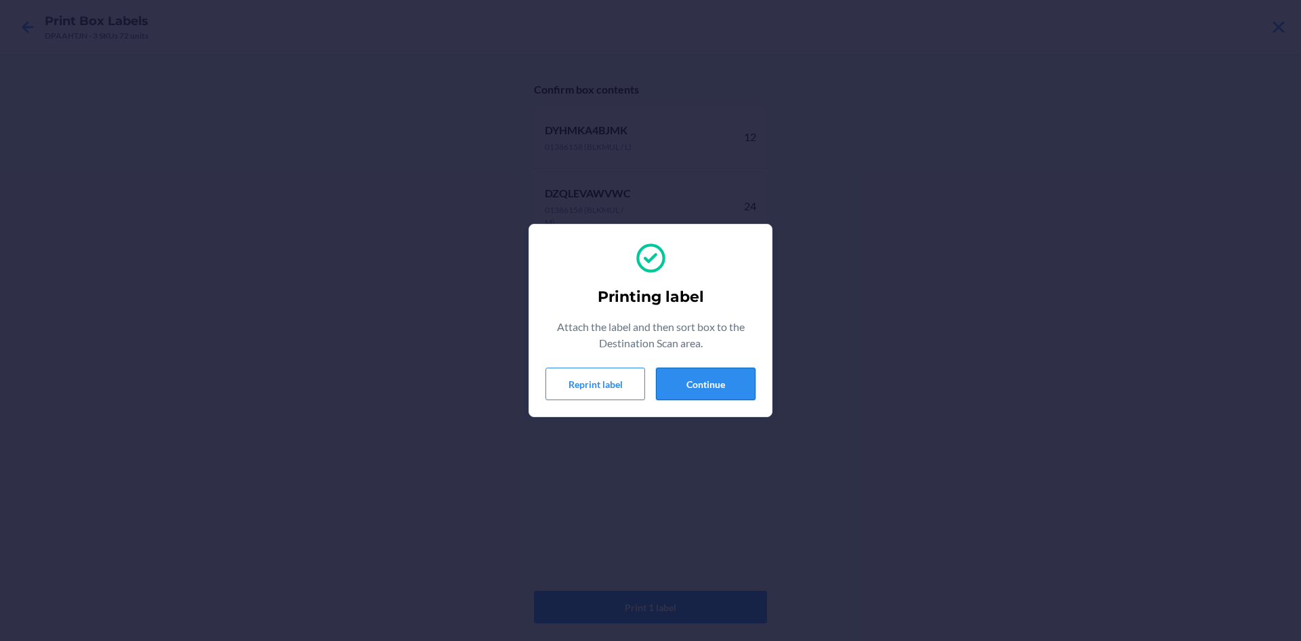
click at [687, 371] on button "Continue" at bounding box center [706, 383] width 100 height 33
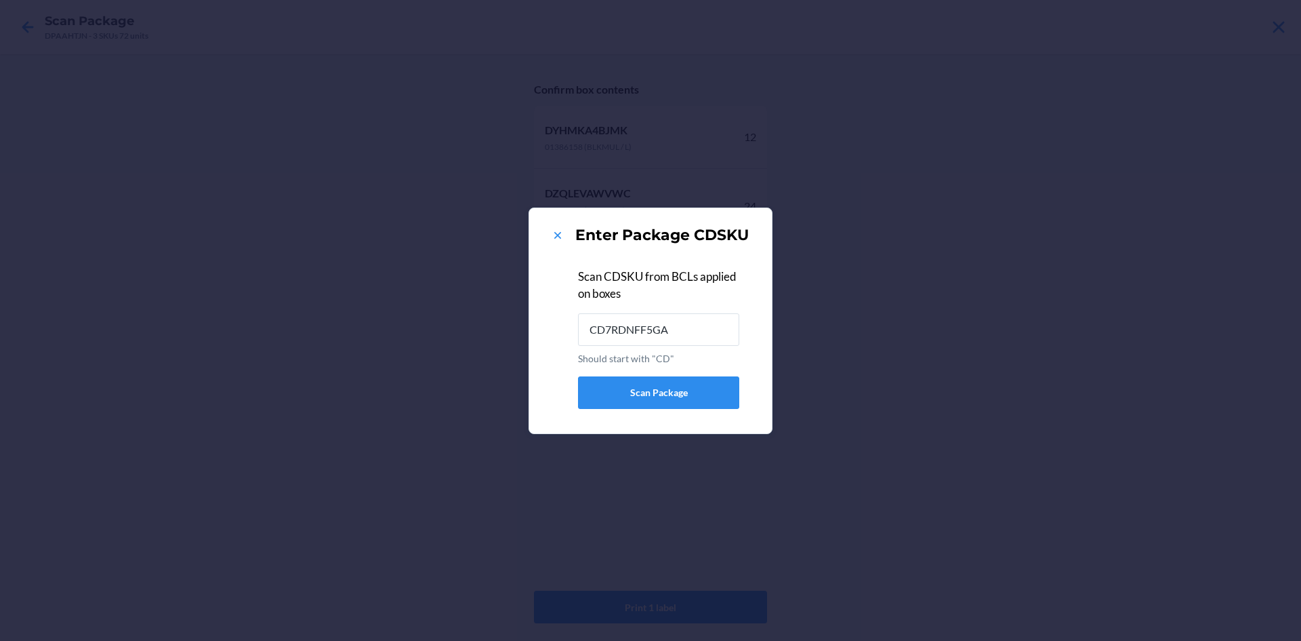
type input "CD7RDNFF5GA"
click at [556, 237] on icon at bounding box center [558, 235] width 14 height 14
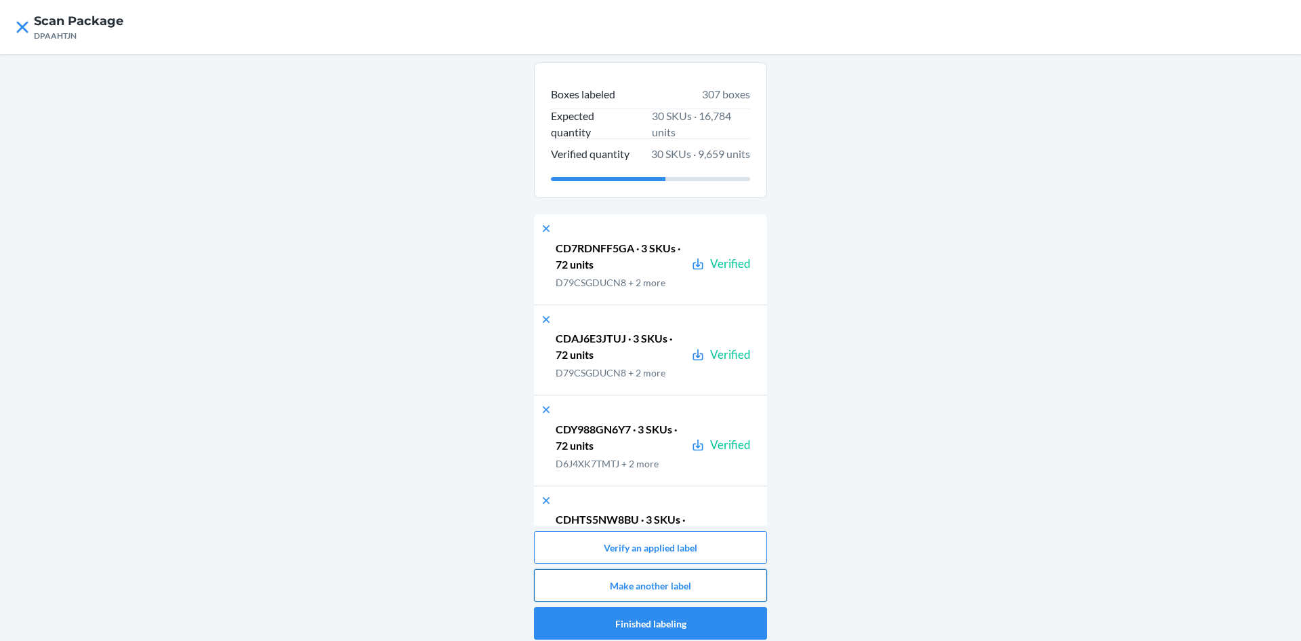
click at [721, 584] on button "Make another label" at bounding box center [650, 585] width 233 height 33
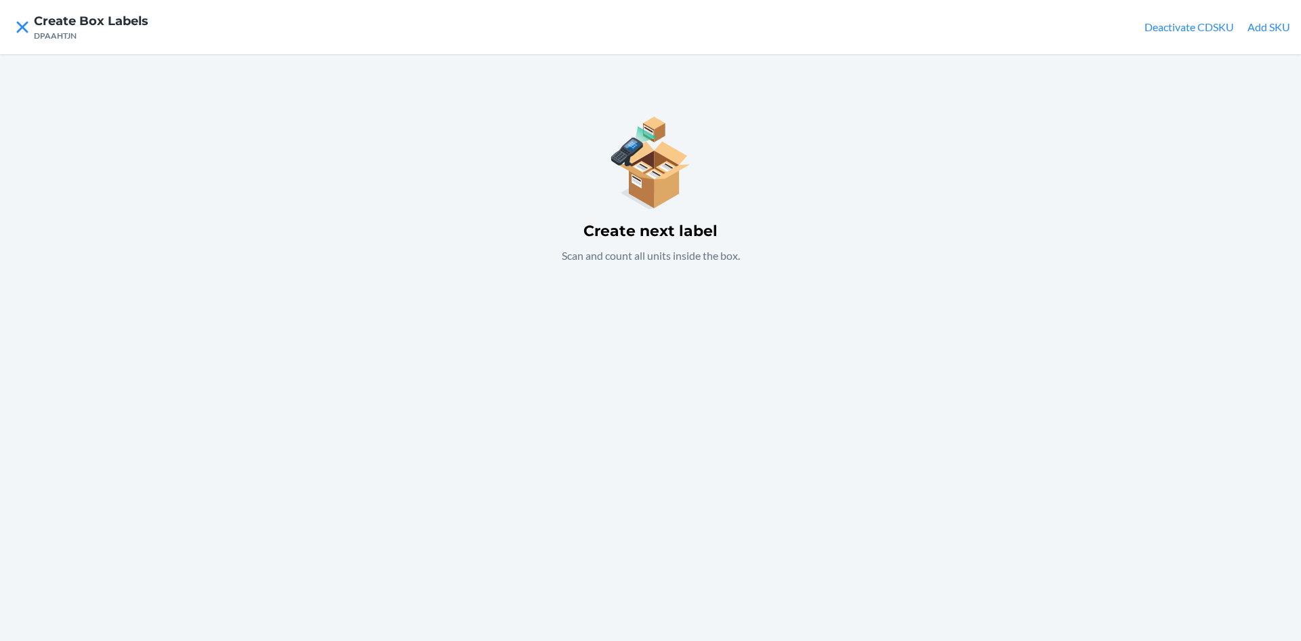
click at [622, 357] on div "Create next label Scan and count all units inside the box." at bounding box center [650, 347] width 1301 height 586
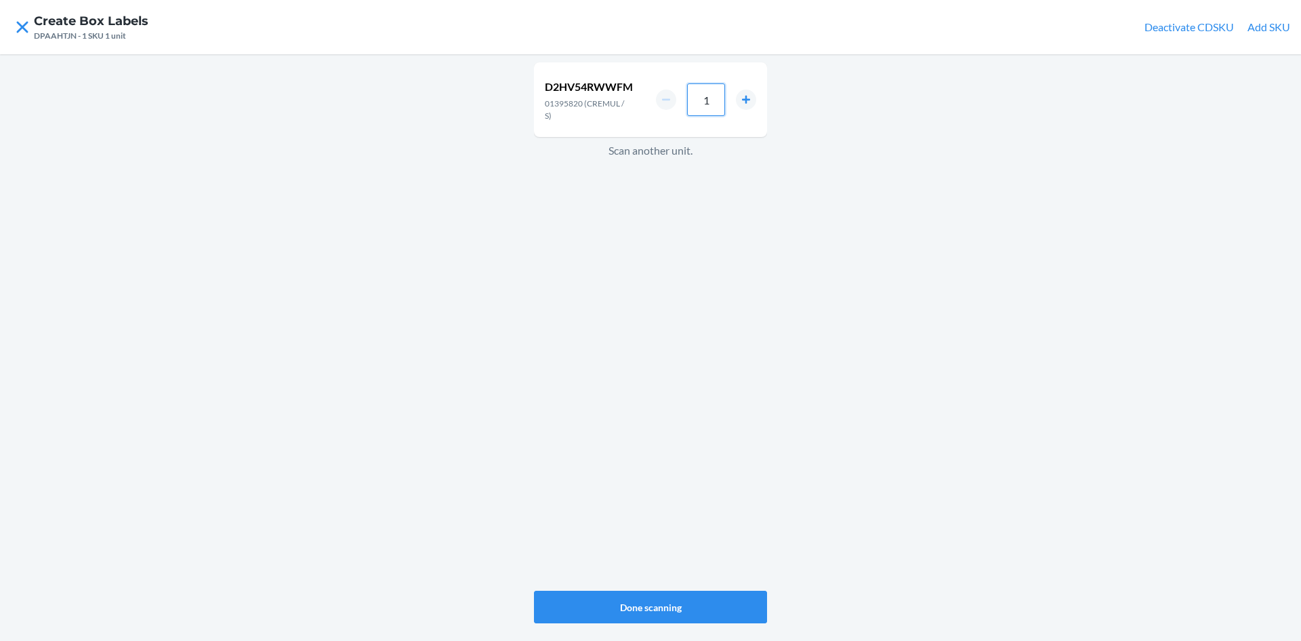
click at [715, 94] on input "1" at bounding box center [706, 99] width 38 height 33
type input "42"
click at [717, 266] on div "D2HV54RWWFM 01395820 (CREMUL / S) 42 Scan another unit." at bounding box center [650, 326] width 233 height 533
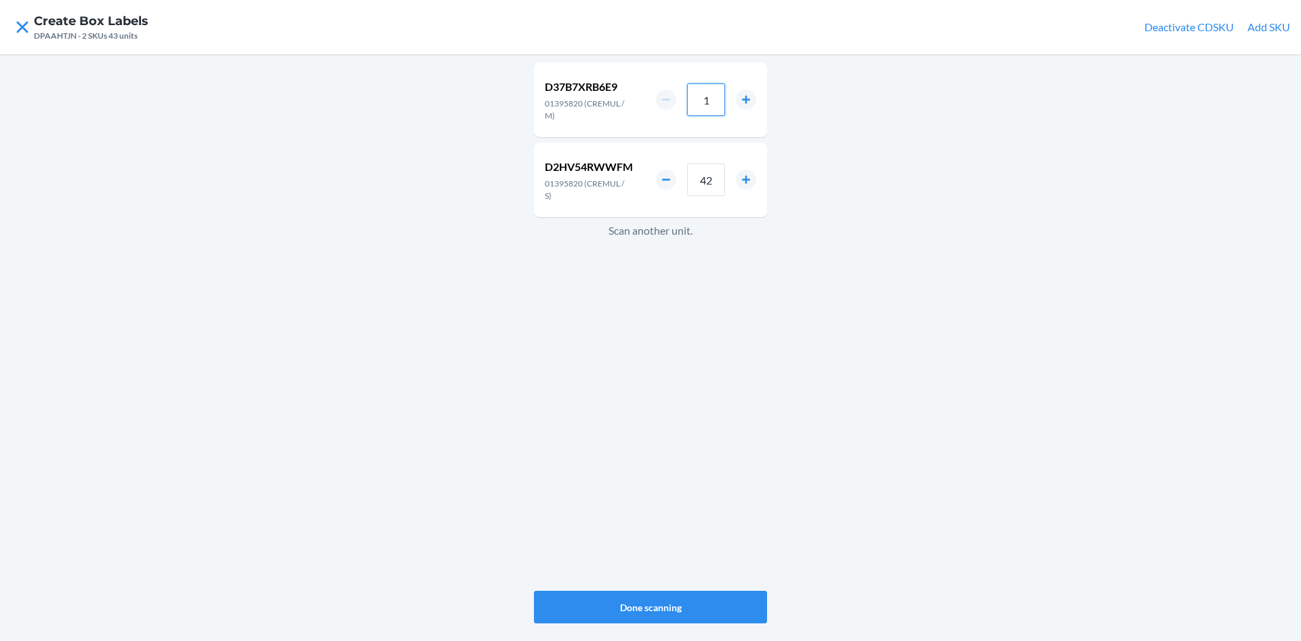
click at [712, 107] on input "1" at bounding box center [706, 99] width 38 height 33
type input "28"
click at [650, 283] on div "D37B7XRB6E9 01395820 (CREMUL / M) 28 D2HV54RWWFM 01395820 (CREMUL / S) 42 Scan …" at bounding box center [650, 326] width 233 height 533
click at [717, 101] on input "1" at bounding box center [706, 99] width 38 height 33
type input "14"
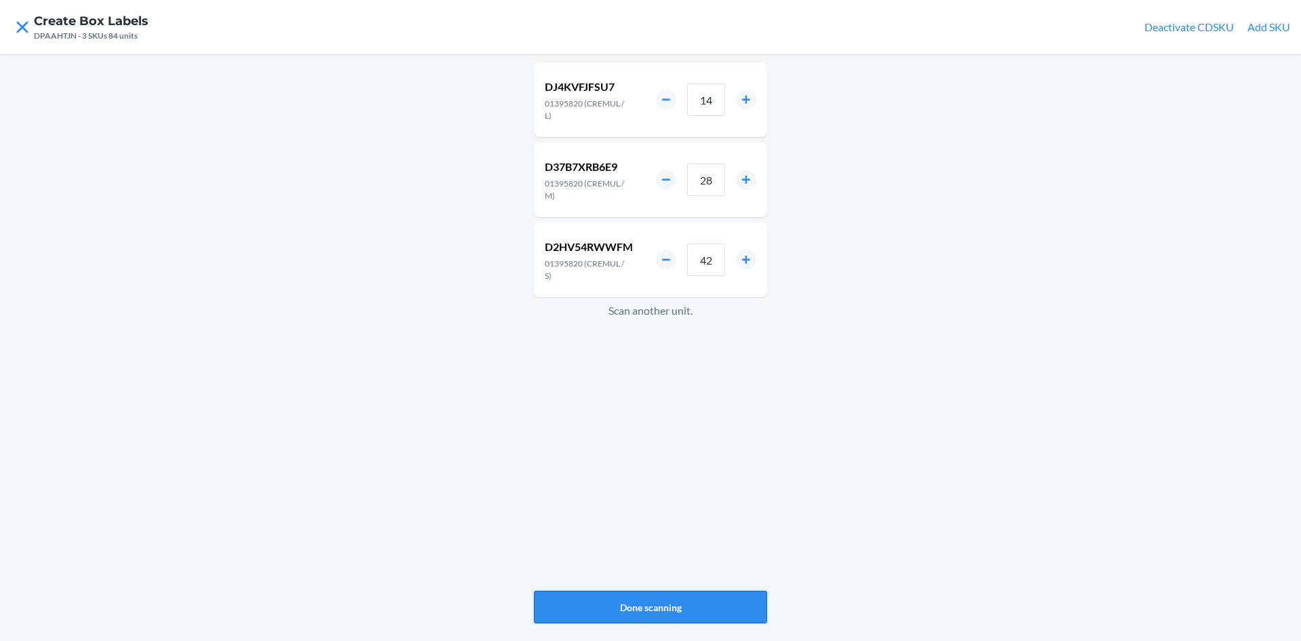
click at [706, 596] on button "Done scanning" at bounding box center [650, 606] width 233 height 33
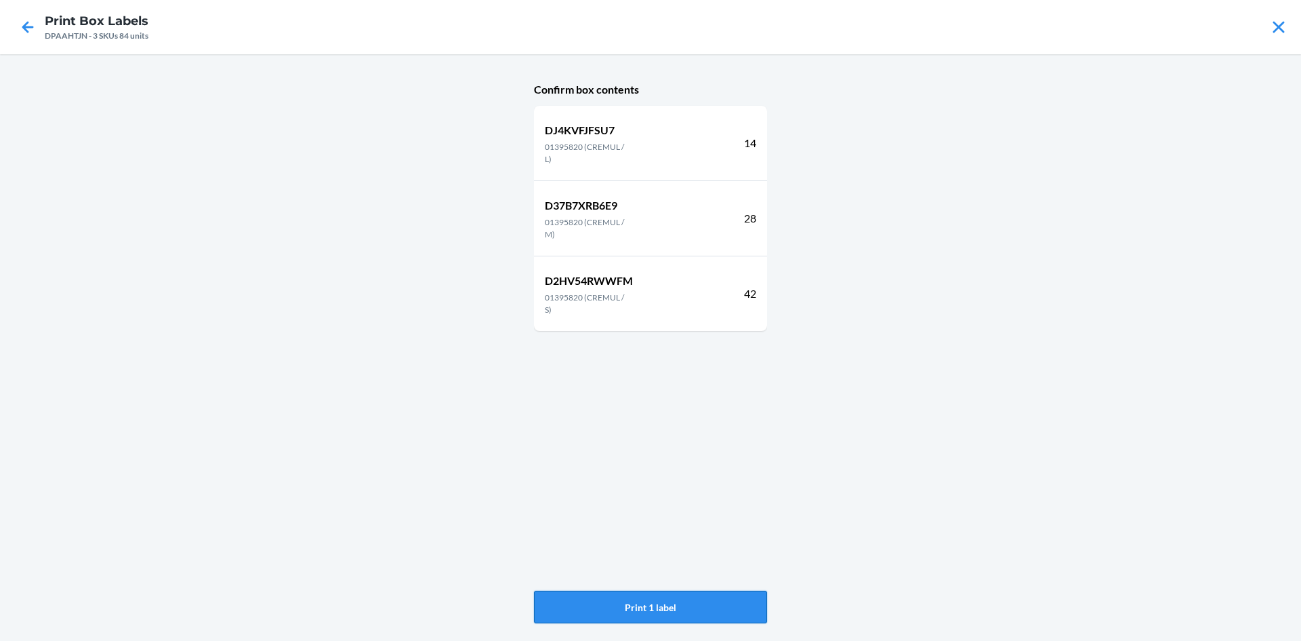
click at [706, 596] on button "Print 1 label" at bounding box center [650, 606] width 233 height 33
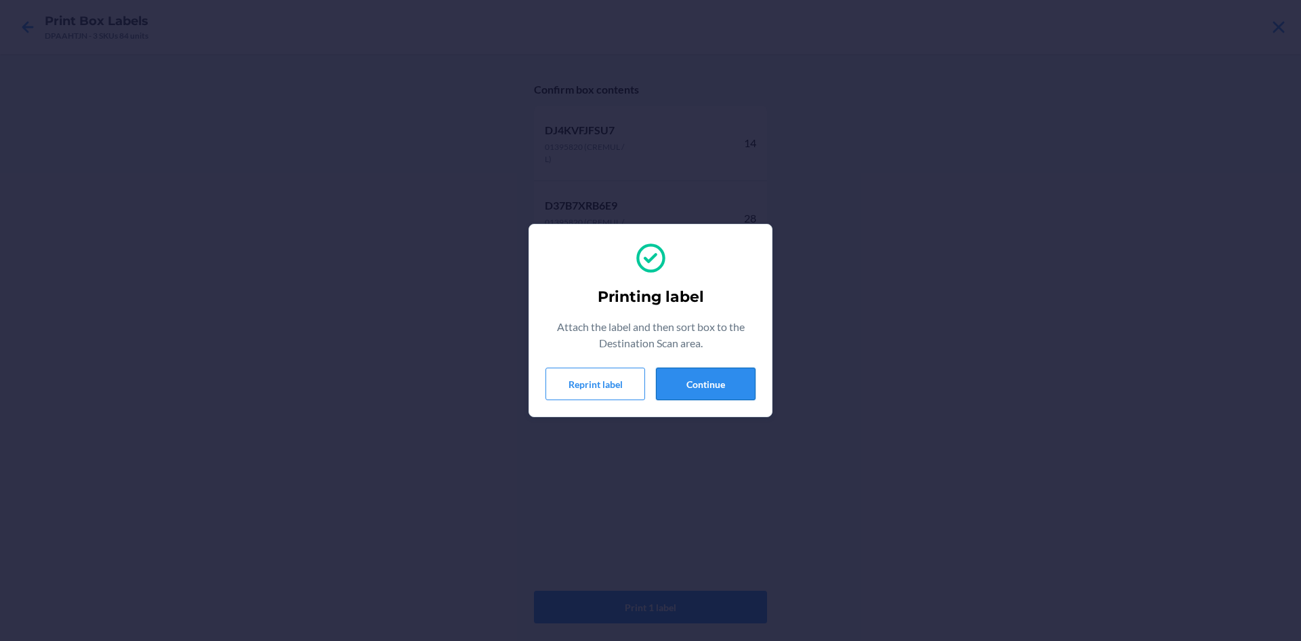
click at [679, 388] on button "Continue" at bounding box center [706, 383] width 100 height 33
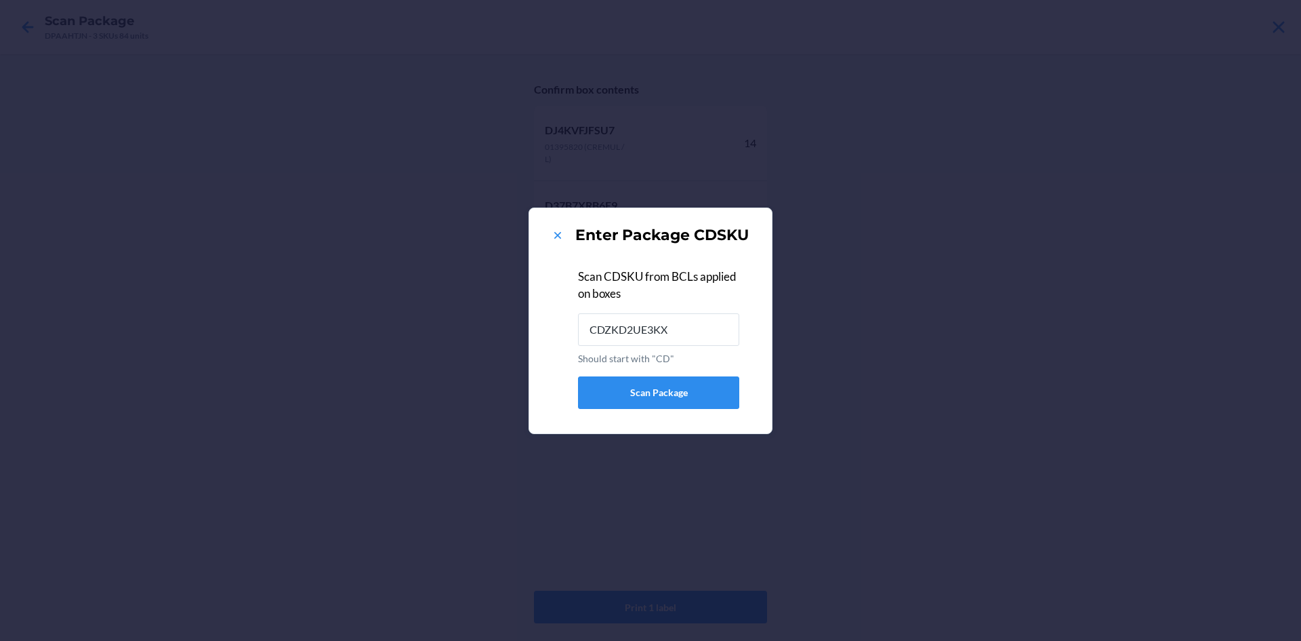
type input "CDZKD2UE3KX"
click at [558, 232] on icon at bounding box center [558, 235] width 14 height 14
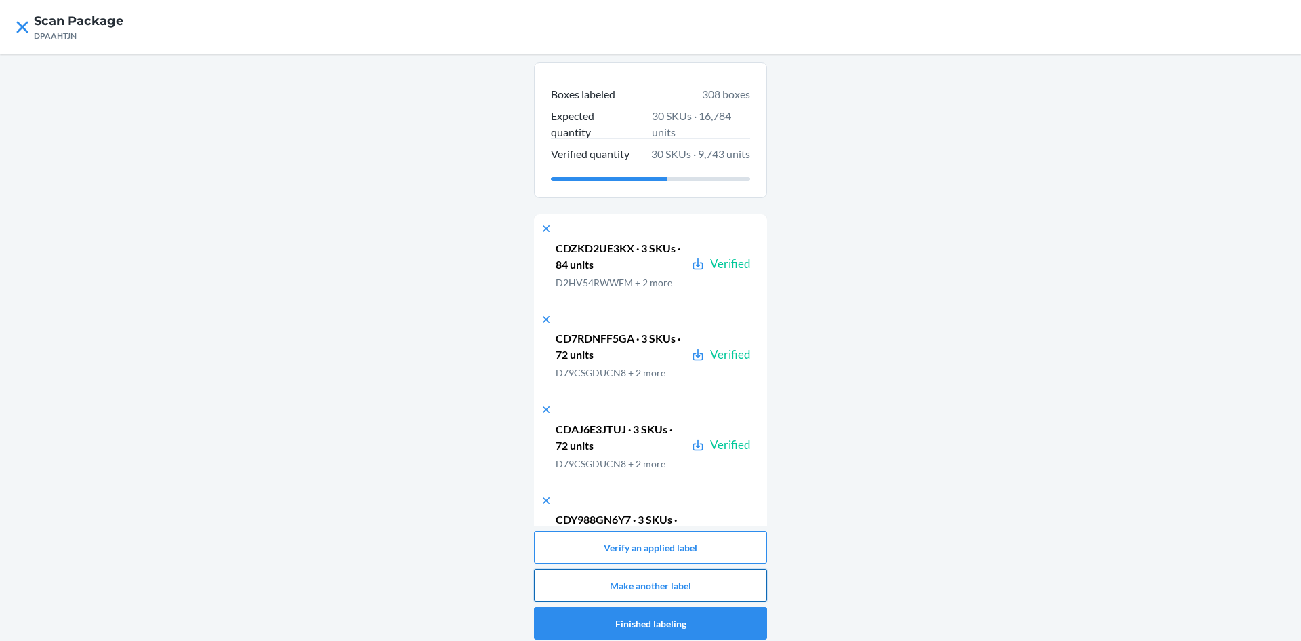
click at [701, 578] on button "Make another label" at bounding box center [650, 585] width 233 height 33
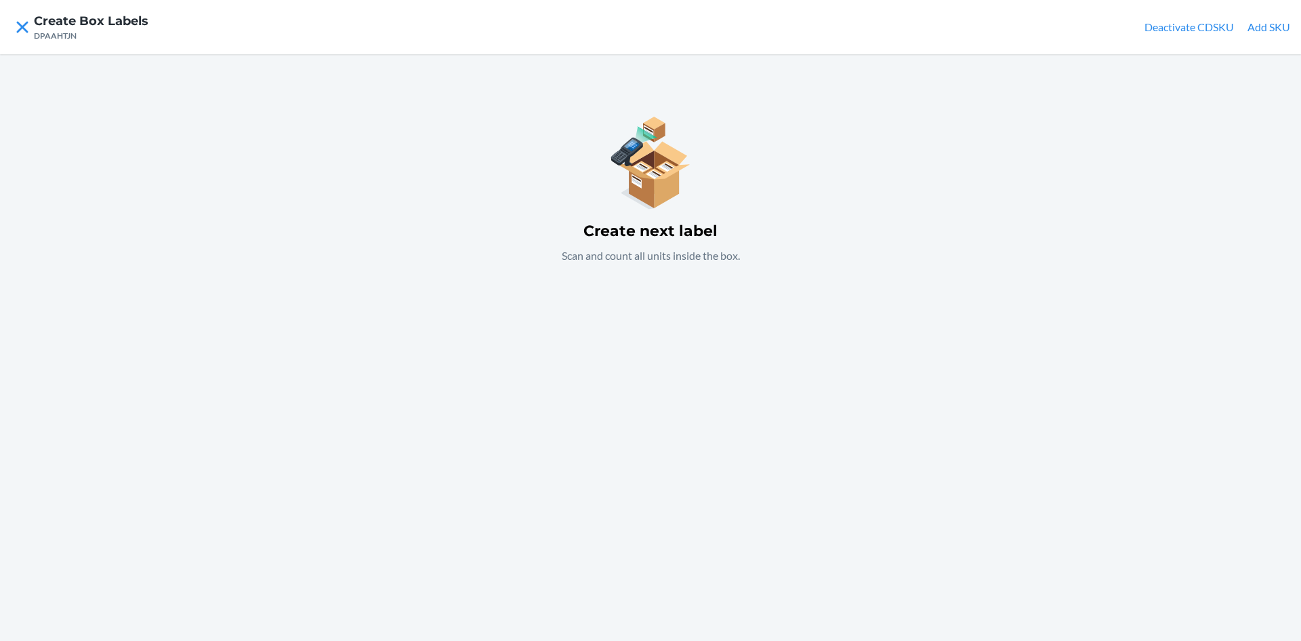
click at [647, 326] on div "Create next label Scan and count all units inside the box." at bounding box center [650, 347] width 1301 height 586
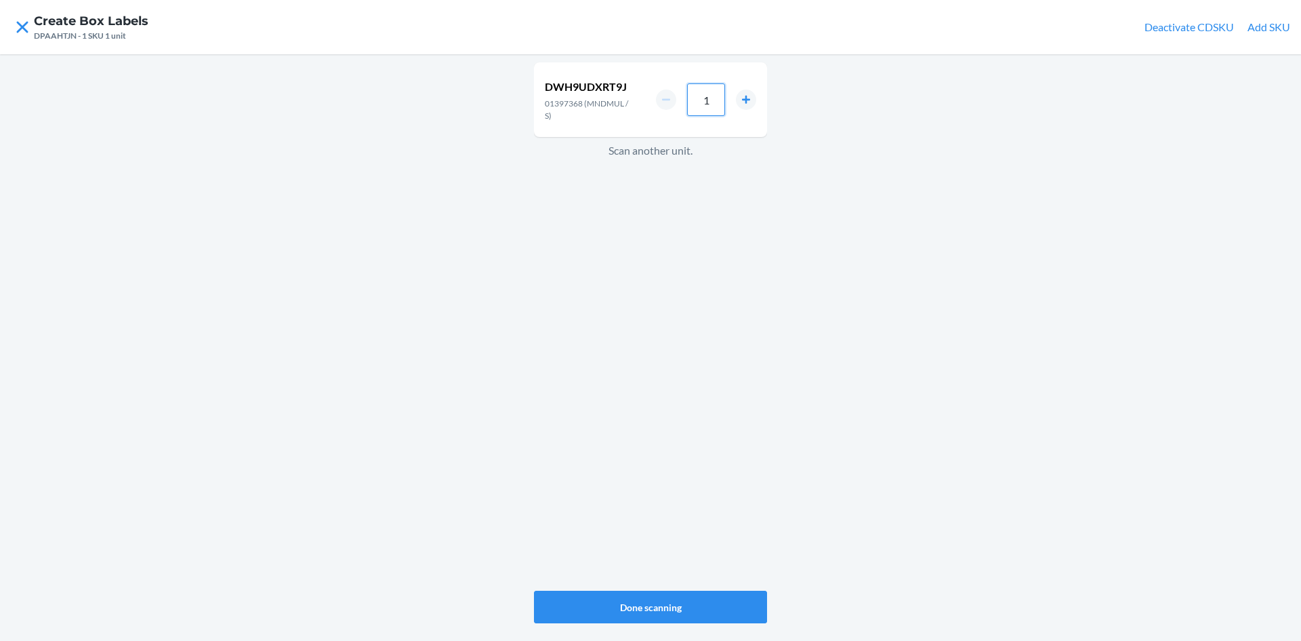
click at [712, 105] on input "1" at bounding box center [706, 99] width 38 height 33
type input "36"
click at [668, 207] on div "DWH9UDXRT9J 01397368 (MNDMUL / S) 36 Scan another unit." at bounding box center [650, 326] width 233 height 533
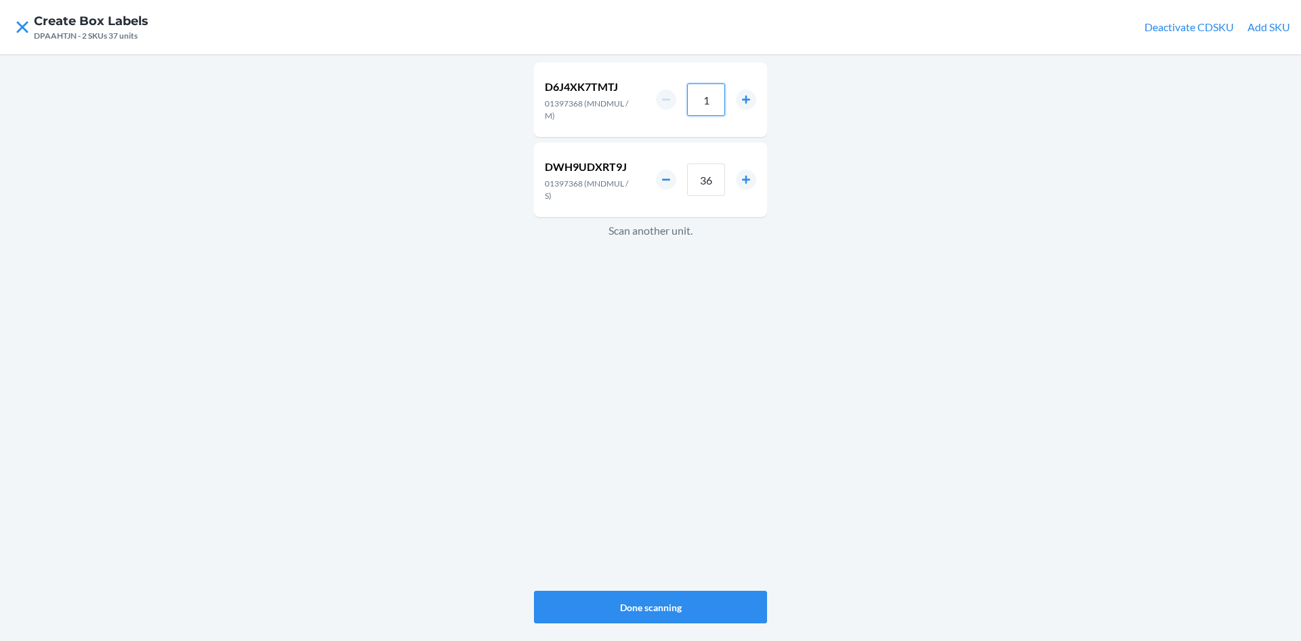
click at [718, 98] on input "1" at bounding box center [706, 99] width 38 height 33
type input "24"
click at [603, 396] on div "D6J4XK7TMTJ 01397368 (MNDMUL / M) 24 DWH9UDXRT9J 01397368 (MNDMUL / S) 36 Scan …" at bounding box center [650, 326] width 233 height 533
click at [725, 90] on input "1" at bounding box center [706, 99] width 38 height 33
type input "12"
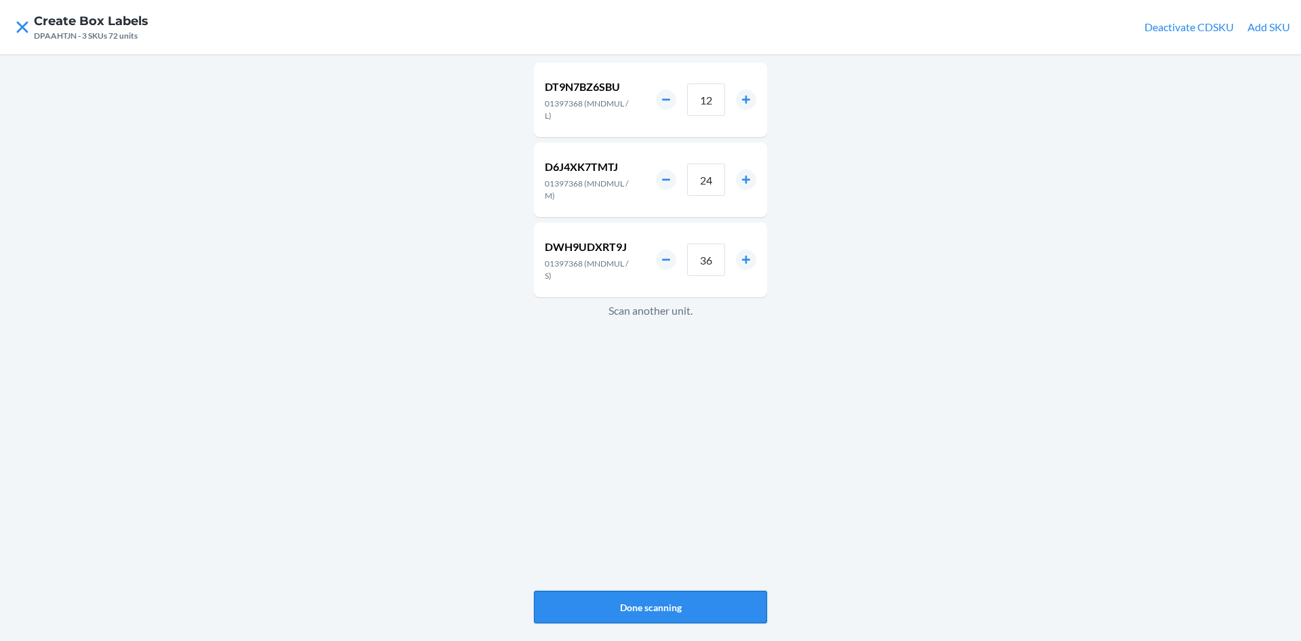
click at [642, 601] on button "Done scanning" at bounding box center [650, 606] width 233 height 33
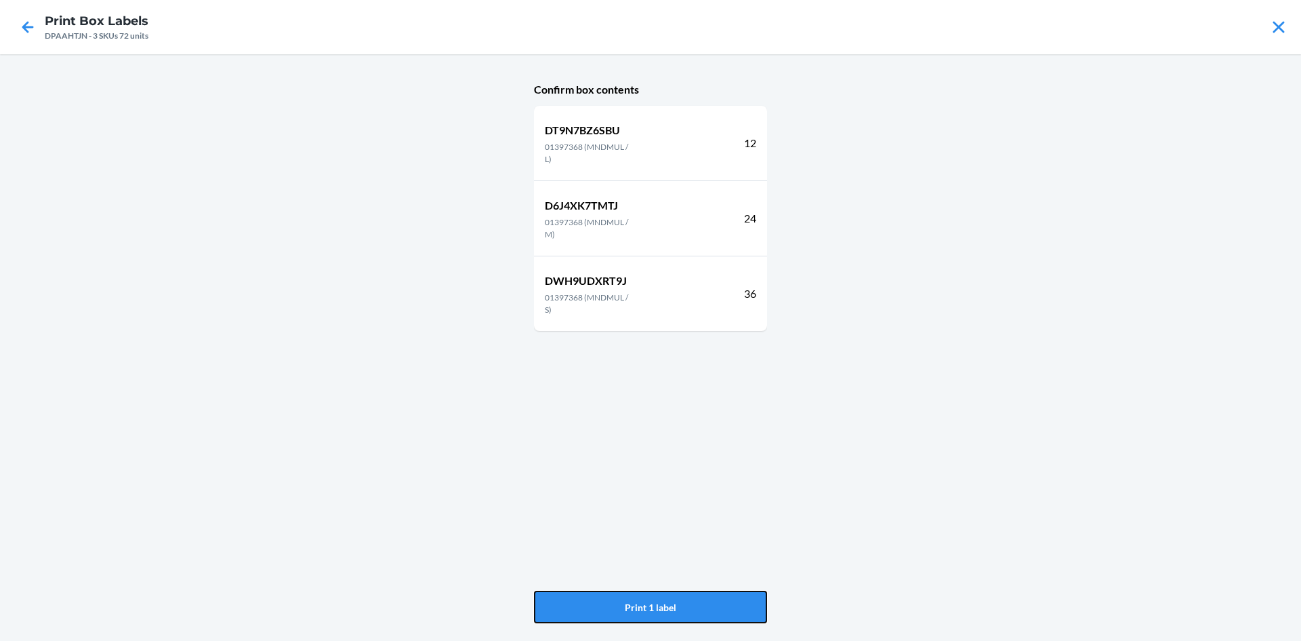
click at [642, 601] on button "Print 1 label" at bounding box center [650, 606] width 233 height 33
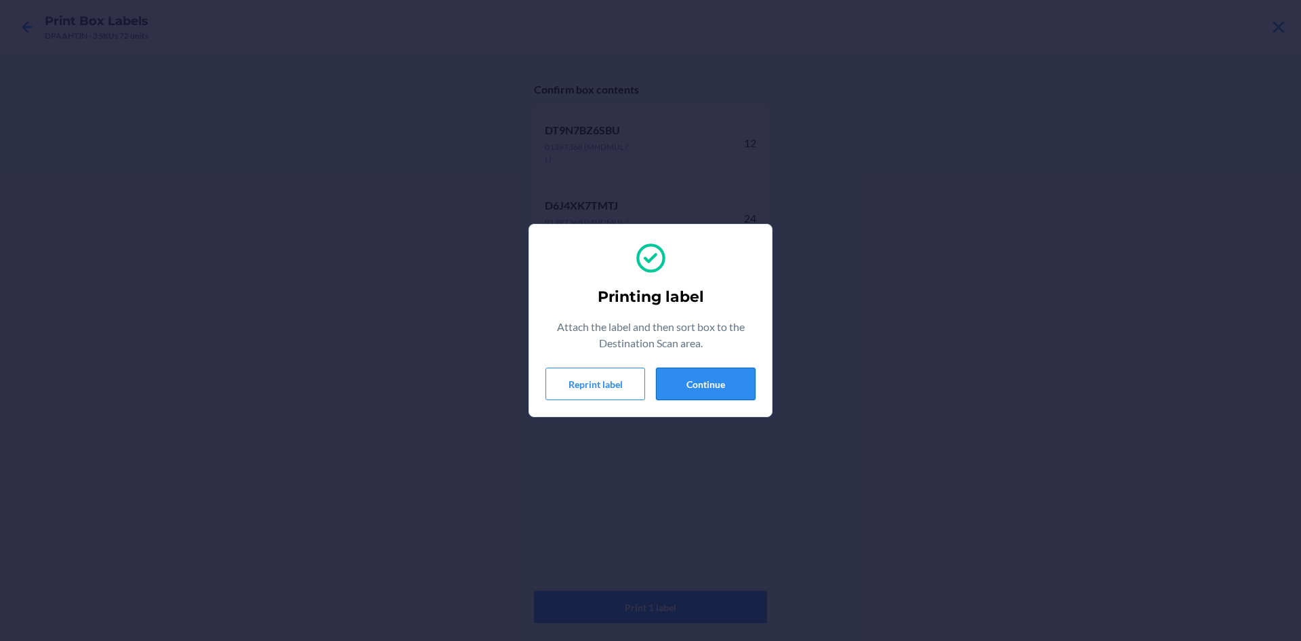
click at [697, 387] on button "Continue" at bounding box center [706, 383] width 100 height 33
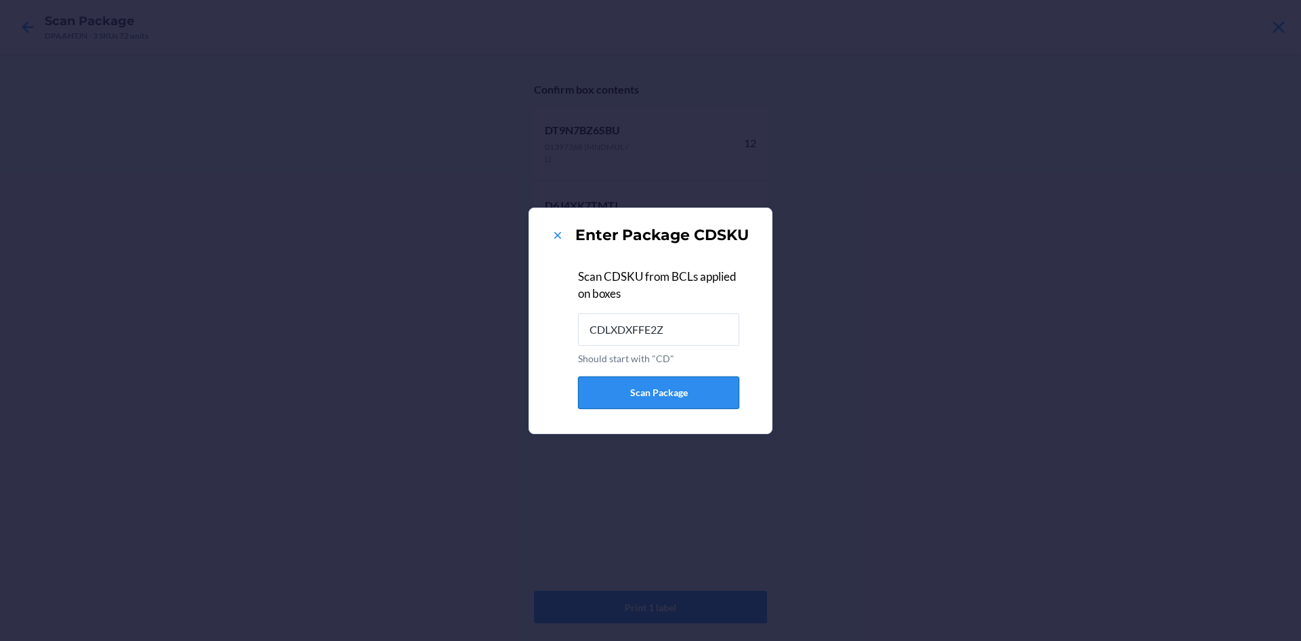
type input "CDLXDXFFE2Z"
click at [556, 231] on icon at bounding box center [558, 235] width 14 height 14
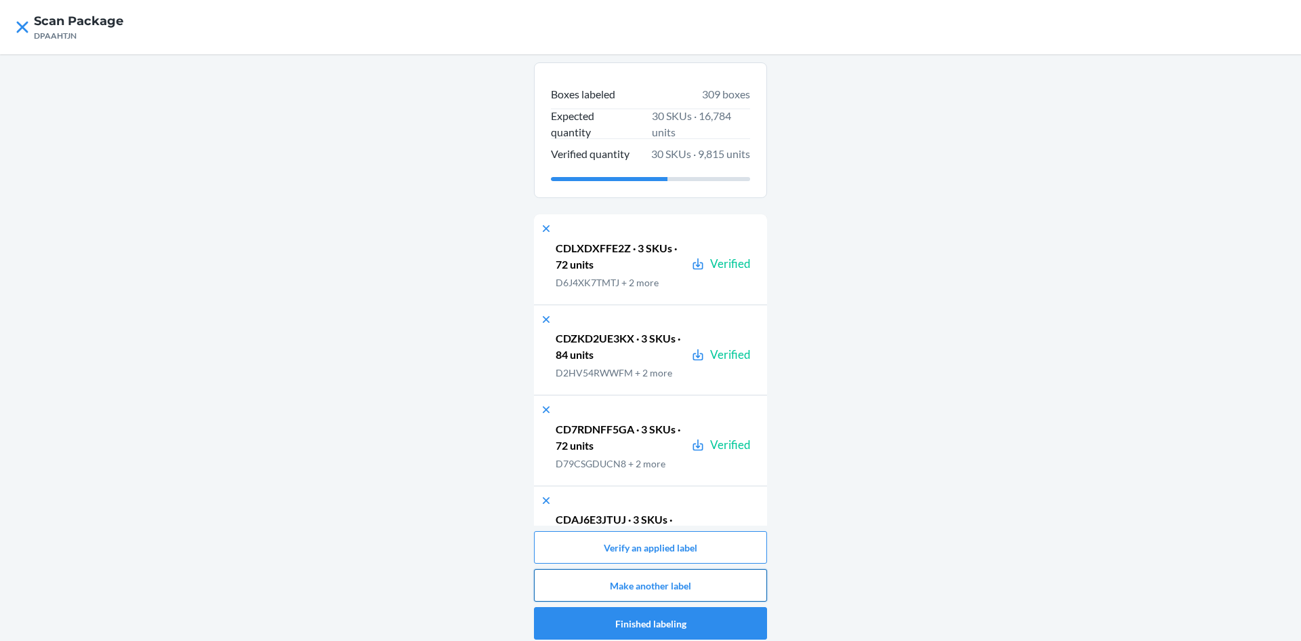
click at [732, 586] on button "Make another label" at bounding box center [650, 585] width 233 height 33
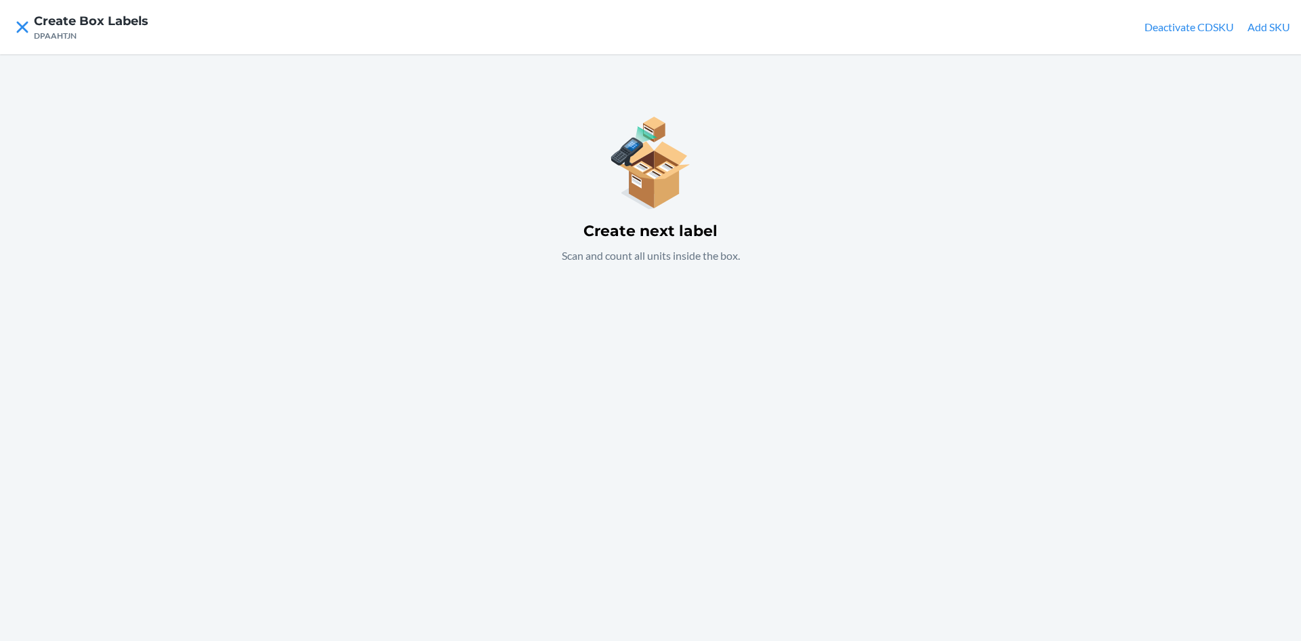
click at [696, 335] on div "Create next label Scan and count all units inside the box." at bounding box center [650, 347] width 1301 height 586
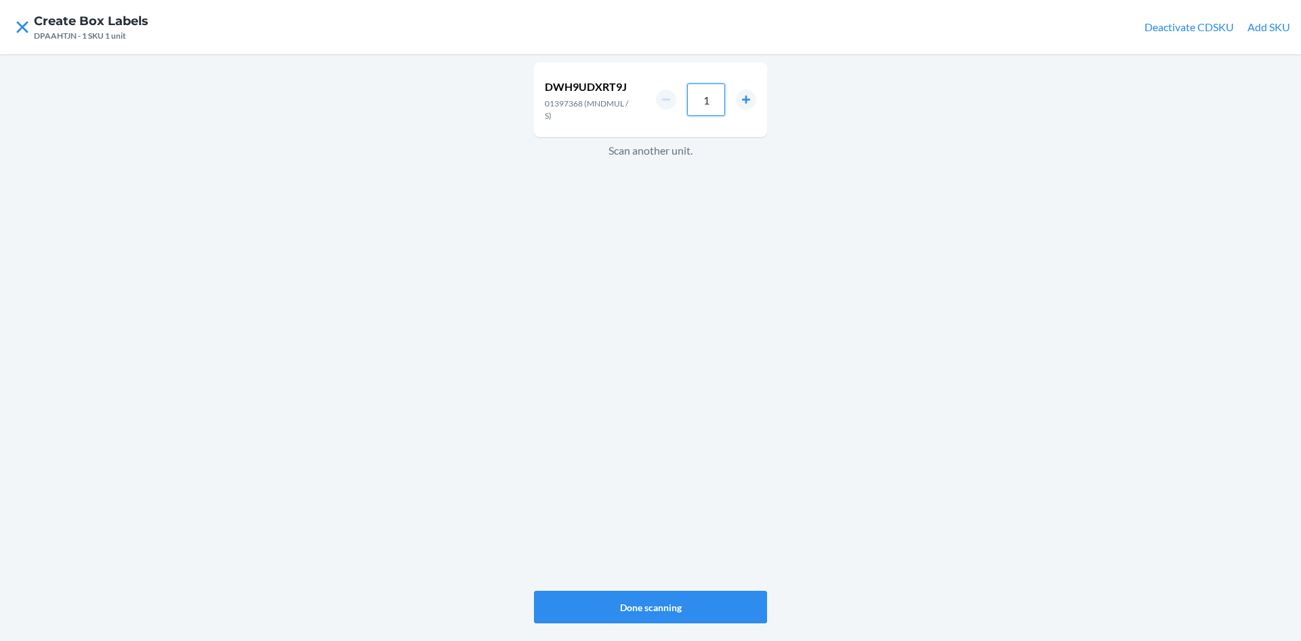
click at [708, 98] on input "1" at bounding box center [706, 99] width 38 height 33
type input "36"
click at [498, 329] on div "DWH9UDXRT9J 01397368 (MNDMUL / S) 36 Scan another unit. Done scanning" at bounding box center [650, 347] width 1301 height 586
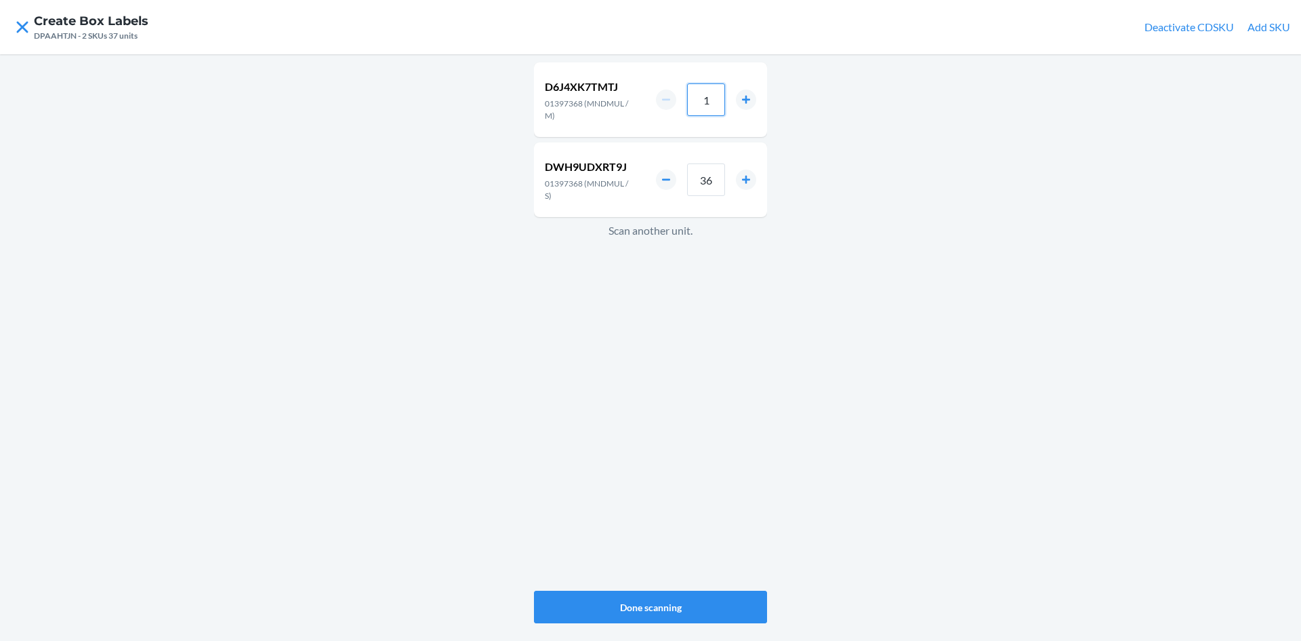
click at [714, 101] on input "1" at bounding box center [706, 99] width 38 height 33
type input "24"
click at [702, 283] on div "D6J4XK7TMTJ 01397368 (MNDMUL / M) 24 DWH9UDXRT9J 01397368 (MNDMUL / S) 36 Scan …" at bounding box center [650, 326] width 233 height 533
click at [714, 98] on input "1" at bounding box center [706, 99] width 38 height 33
type input "12"
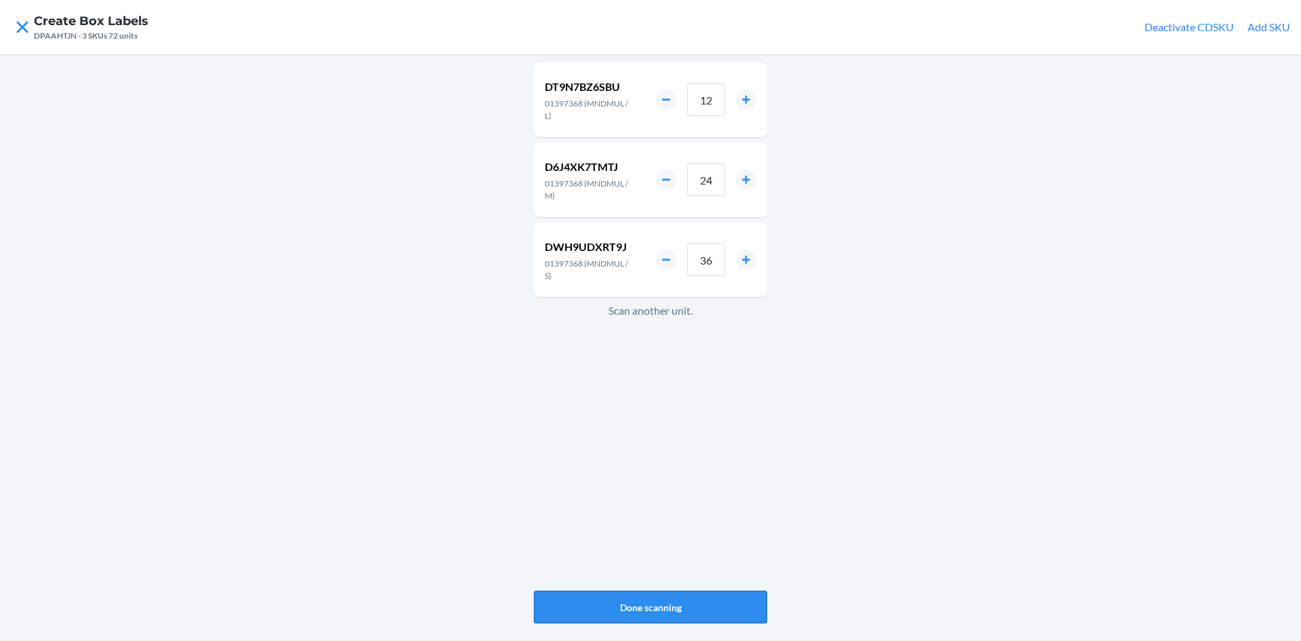
click at [647, 601] on button "Done scanning" at bounding box center [650, 606] width 233 height 33
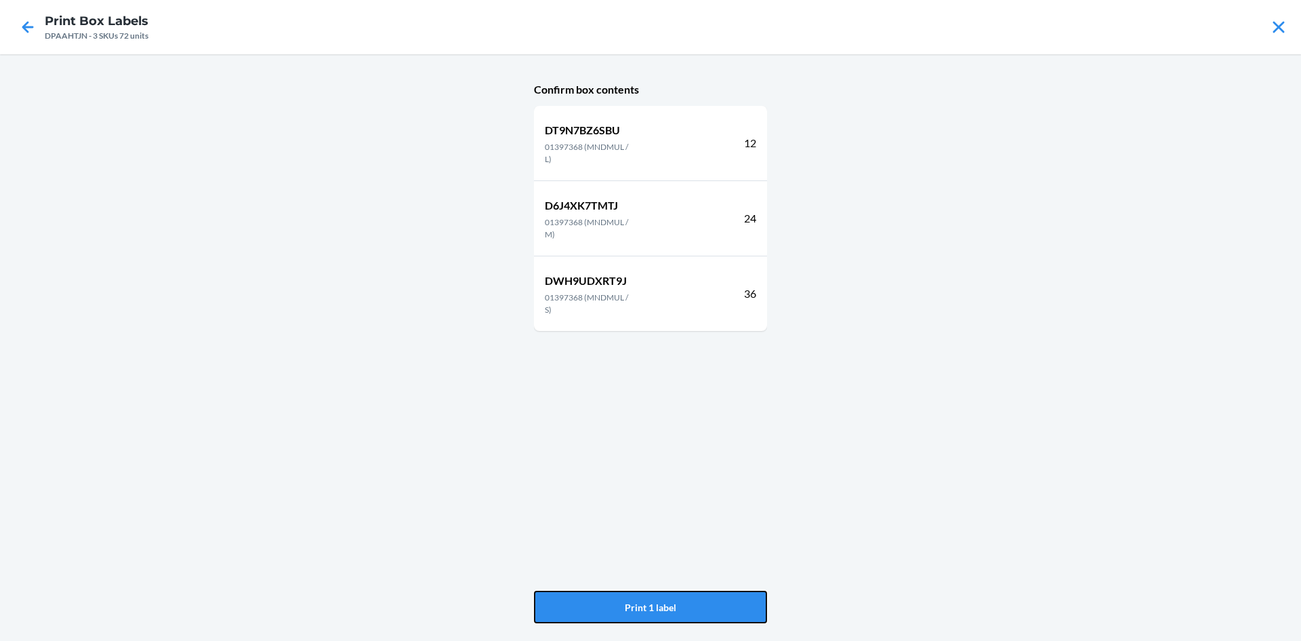
click at [650, 598] on button "Print 1 label" at bounding box center [650, 606] width 233 height 33
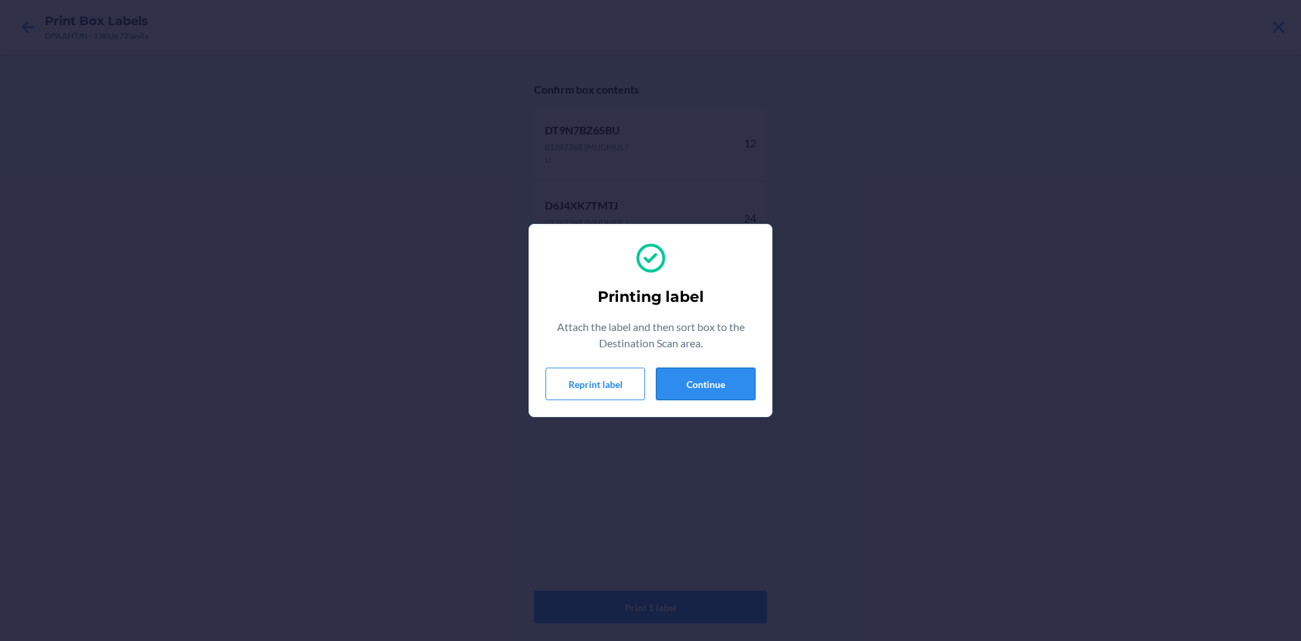
click at [679, 376] on button "Continue" at bounding box center [706, 383] width 100 height 33
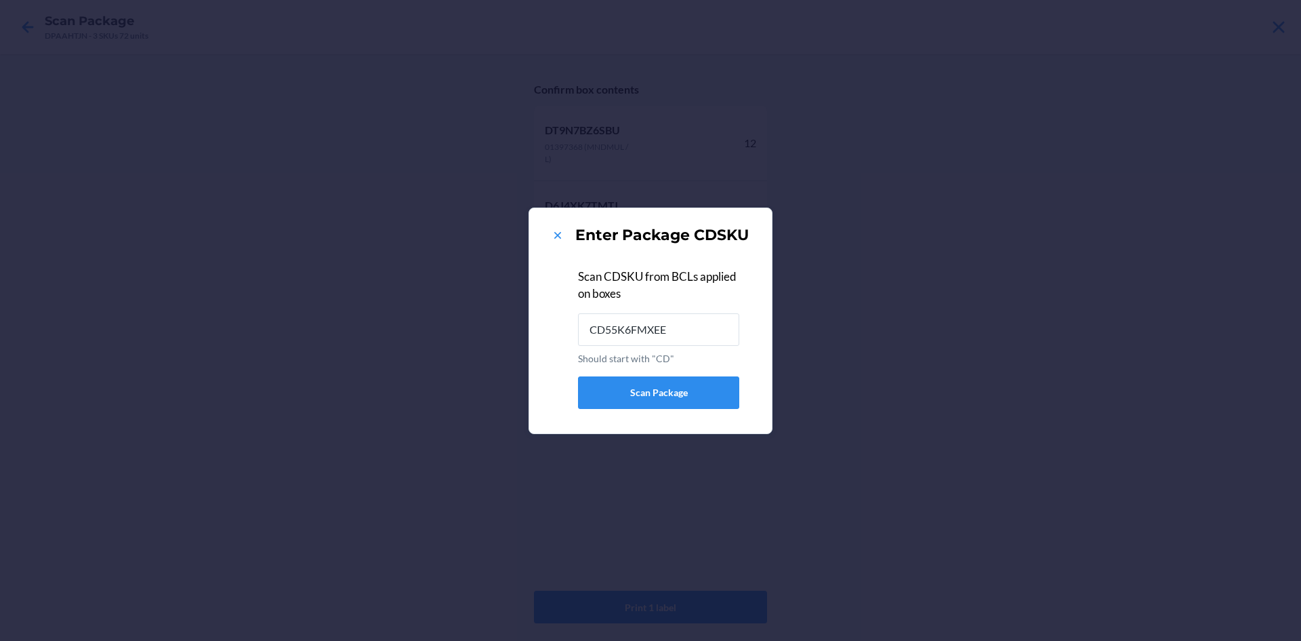
type input "CD55K6FMXEE"
click at [553, 230] on icon at bounding box center [558, 235] width 14 height 14
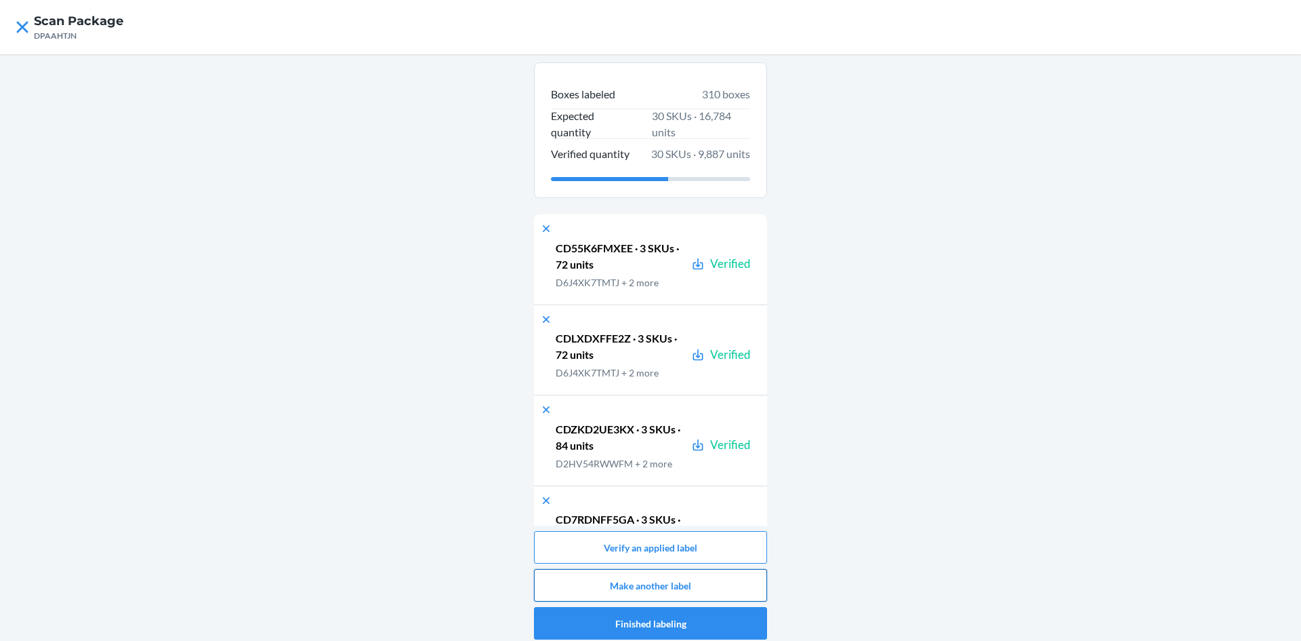
click at [723, 584] on button "Make another label" at bounding box center [650, 585] width 233 height 33
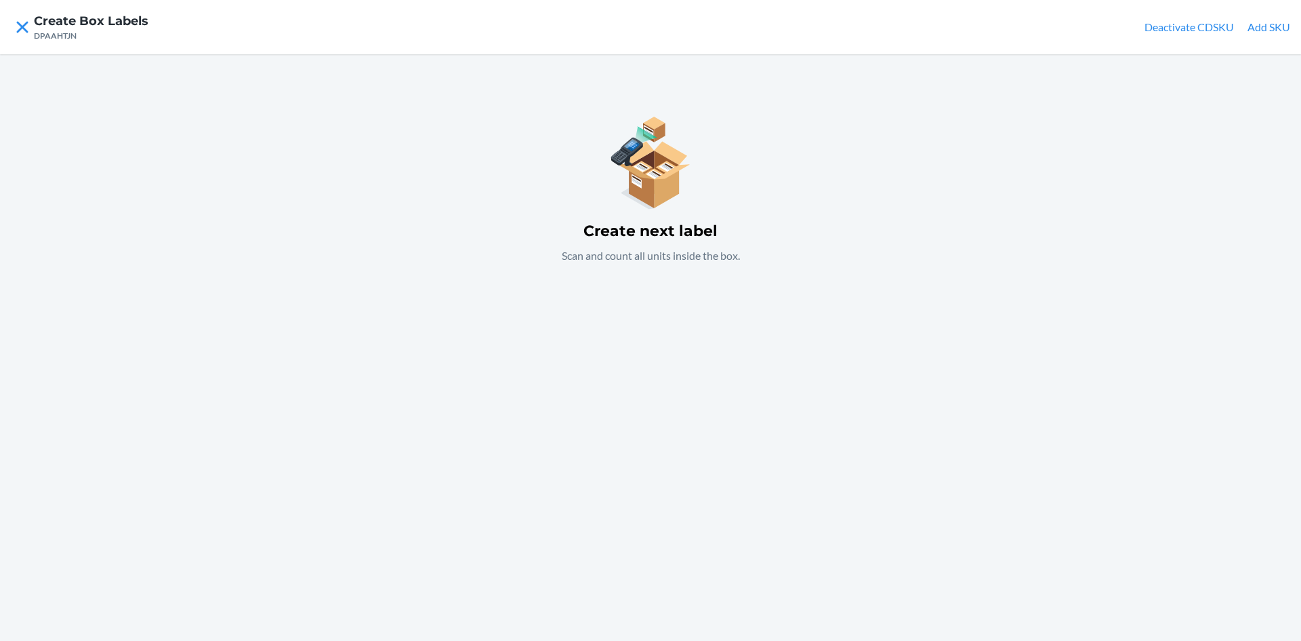
click at [608, 256] on p "Scan and count all units inside the box." at bounding box center [651, 255] width 178 height 16
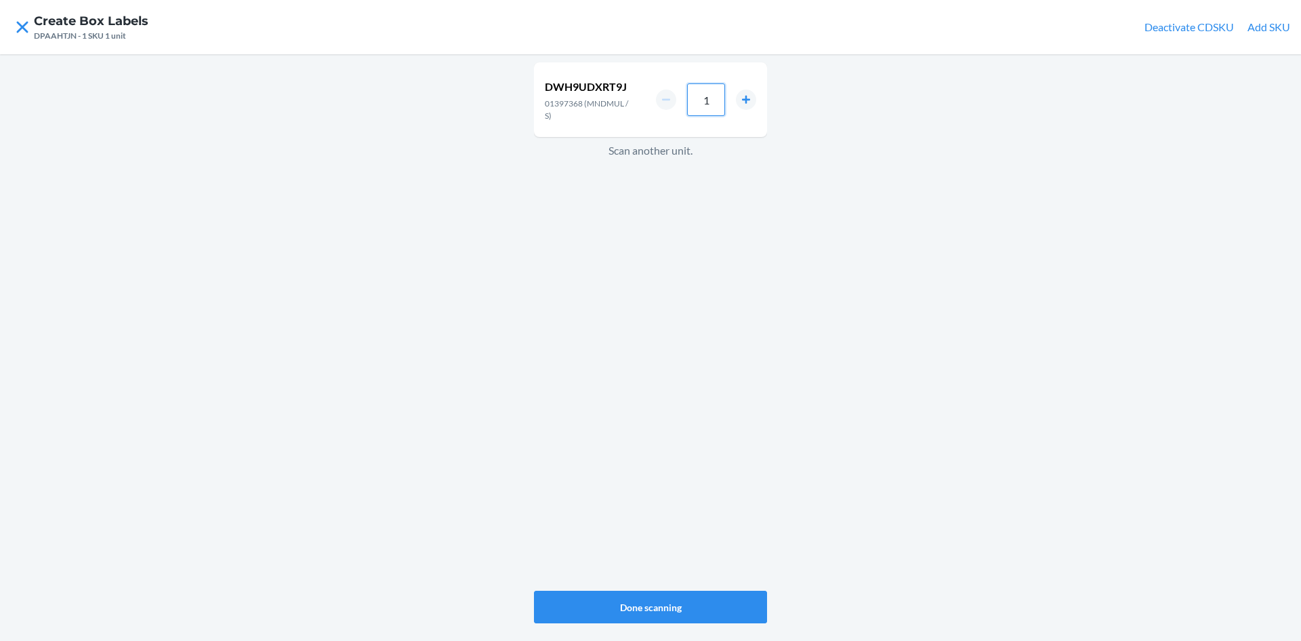
click at [715, 104] on input "1" at bounding box center [706, 99] width 38 height 33
type input "36"
click at [613, 241] on div "DWH9UDXRT9J 01397368 (MNDMUL / S) 36 Scan another unit." at bounding box center [650, 326] width 233 height 533
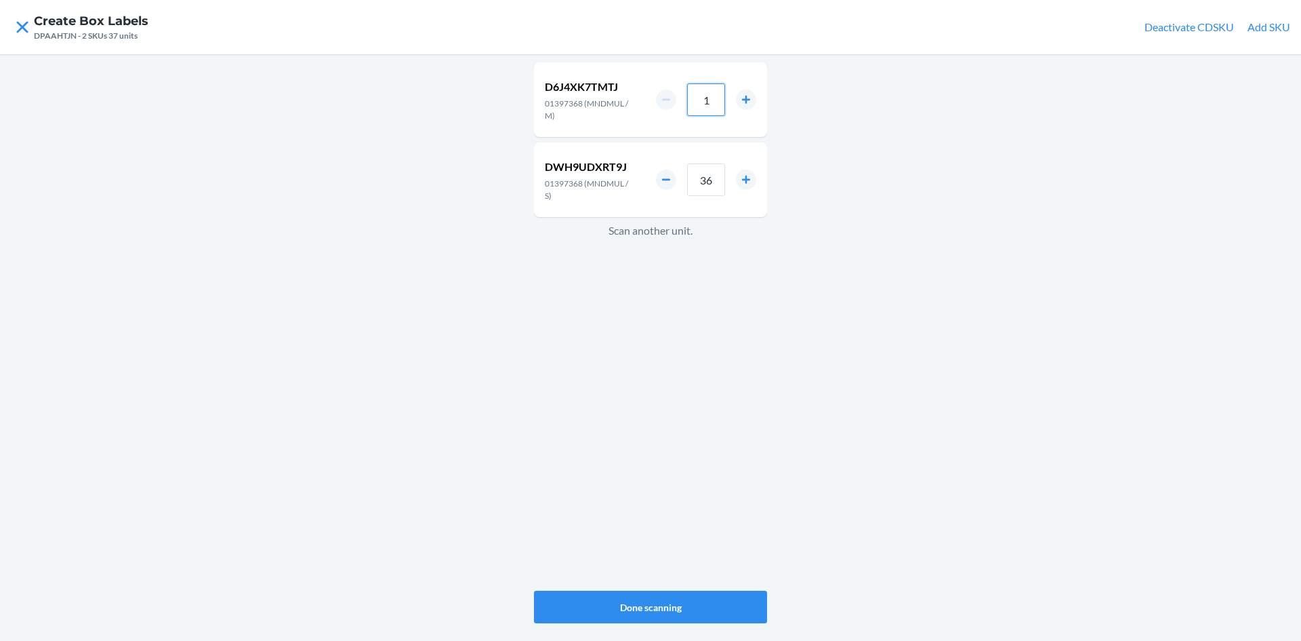
click at [710, 98] on input "1" at bounding box center [706, 99] width 38 height 33
type input "24"
click at [600, 341] on div "D6J4XK7TMTJ 01397368 (MNDMUL / M) 24 DWH9UDXRT9J 01397368 (MNDMUL / S) 36 Scan …" at bounding box center [650, 326] width 233 height 533
click at [716, 102] on input "1" at bounding box center [706, 99] width 38 height 33
type input "12"
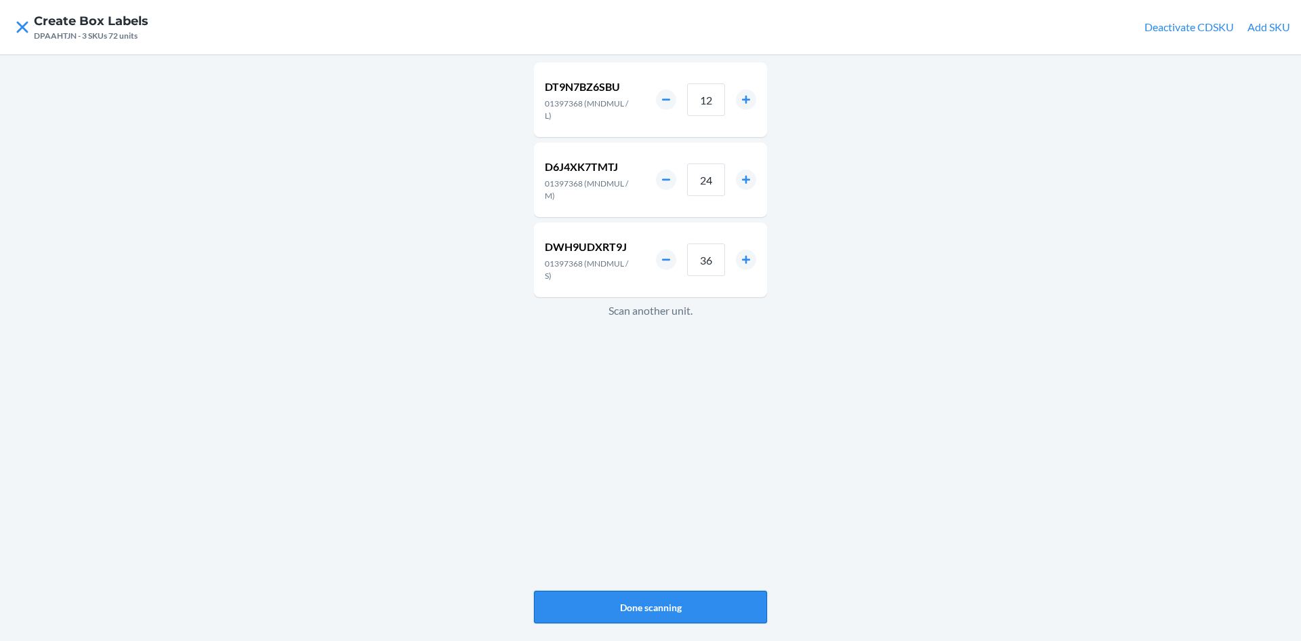
click at [677, 592] on button "Done scanning" at bounding box center [650, 606] width 233 height 33
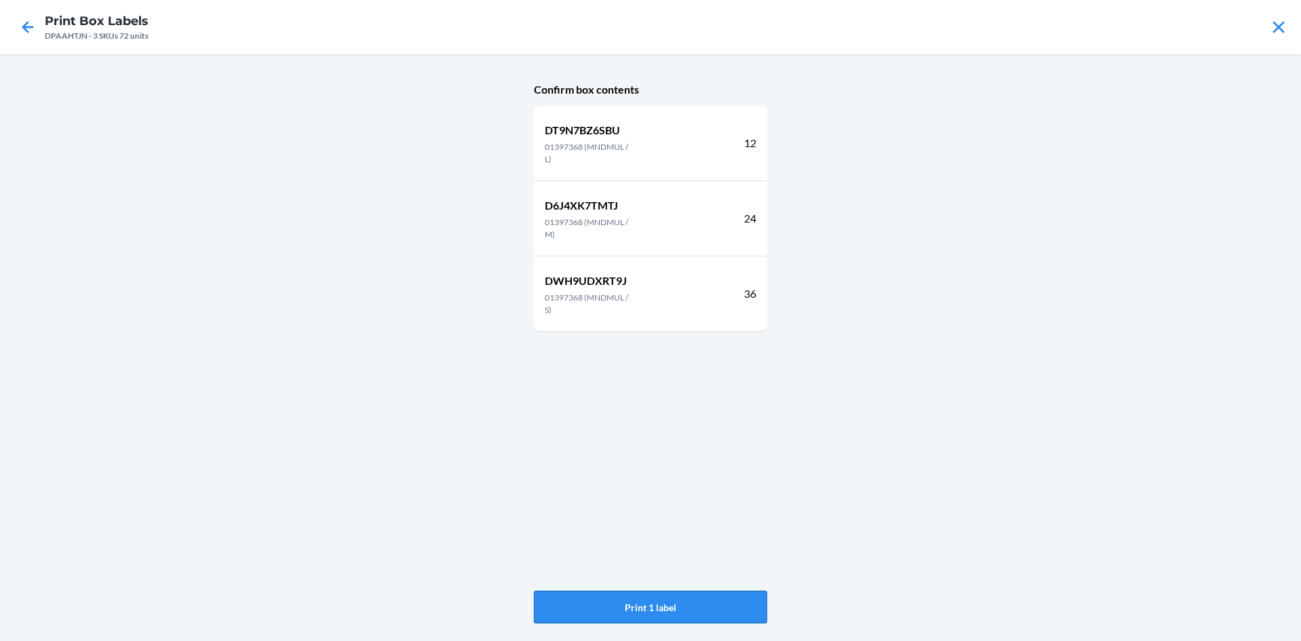
click at [679, 592] on button "Print 1 label" at bounding box center [650, 606] width 233 height 33
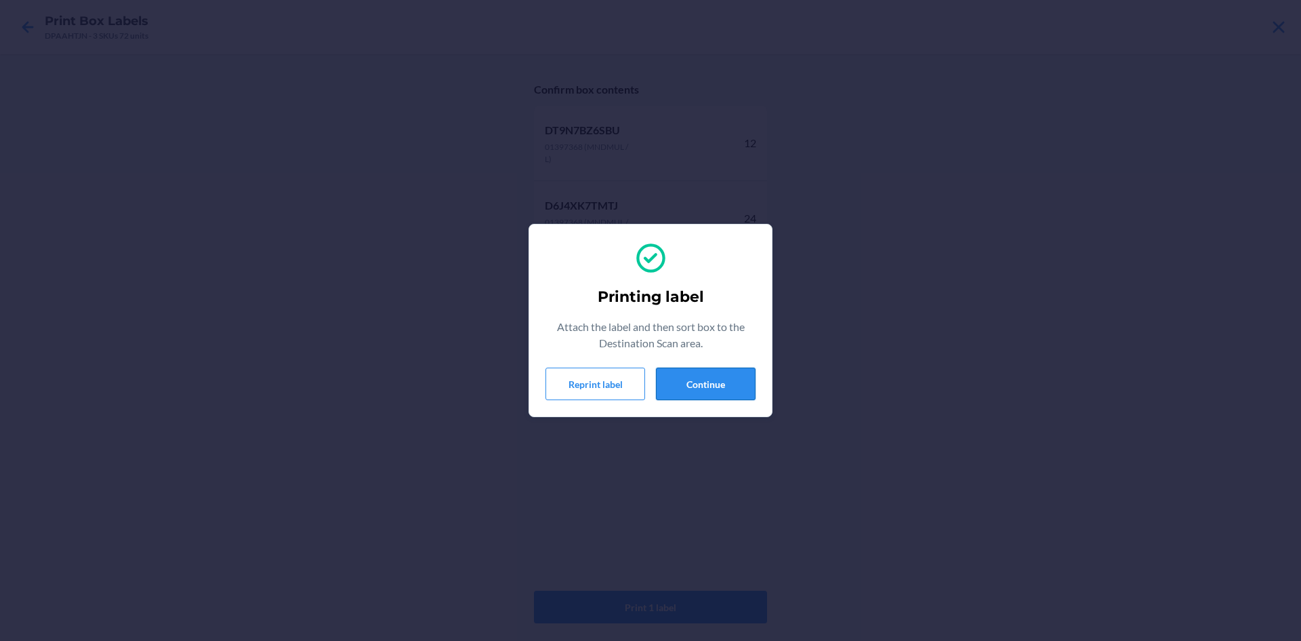
click at [707, 368] on button "Continue" at bounding box center [706, 383] width 100 height 33
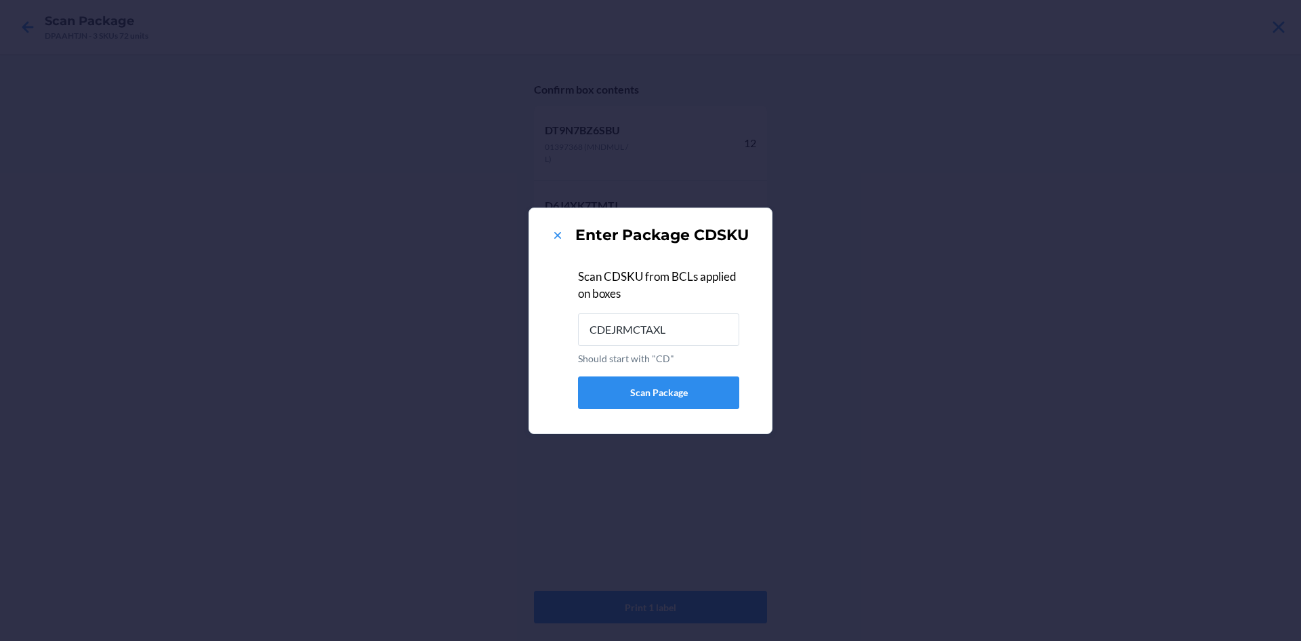
type input "CDEJRMCTAXL"
